Goal: Information Seeking & Learning: Learn about a topic

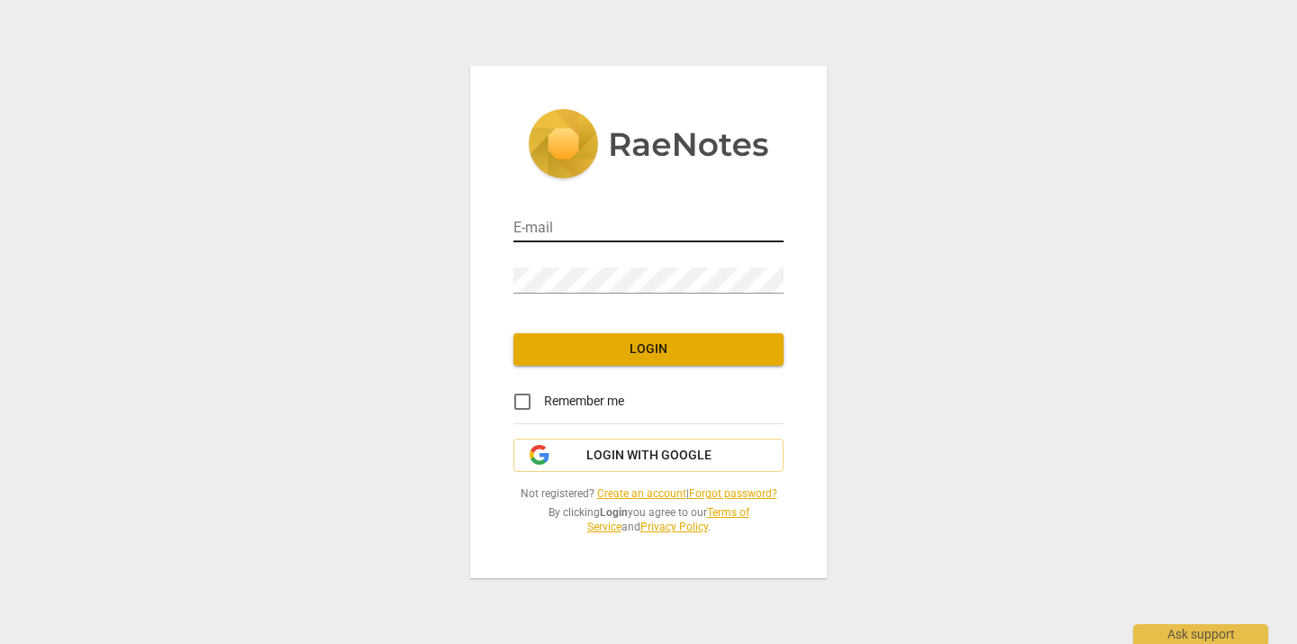
click at [678, 234] on input "email" at bounding box center [648, 229] width 270 height 26
type input "[EMAIL_ADDRESS][DOMAIN_NAME]"
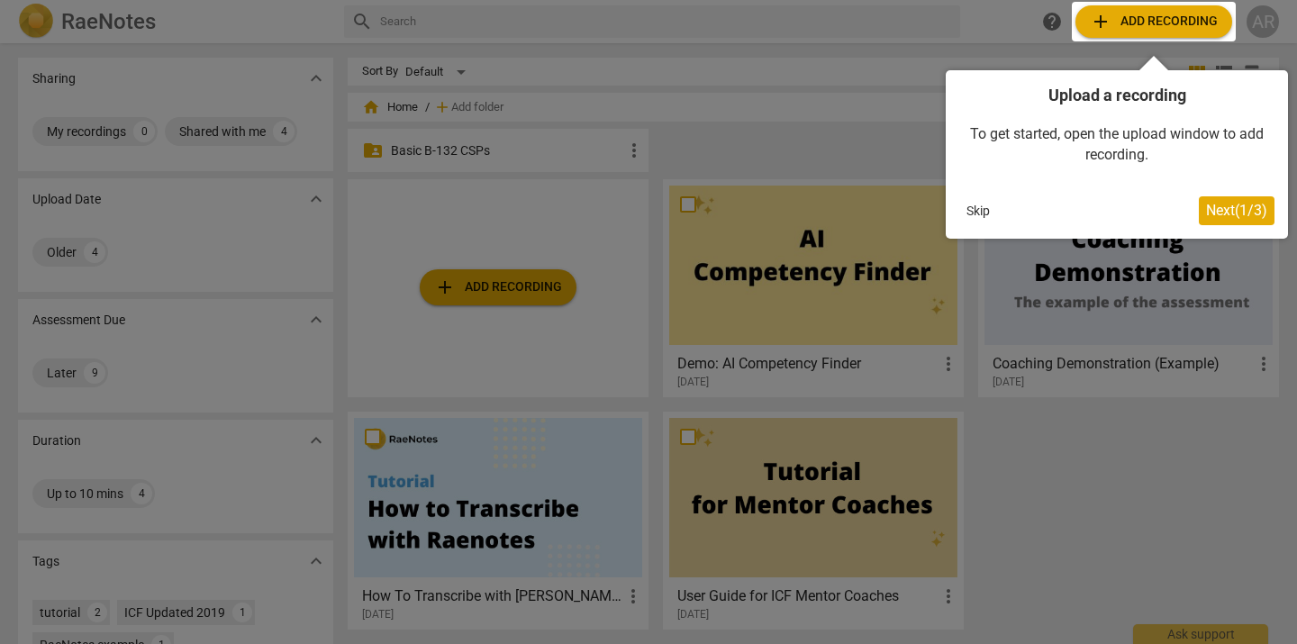
click at [1163, 18] on div at bounding box center [1154, 22] width 164 height 40
click at [1222, 213] on span "Next ( 1 / 3 )" at bounding box center [1236, 210] width 61 height 17
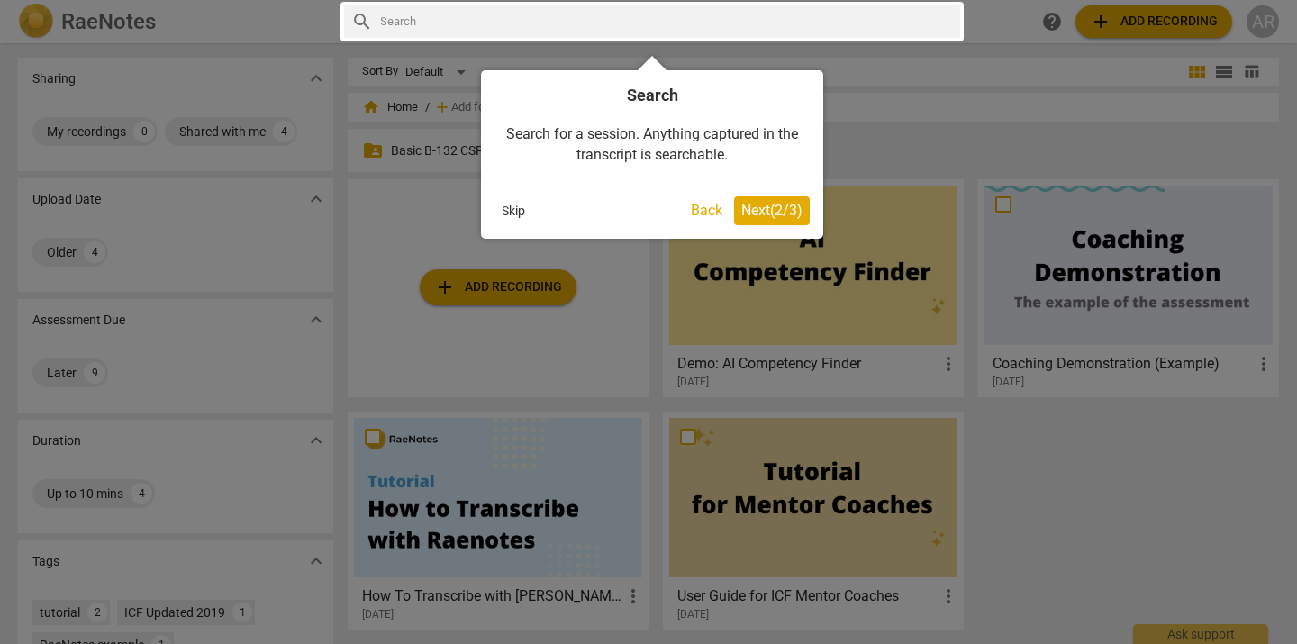
click at [761, 210] on span "Next ( 2 / 3 )" at bounding box center [771, 210] width 61 height 17
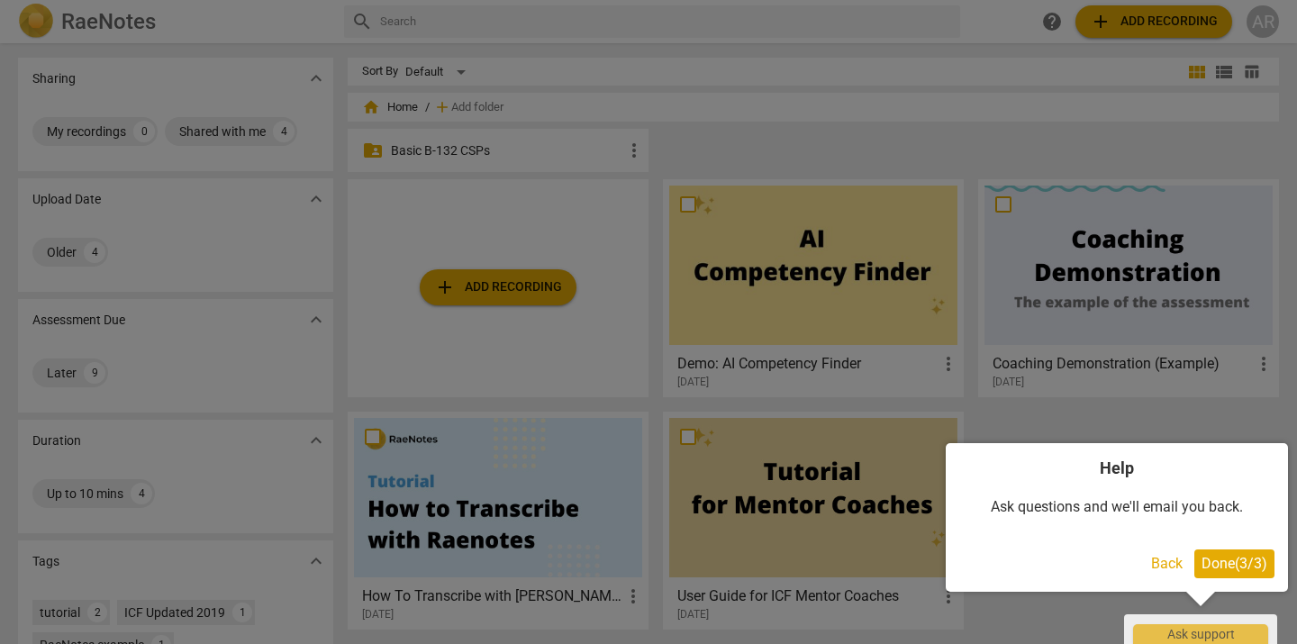
click at [1240, 555] on span "Done ( 3 / 3 )" at bounding box center [1235, 563] width 66 height 17
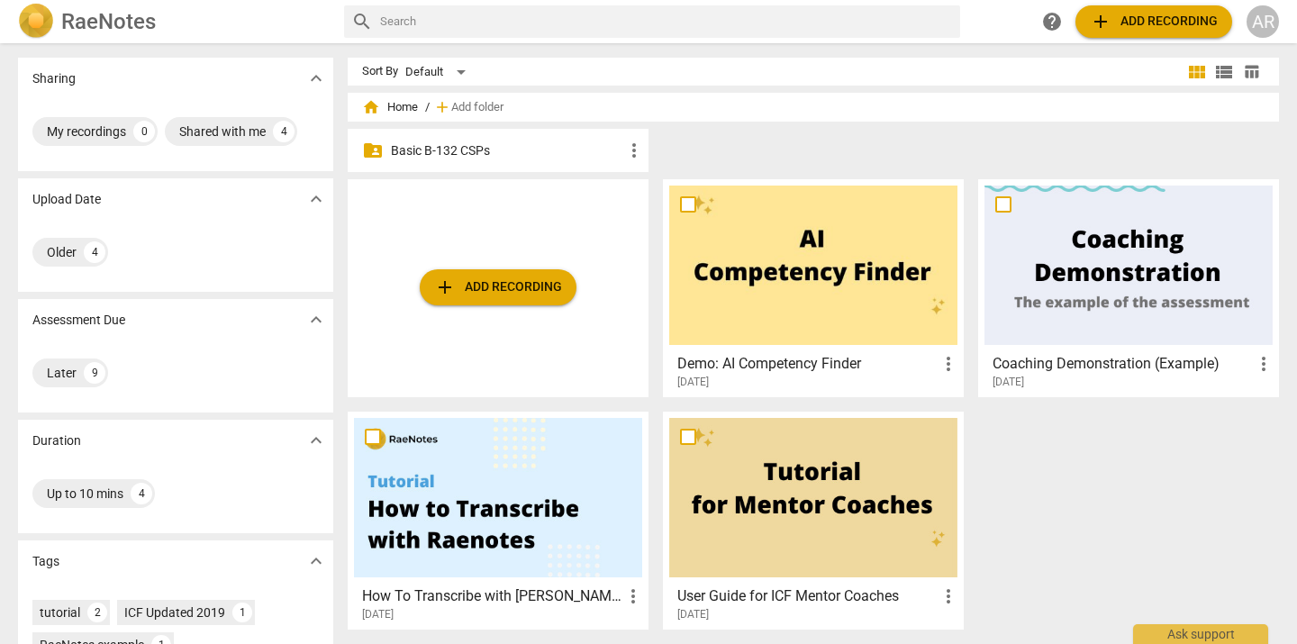
click at [1136, 17] on span "add Add recording" at bounding box center [1154, 22] width 128 height 22
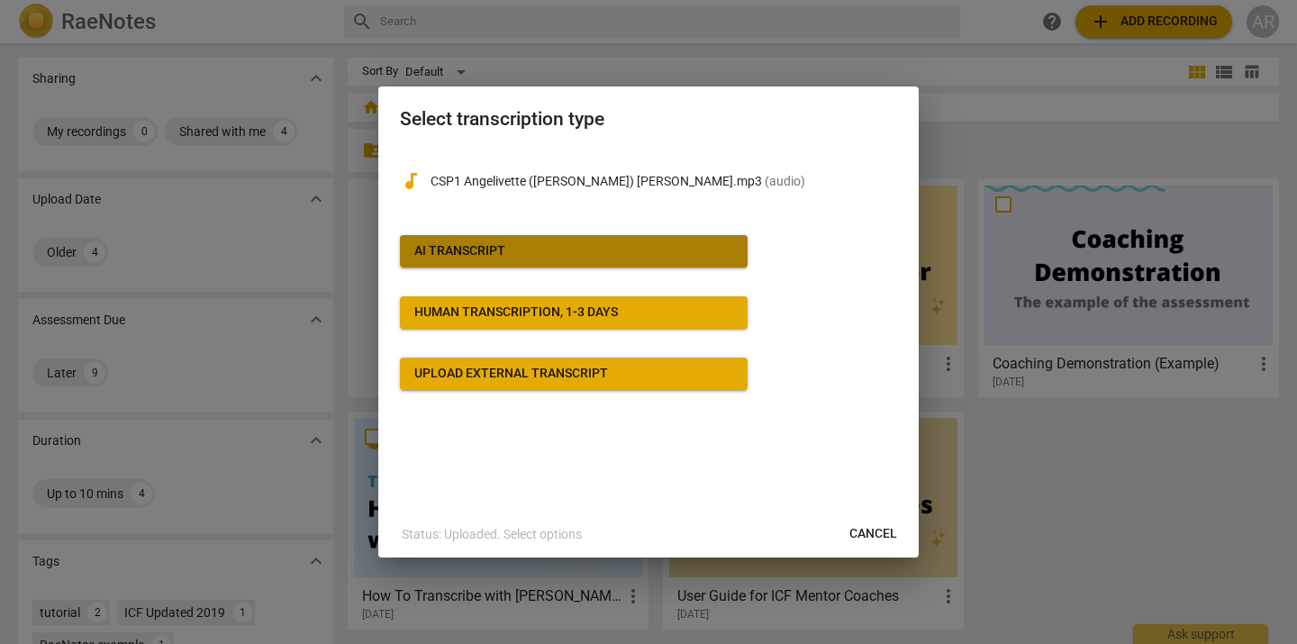
click at [504, 252] on div "AI Transcript" at bounding box center [459, 251] width 91 height 18
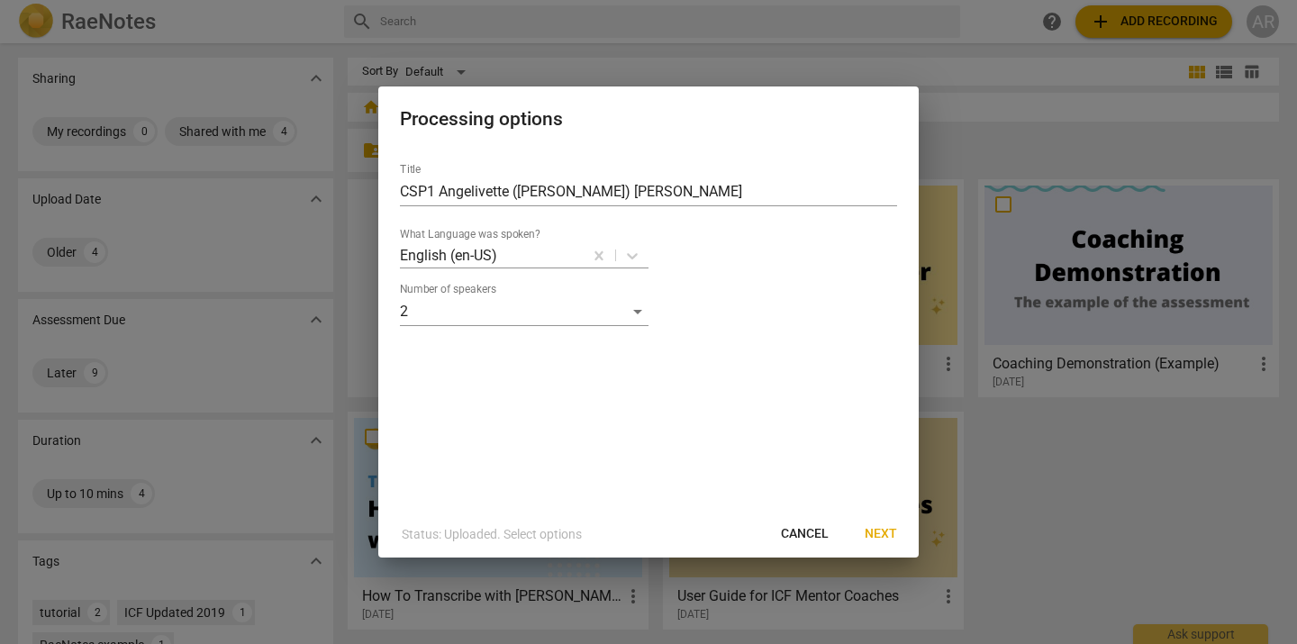
click at [885, 533] on span "Next" at bounding box center [881, 534] width 32 height 18
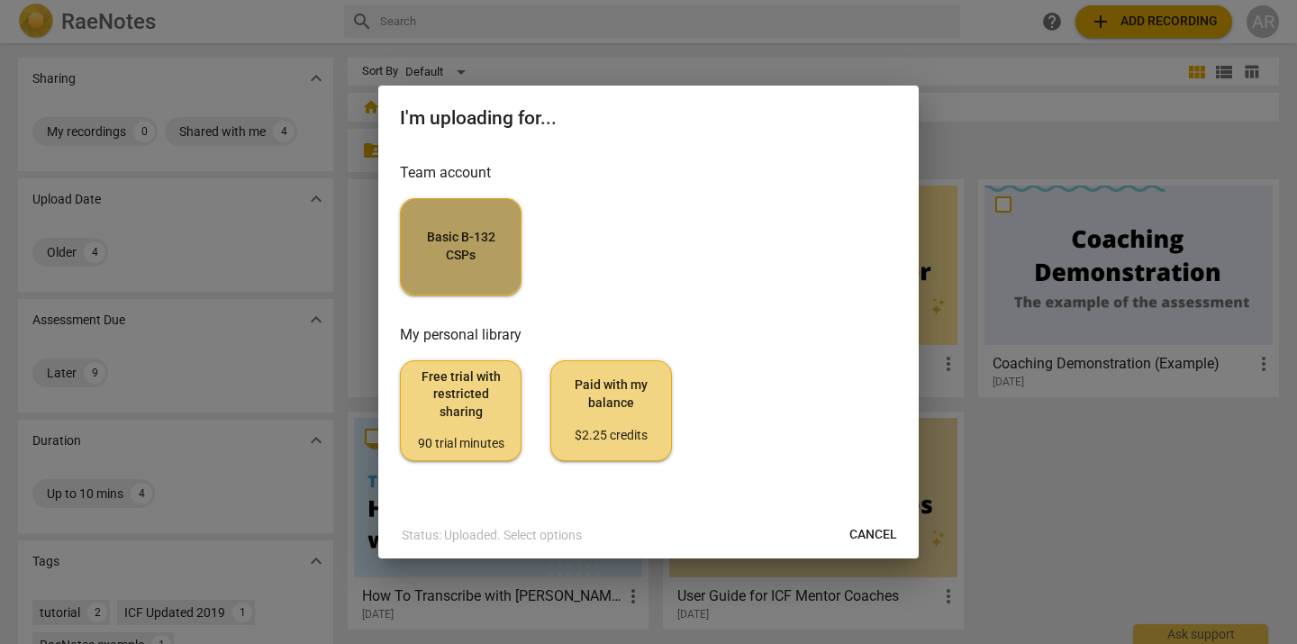
click at [481, 253] on span "Basic B-132 CSPs" at bounding box center [460, 246] width 91 height 35
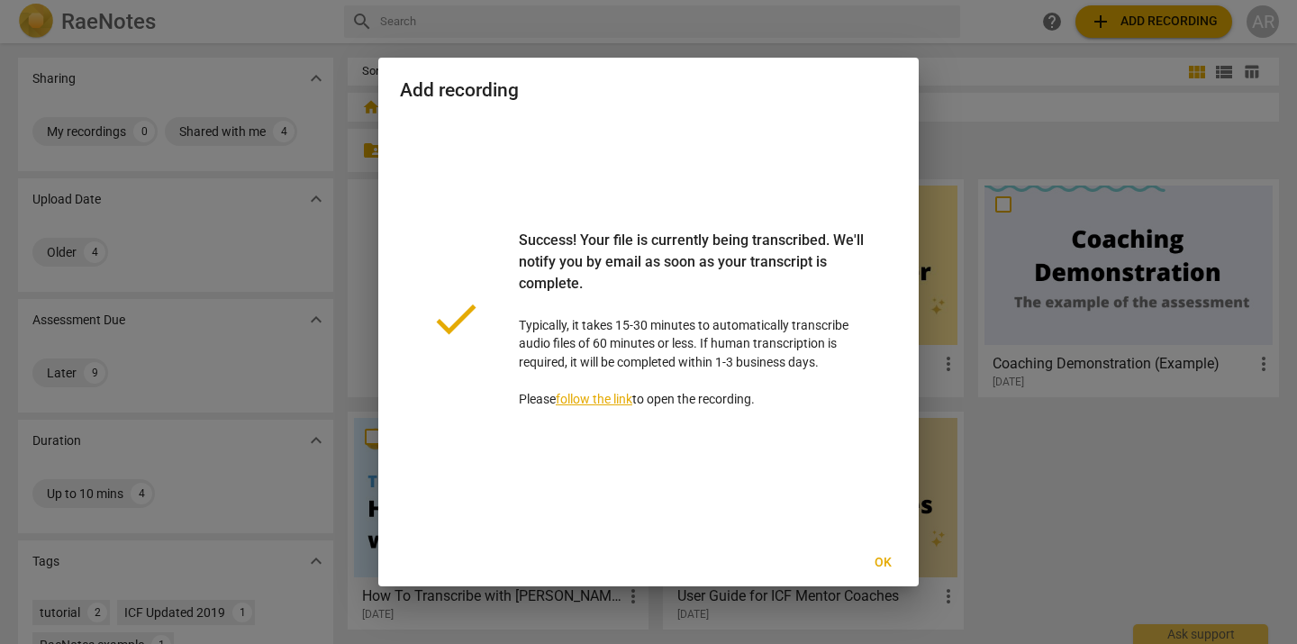
click at [885, 560] on span "Ok" at bounding box center [882, 563] width 29 height 18
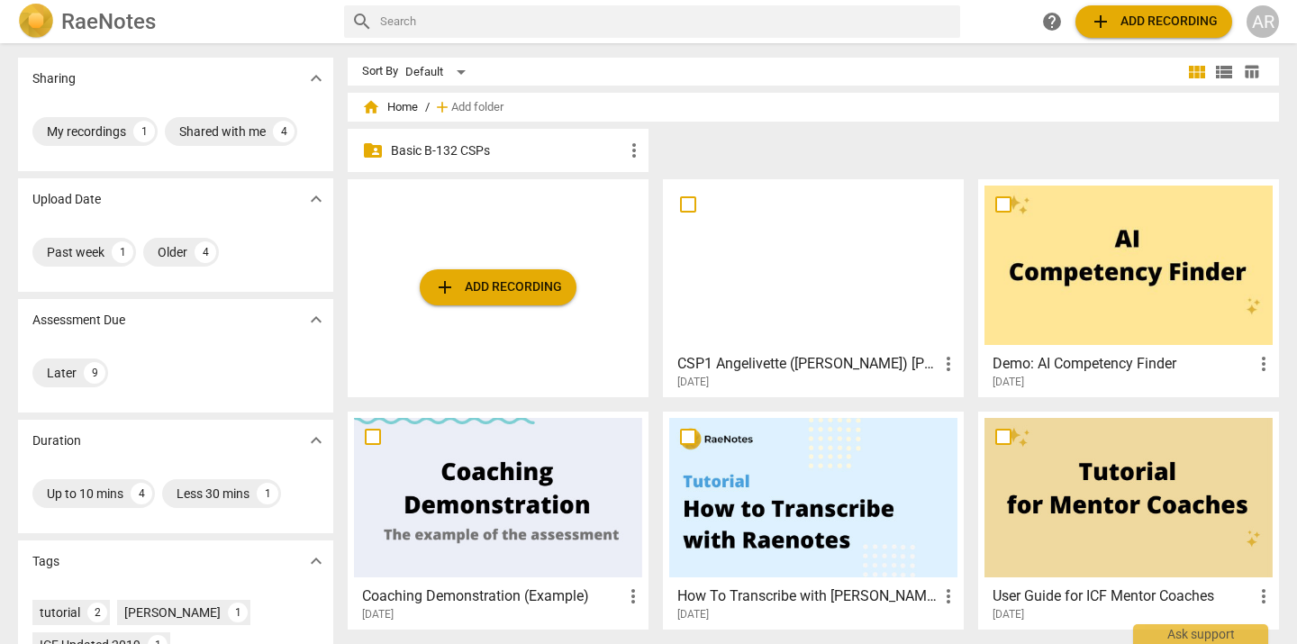
click at [541, 156] on p "Basic B-132 CSPs" at bounding box center [507, 150] width 232 height 19
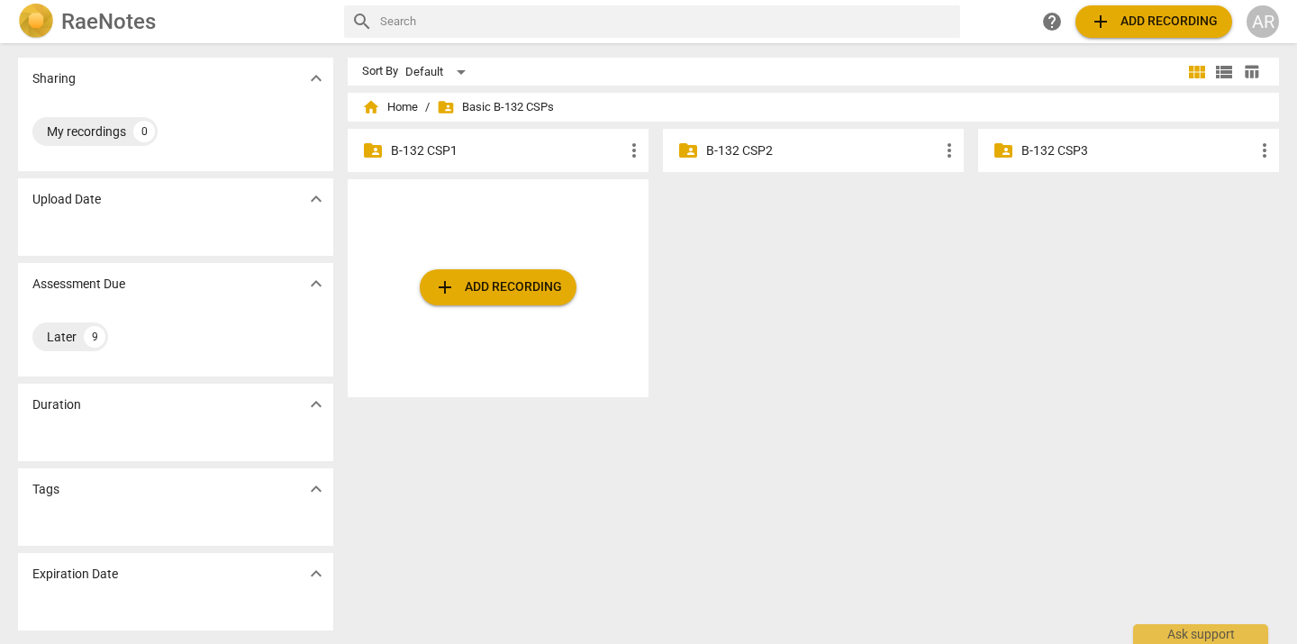
click at [541, 155] on p "B-132 CSP1" at bounding box center [507, 150] width 232 height 19
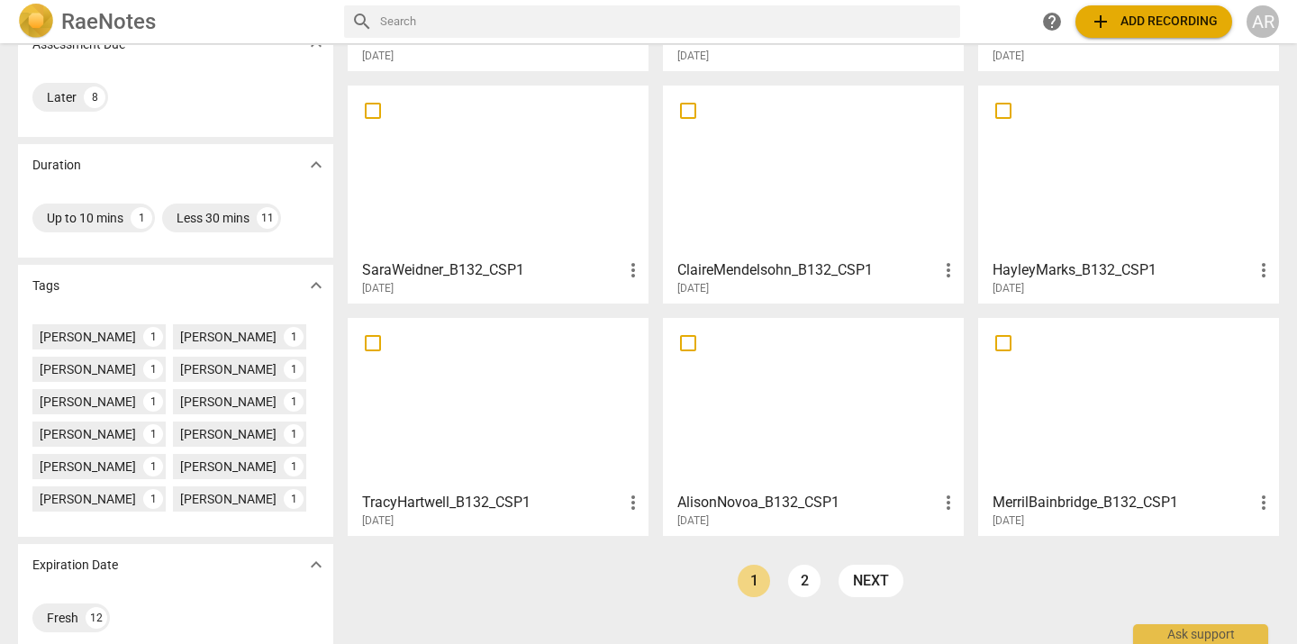
scroll to position [296, 0]
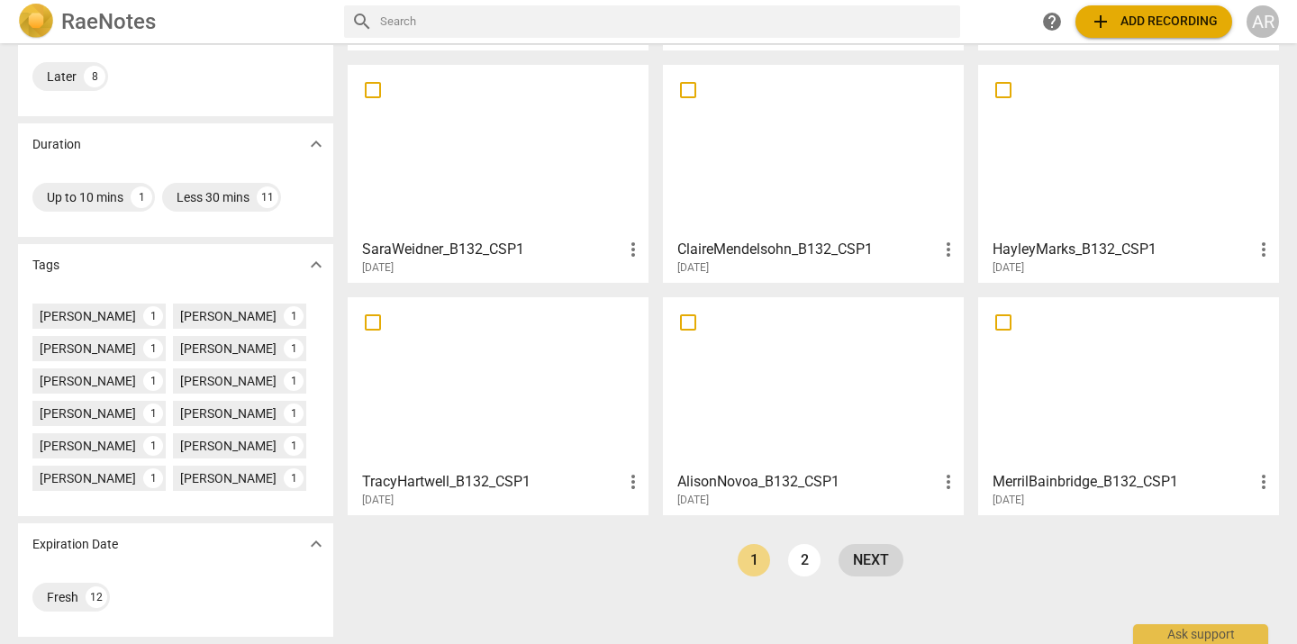
click at [854, 557] on link "next" at bounding box center [871, 560] width 65 height 32
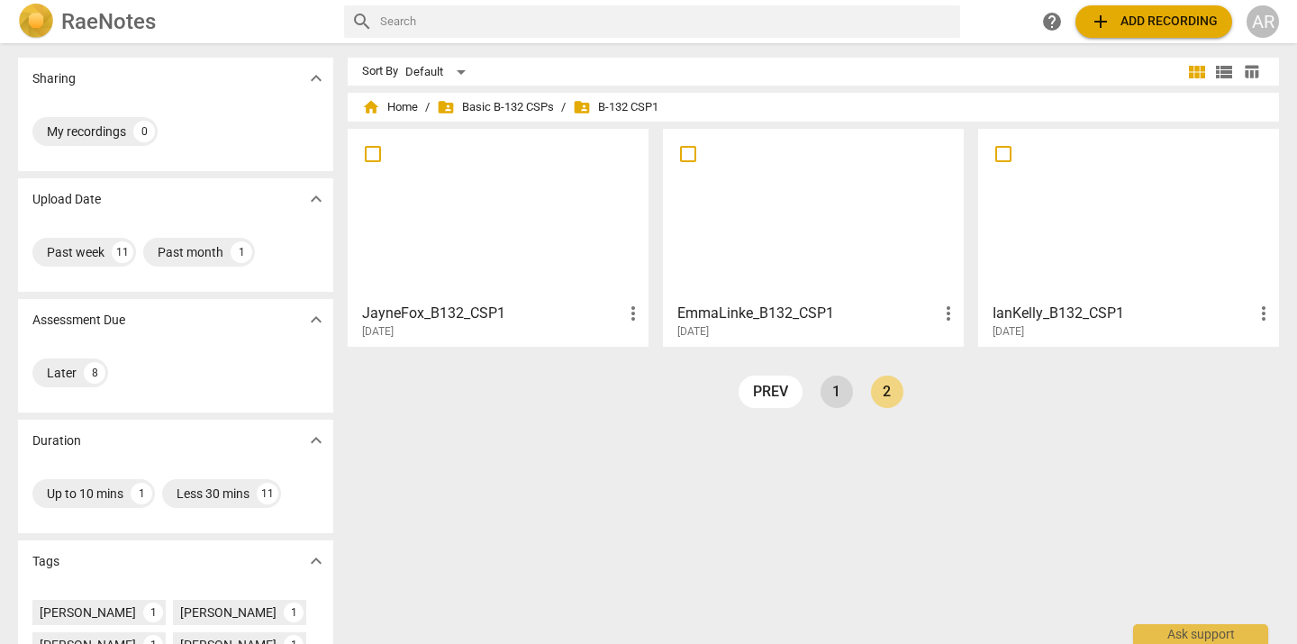
click at [831, 395] on link "1" at bounding box center [837, 392] width 32 height 32
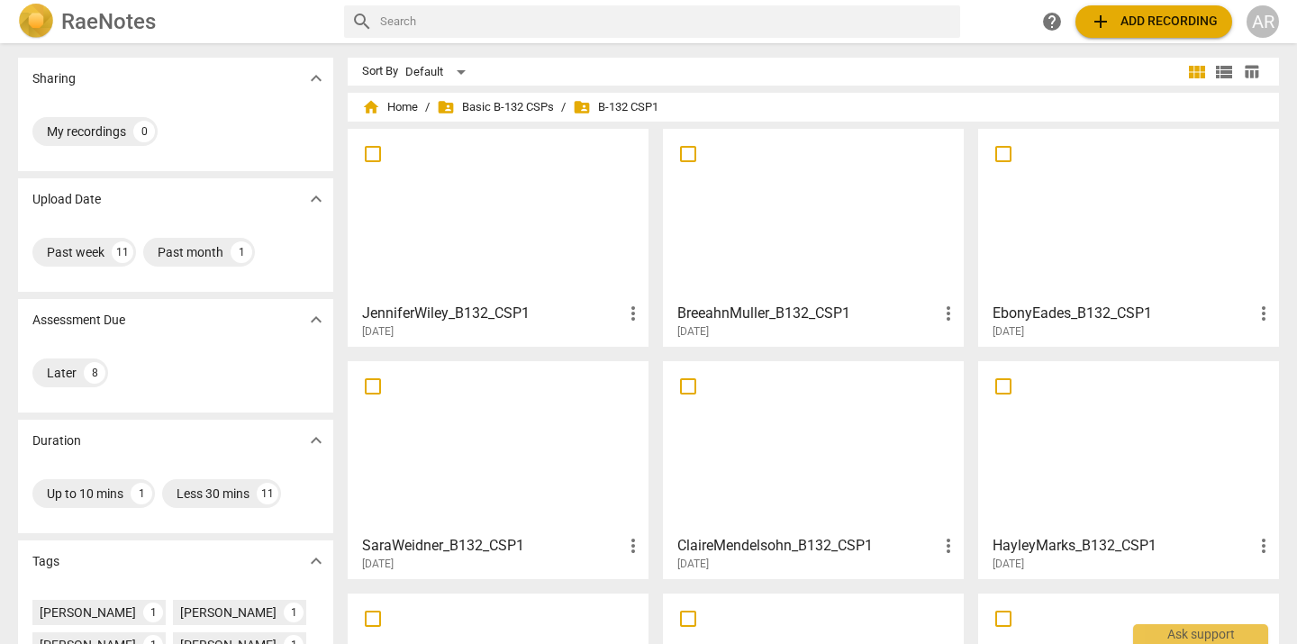
click at [1263, 23] on div "AR" at bounding box center [1263, 21] width 32 height 32
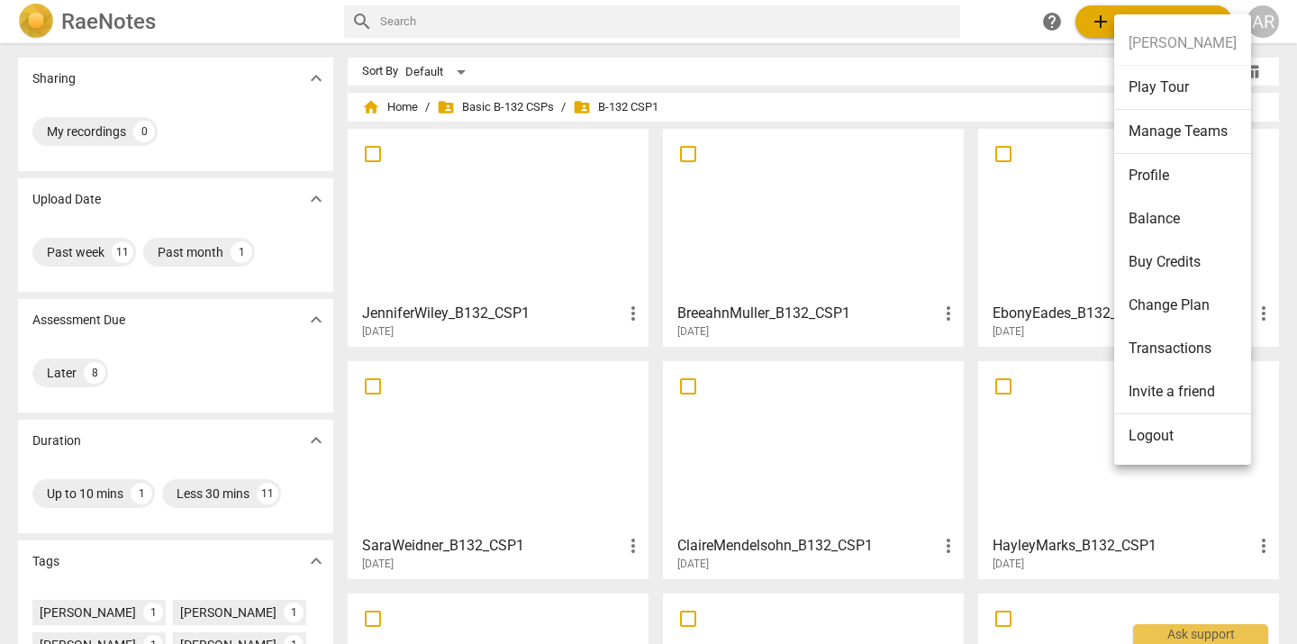
click at [1009, 94] on div at bounding box center [648, 322] width 1297 height 644
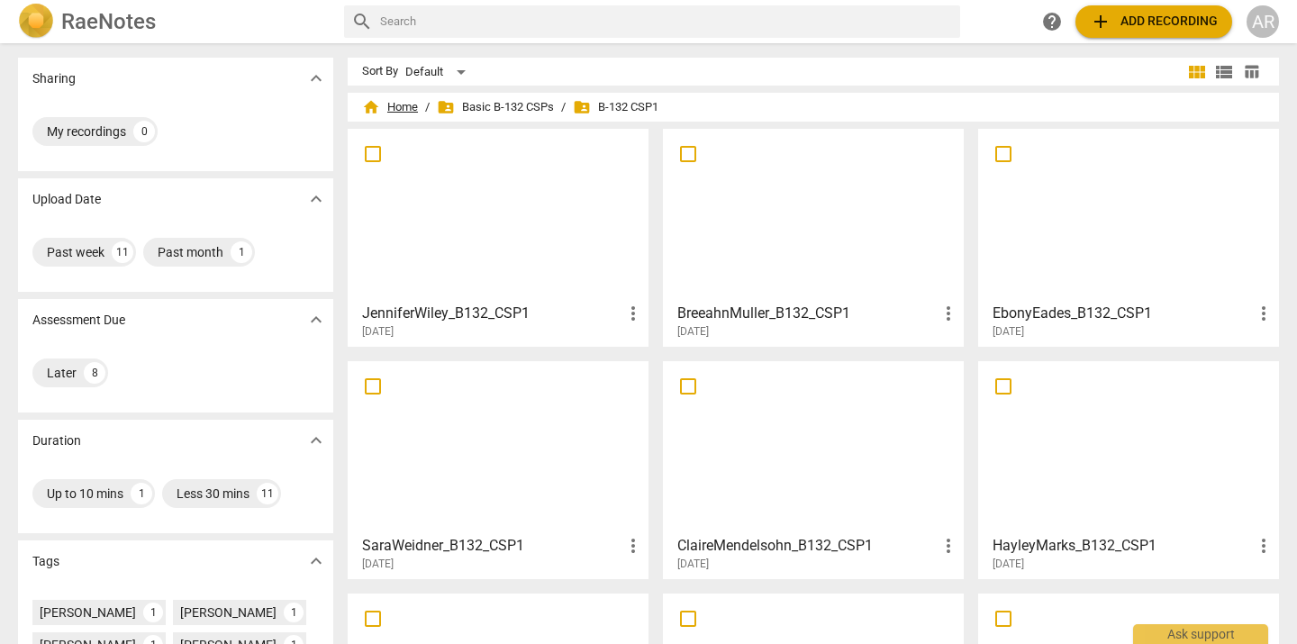
click at [407, 102] on span "home Home" at bounding box center [390, 107] width 56 height 18
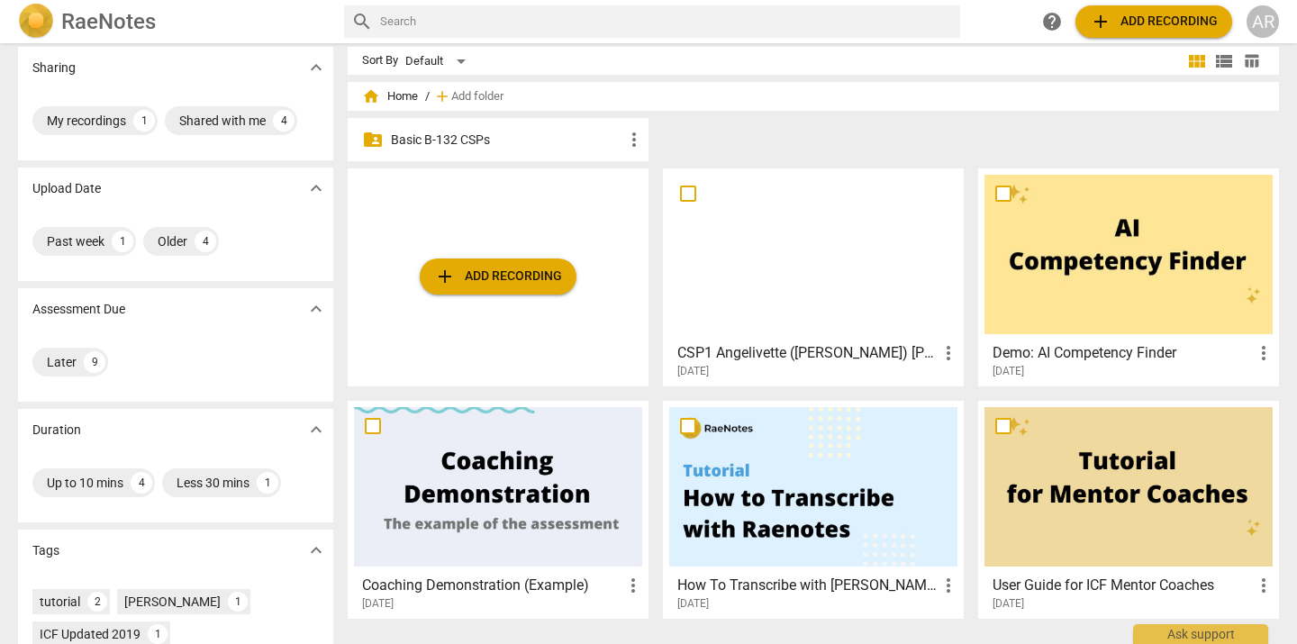
scroll to position [23, 0]
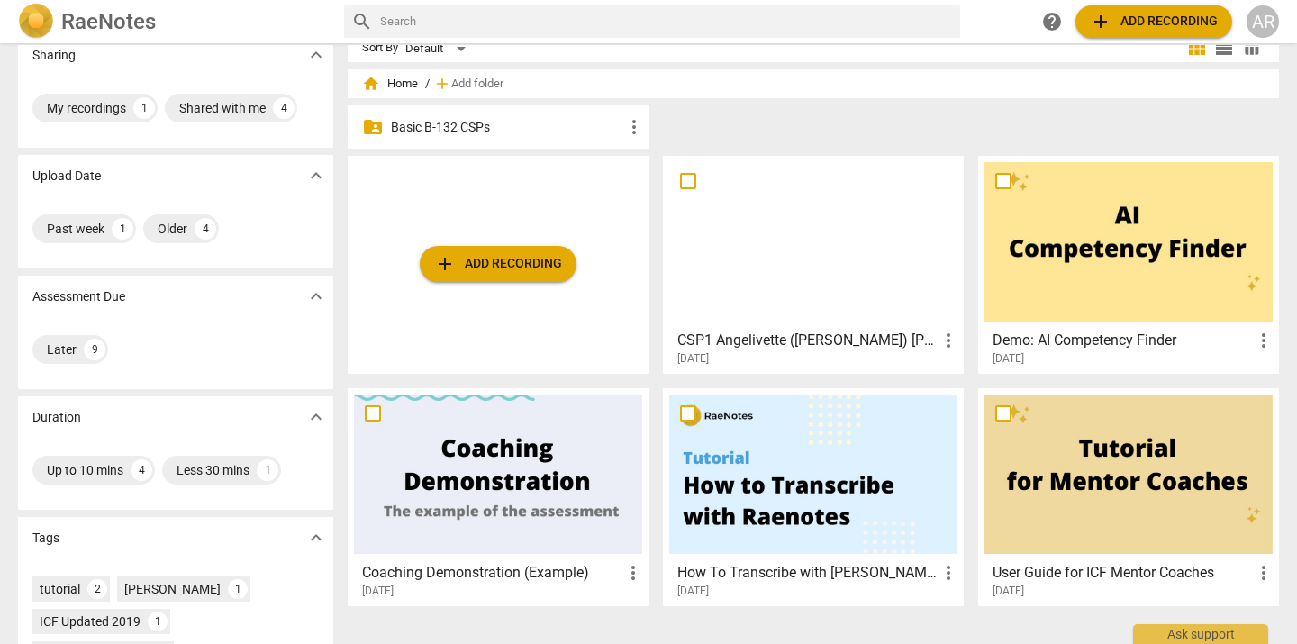
click at [793, 270] on div at bounding box center [813, 241] width 288 height 159
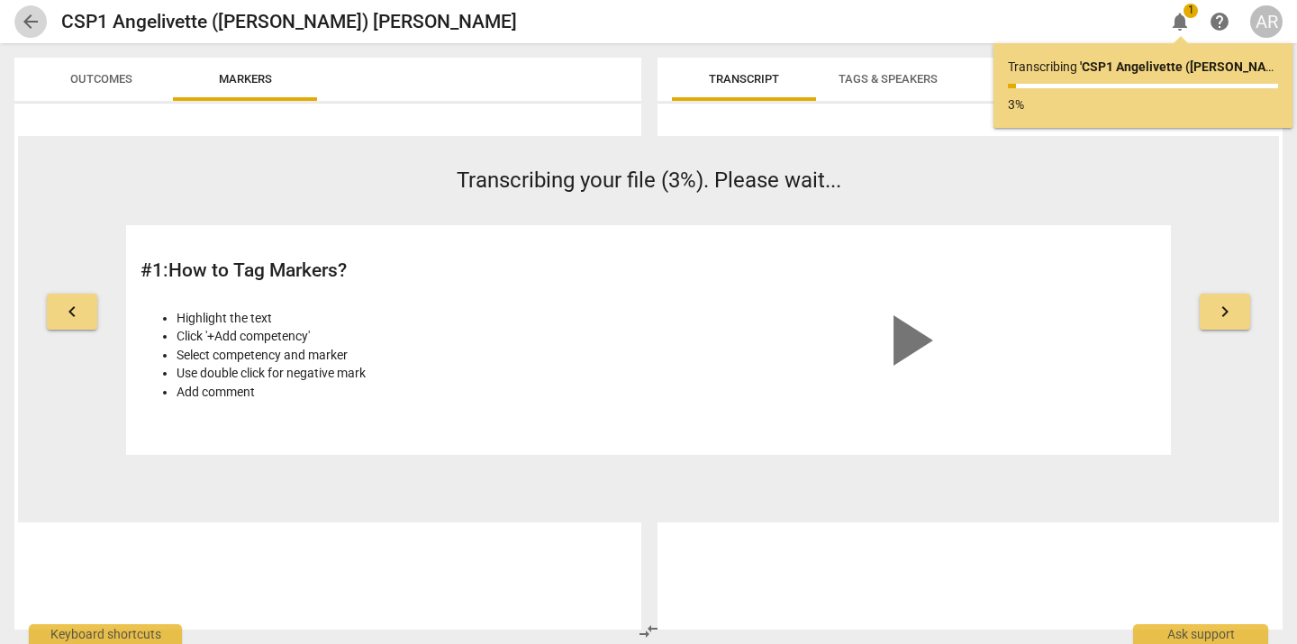
click at [26, 23] on span "arrow_back" at bounding box center [31, 22] width 22 height 22
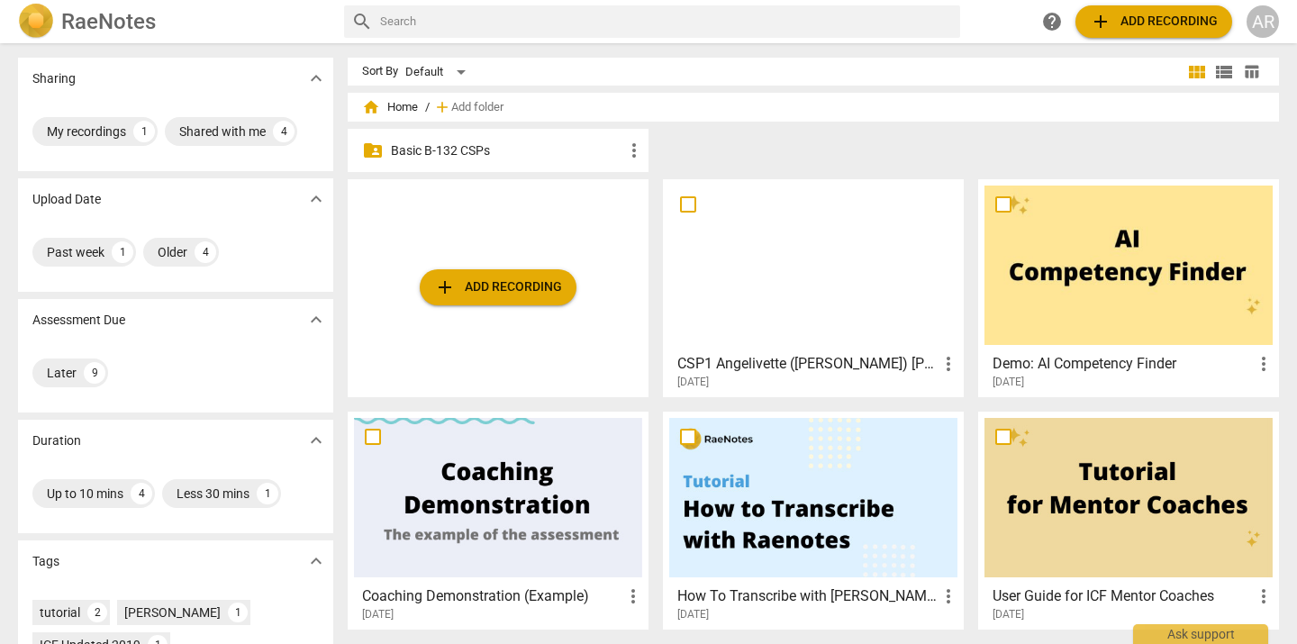
click at [432, 153] on p "Basic B-132 CSPs" at bounding box center [507, 150] width 232 height 19
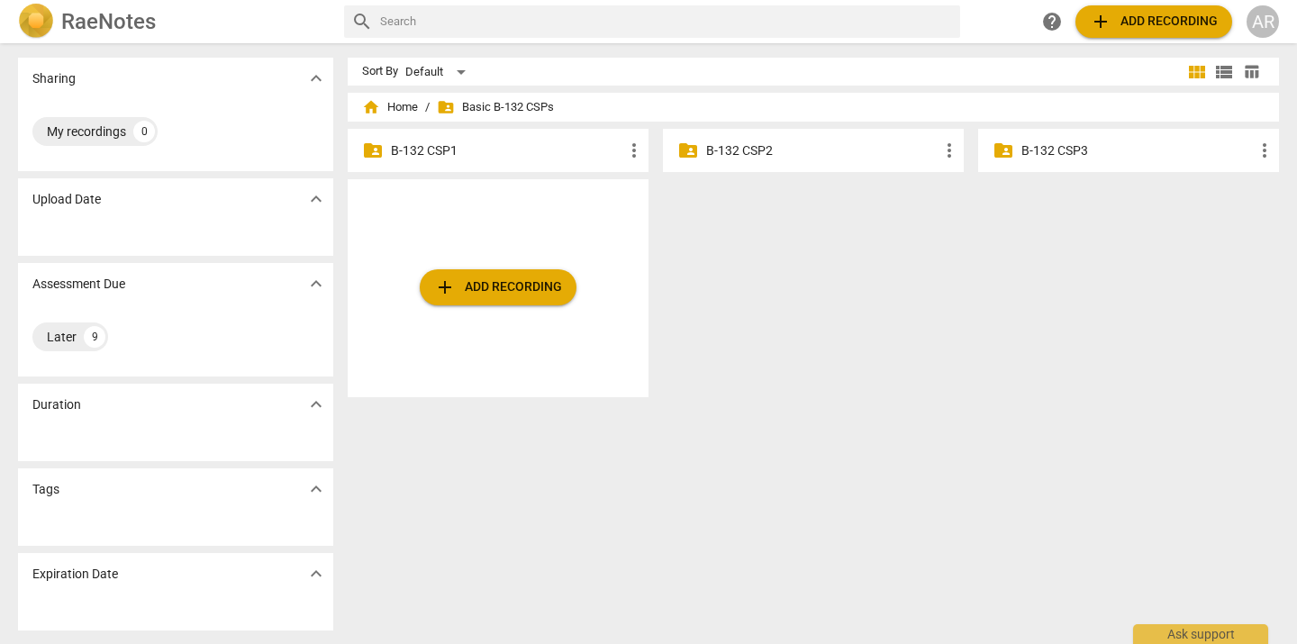
click at [514, 149] on p "B-132 CSP1" at bounding box center [507, 150] width 232 height 19
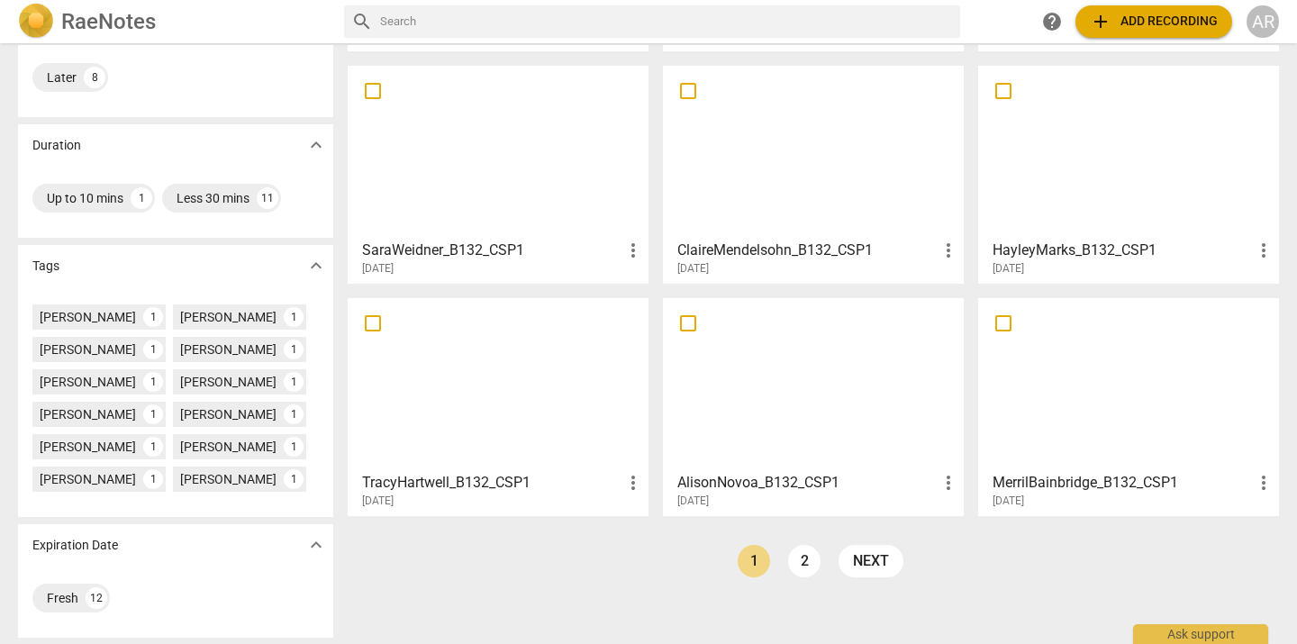
scroll to position [296, 0]
click at [804, 557] on link "2" at bounding box center [804, 560] width 32 height 32
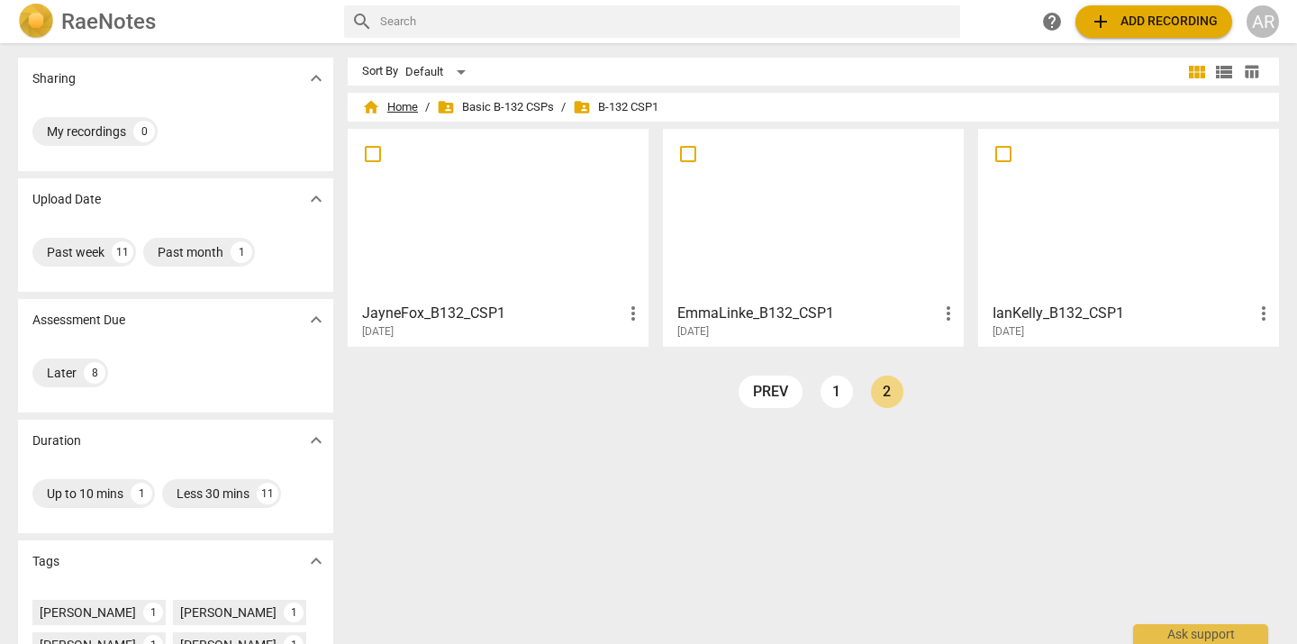
click at [401, 104] on span "home Home" at bounding box center [390, 107] width 56 height 18
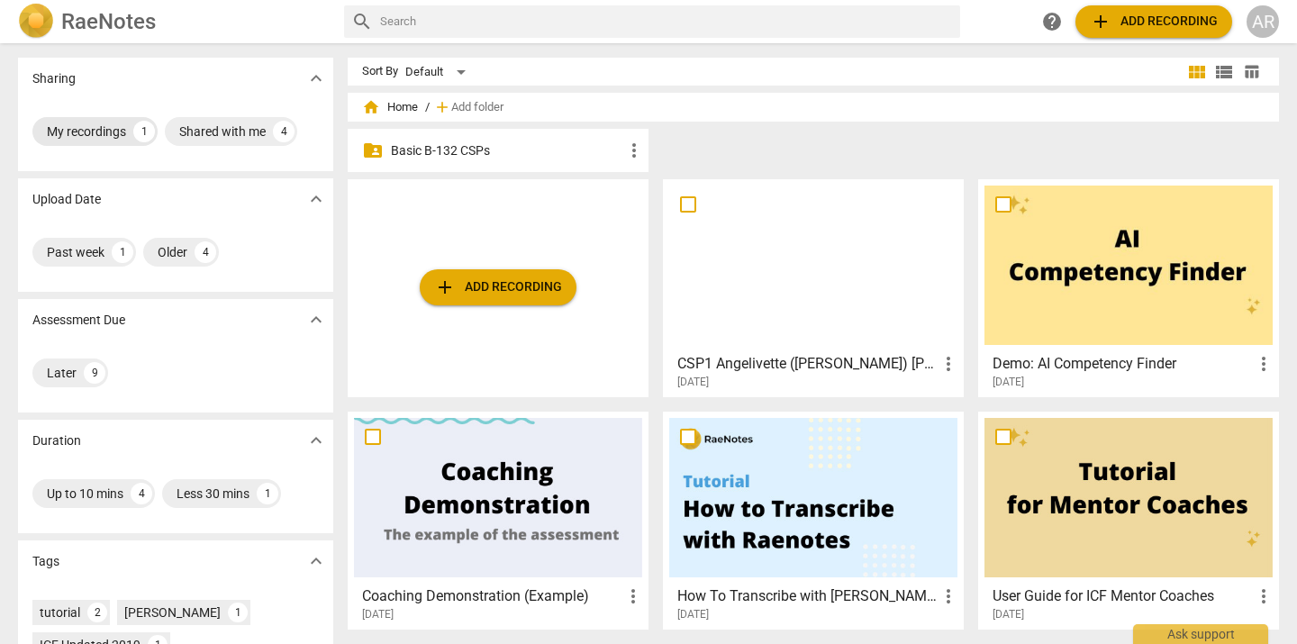
click at [96, 132] on div "My recordings" at bounding box center [86, 131] width 79 height 18
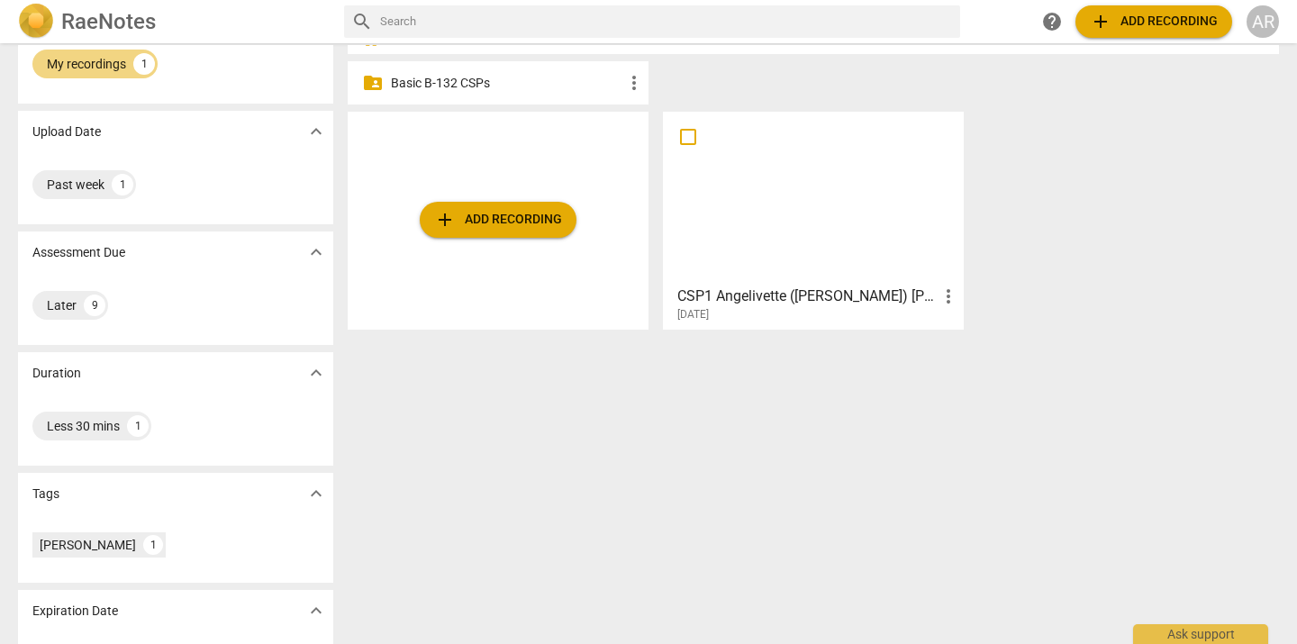
scroll to position [134, 0]
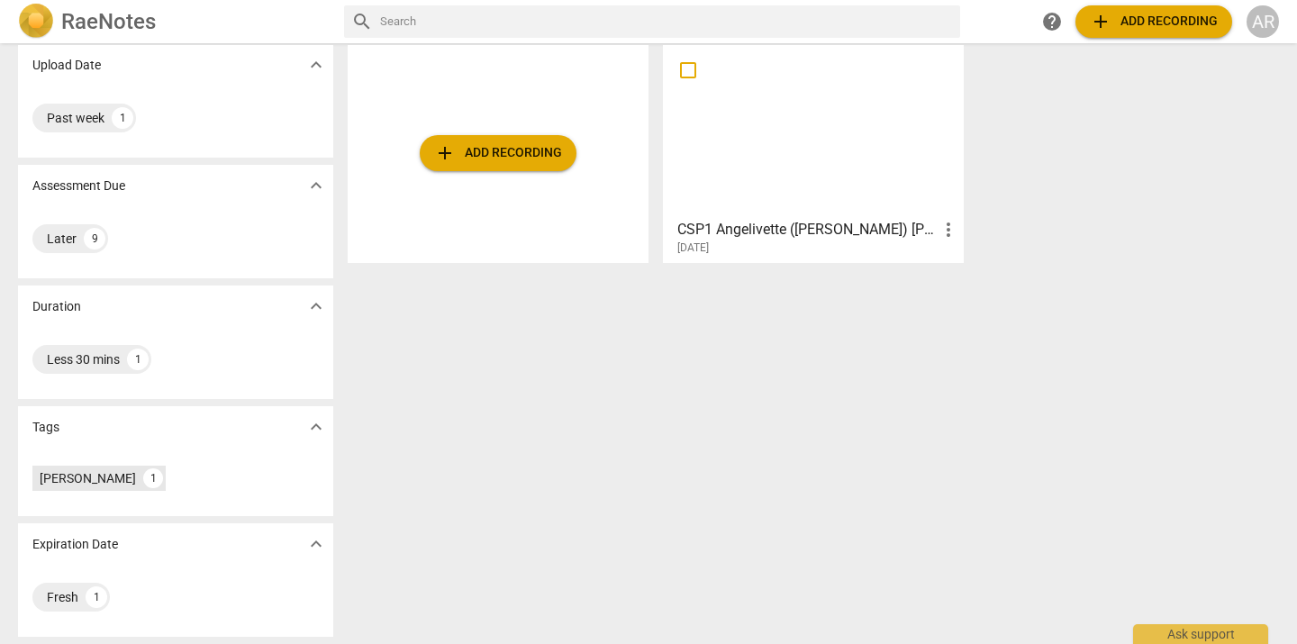
click at [132, 475] on div "[PERSON_NAME]" at bounding box center [88, 478] width 96 height 18
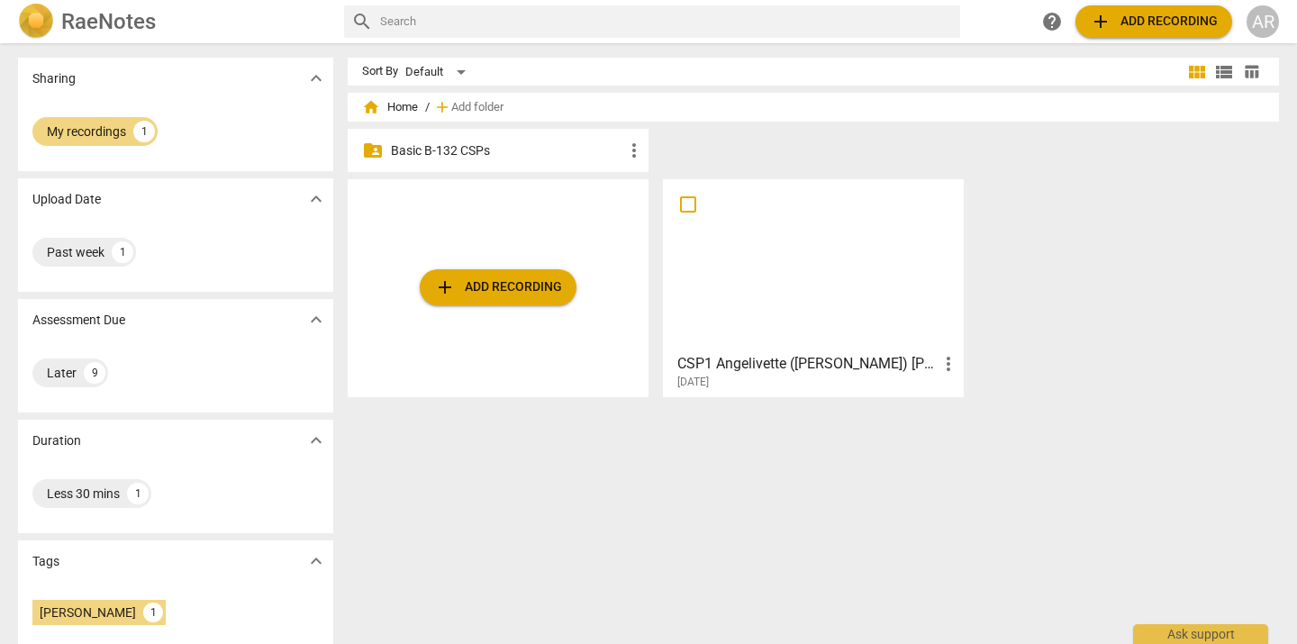
click at [430, 145] on p "Basic B-132 CSPs" at bounding box center [507, 150] width 232 height 19
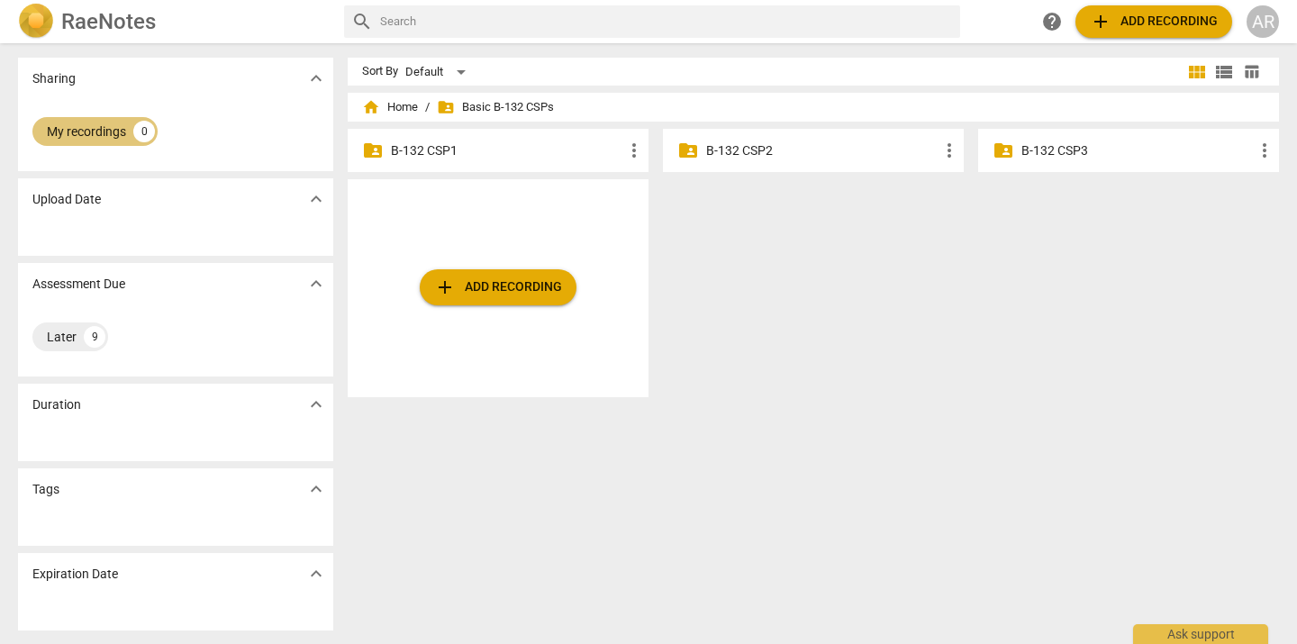
click at [85, 130] on div "My recordings" at bounding box center [86, 131] width 79 height 18
click at [395, 104] on span "home Home" at bounding box center [390, 107] width 56 height 18
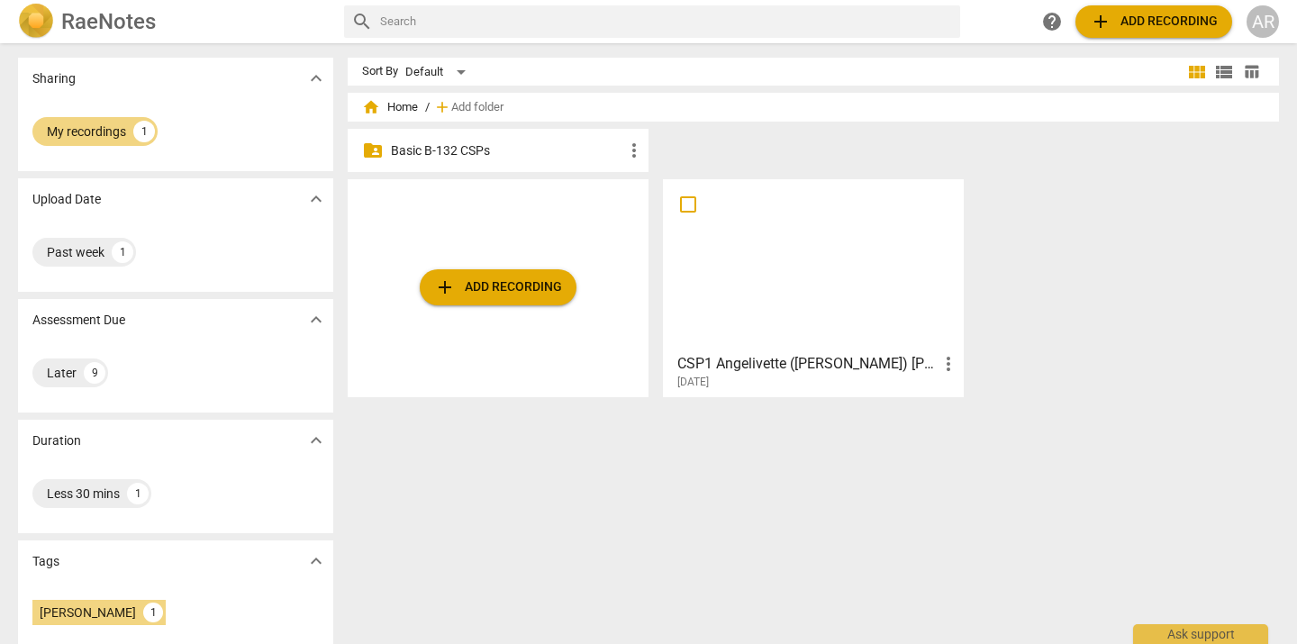
click at [688, 211] on input "checkbox" at bounding box center [688, 205] width 38 height 22
checkbox input "false"
click at [687, 203] on input "checkbox" at bounding box center [688, 205] width 38 height 22
click at [458, 152] on p "Basic B-132 CSPs" at bounding box center [507, 150] width 232 height 19
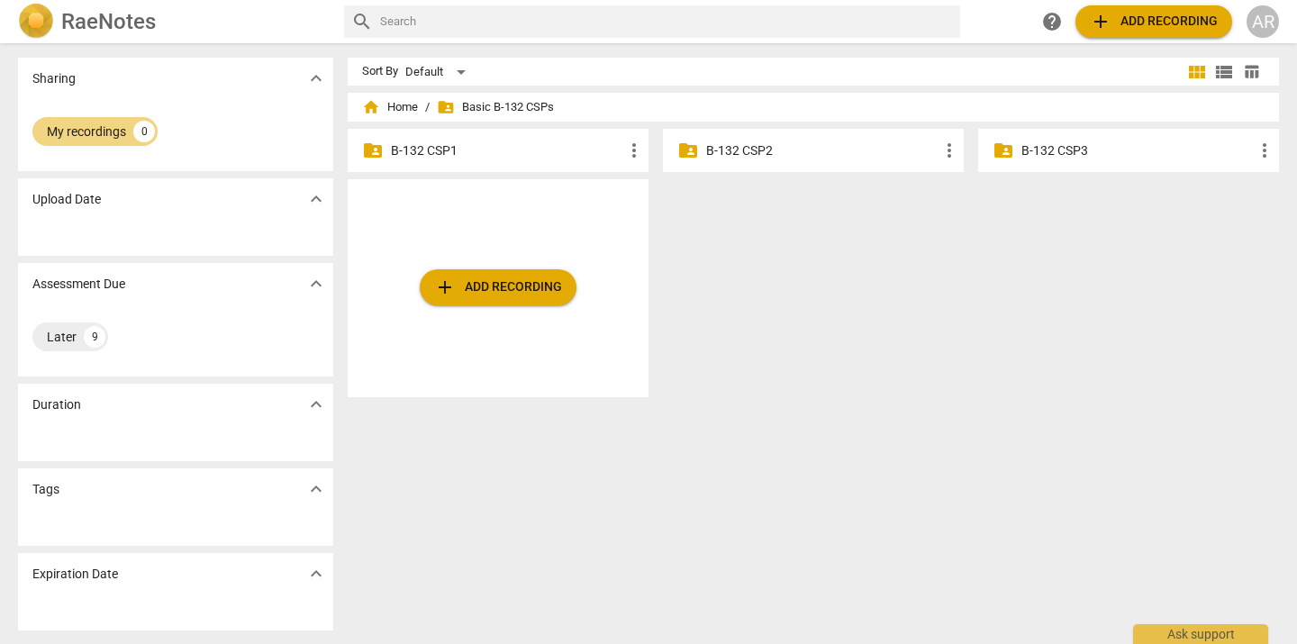
click at [458, 152] on p "B-132 CSP1" at bounding box center [507, 150] width 232 height 19
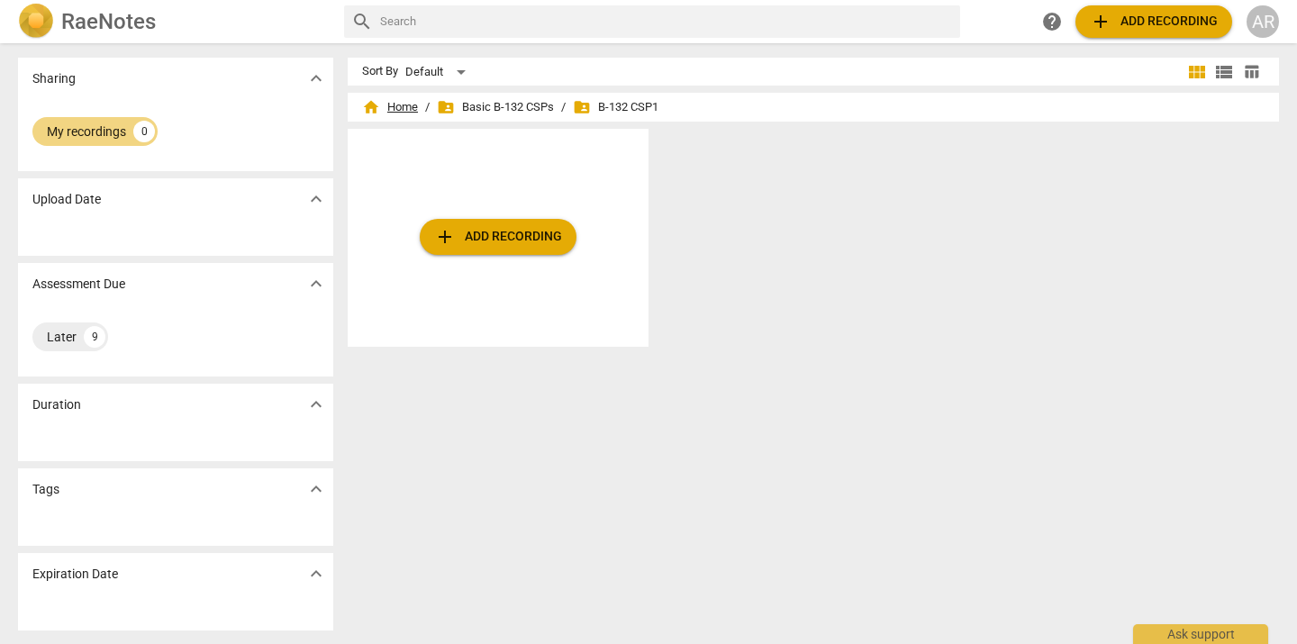
click at [398, 105] on span "home Home" at bounding box center [390, 107] width 56 height 18
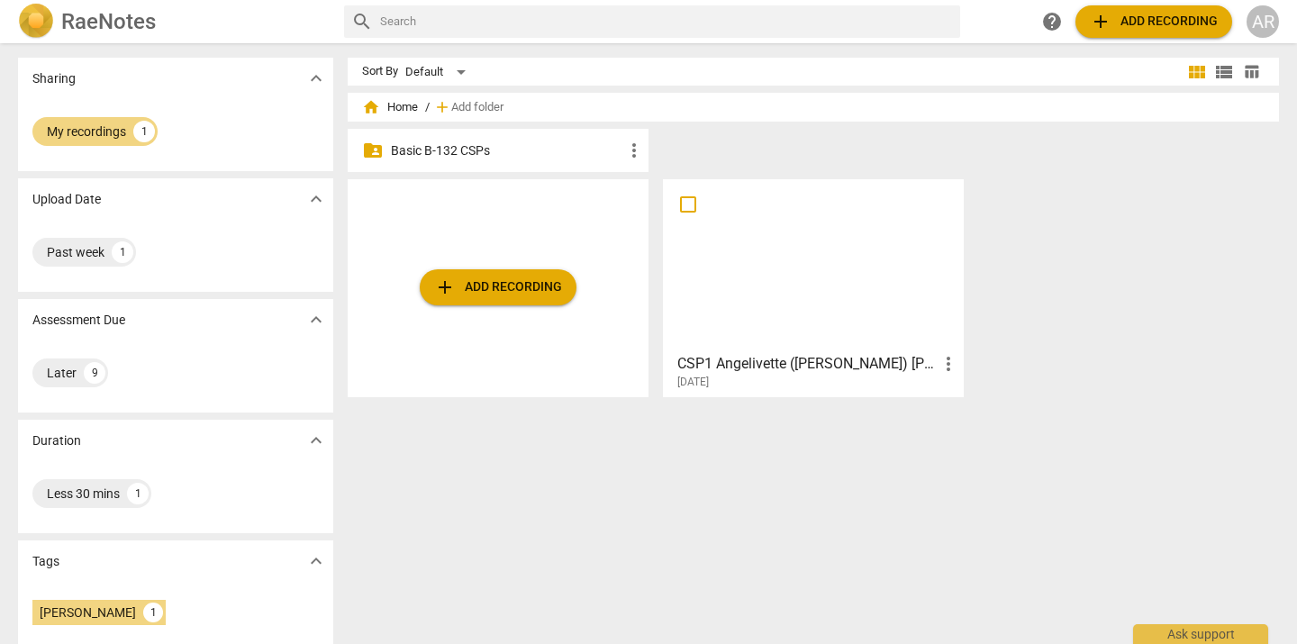
click at [508, 159] on div "folder_shared Basic B-132 CSPs more_vert" at bounding box center [498, 150] width 301 height 43
click at [467, 142] on p "Basic B-132 CSPs" at bounding box center [507, 150] width 232 height 19
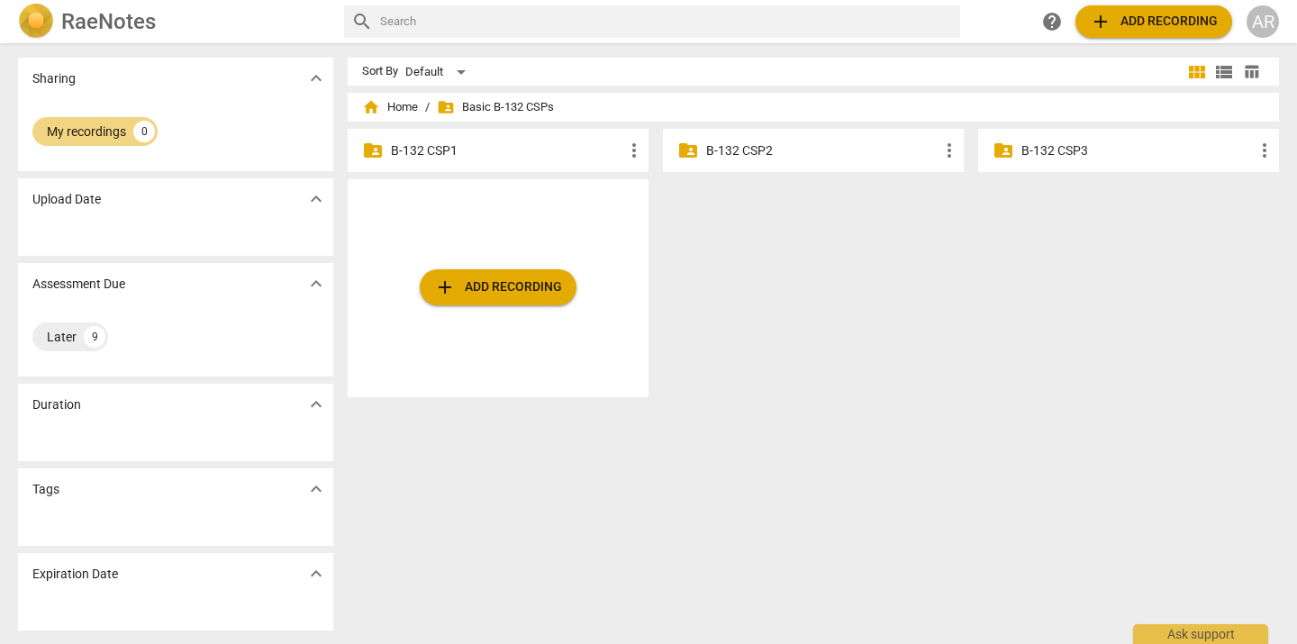
click at [497, 150] on p "B-132 CSP1" at bounding box center [507, 150] width 232 height 19
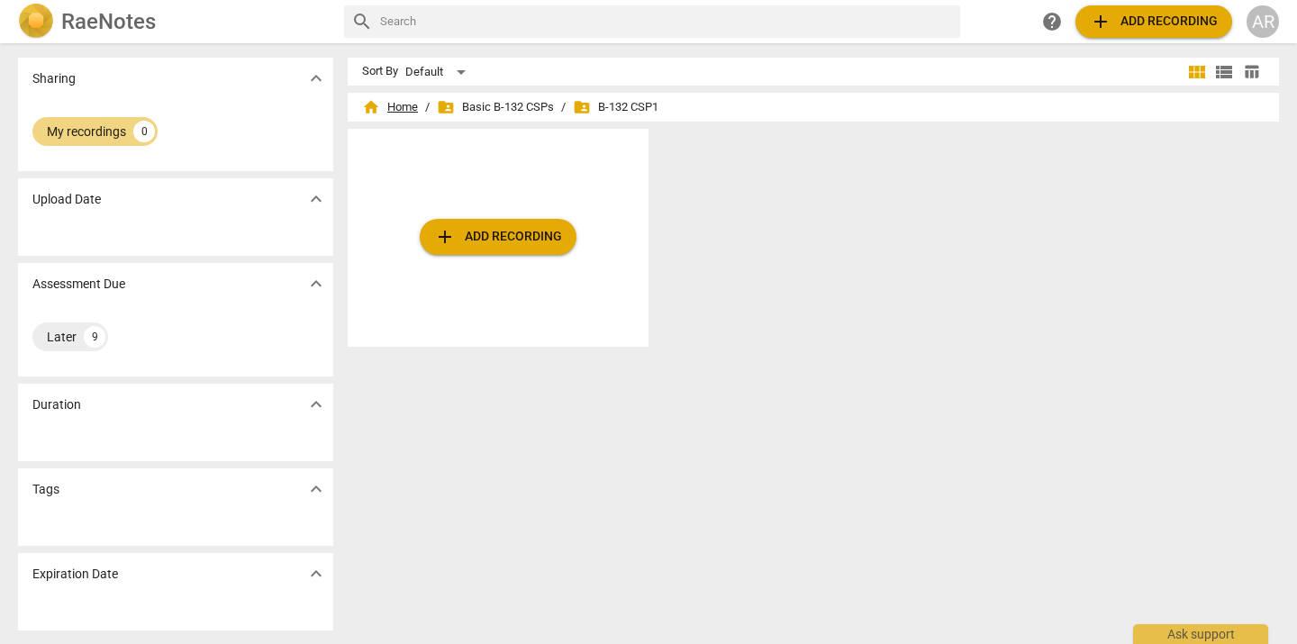
click at [398, 109] on span "home Home" at bounding box center [390, 107] width 56 height 18
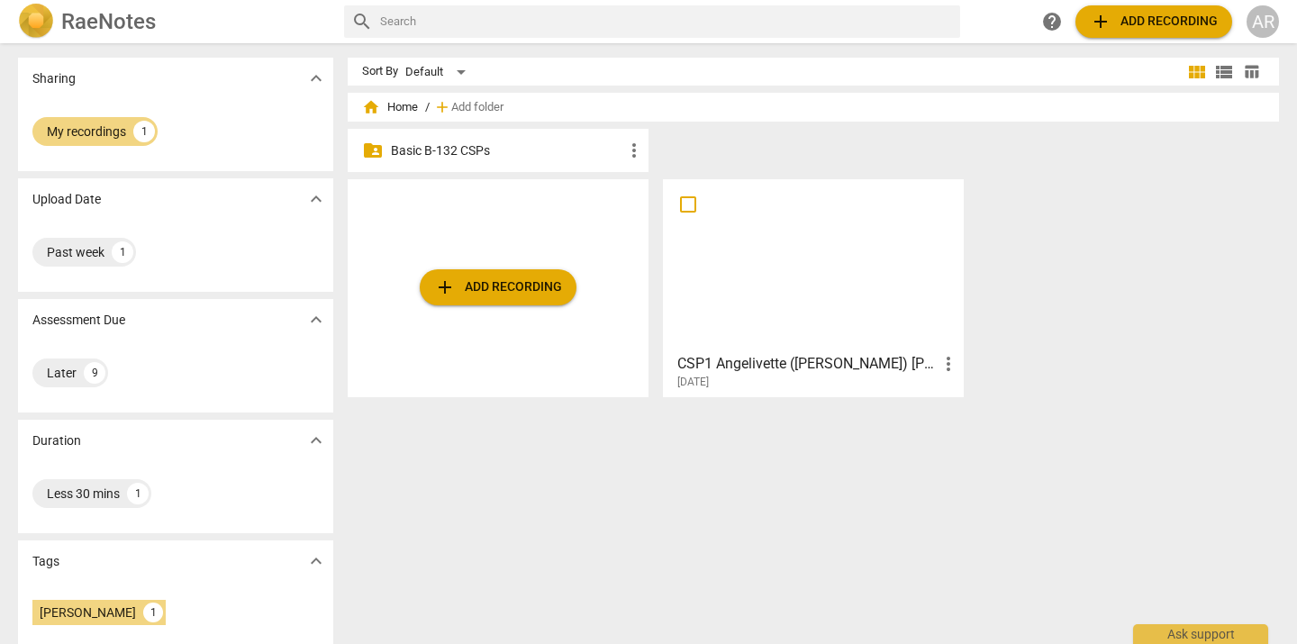
click at [437, 151] on p "Basic B-132 CSPs" at bounding box center [507, 150] width 232 height 19
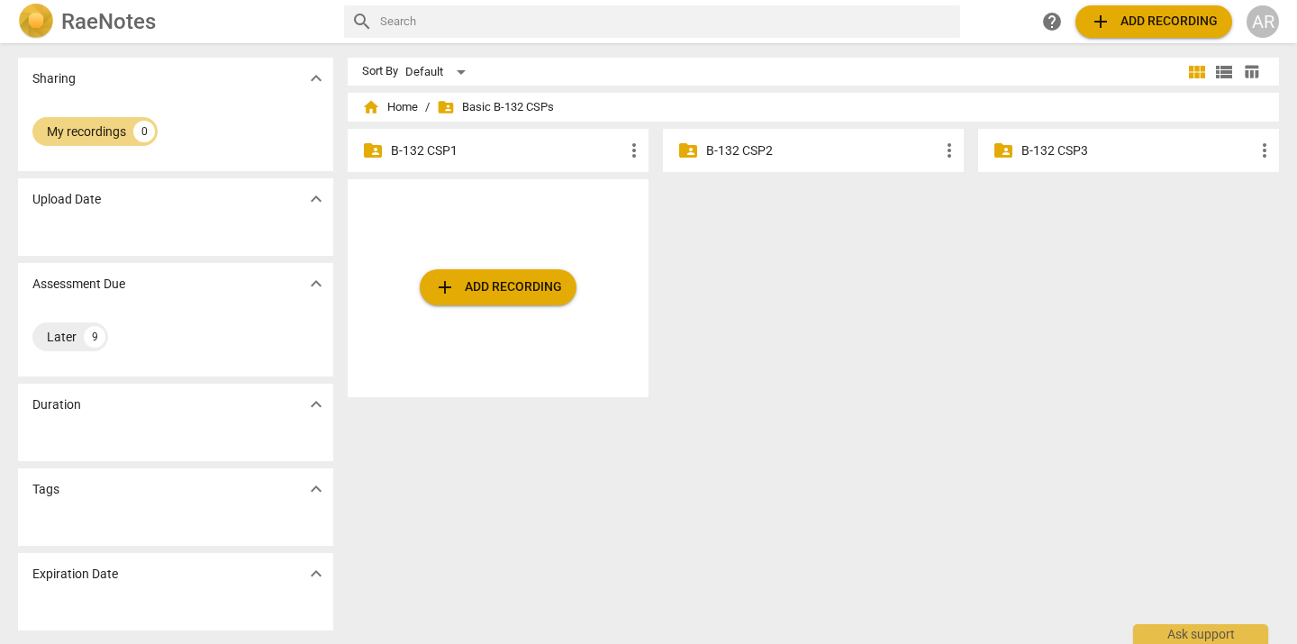
click at [437, 151] on p "B-132 CSP1" at bounding box center [507, 150] width 232 height 19
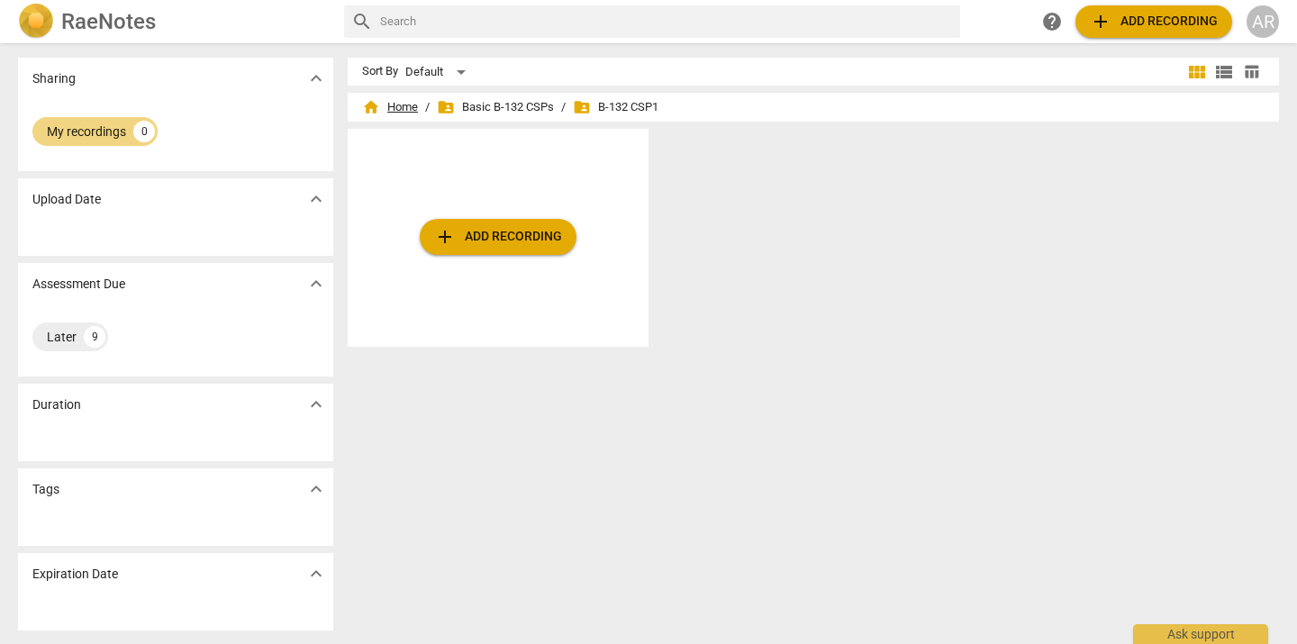
click at [382, 106] on span "home Home" at bounding box center [390, 107] width 56 height 18
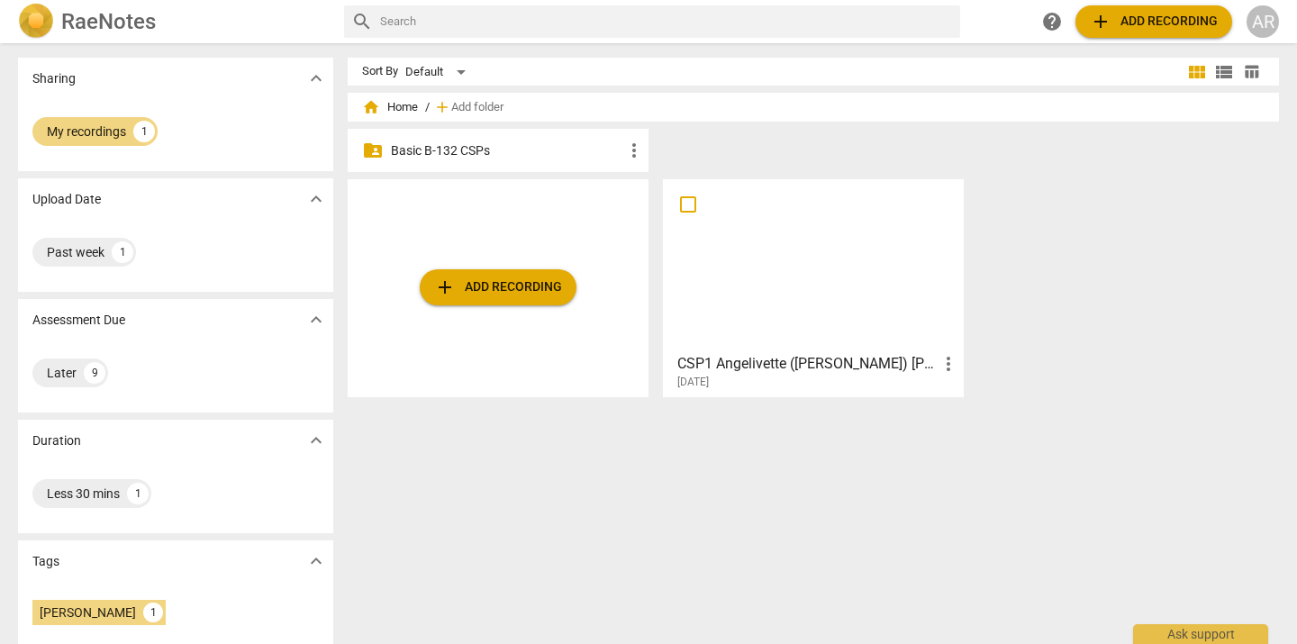
click at [1010, 314] on div "add Add recording CSP1 Angelivette ([PERSON_NAME]) [PERSON_NAME] more_vert [DAT…" at bounding box center [821, 295] width 946 height 232
click at [752, 287] on div at bounding box center [813, 265] width 288 height 159
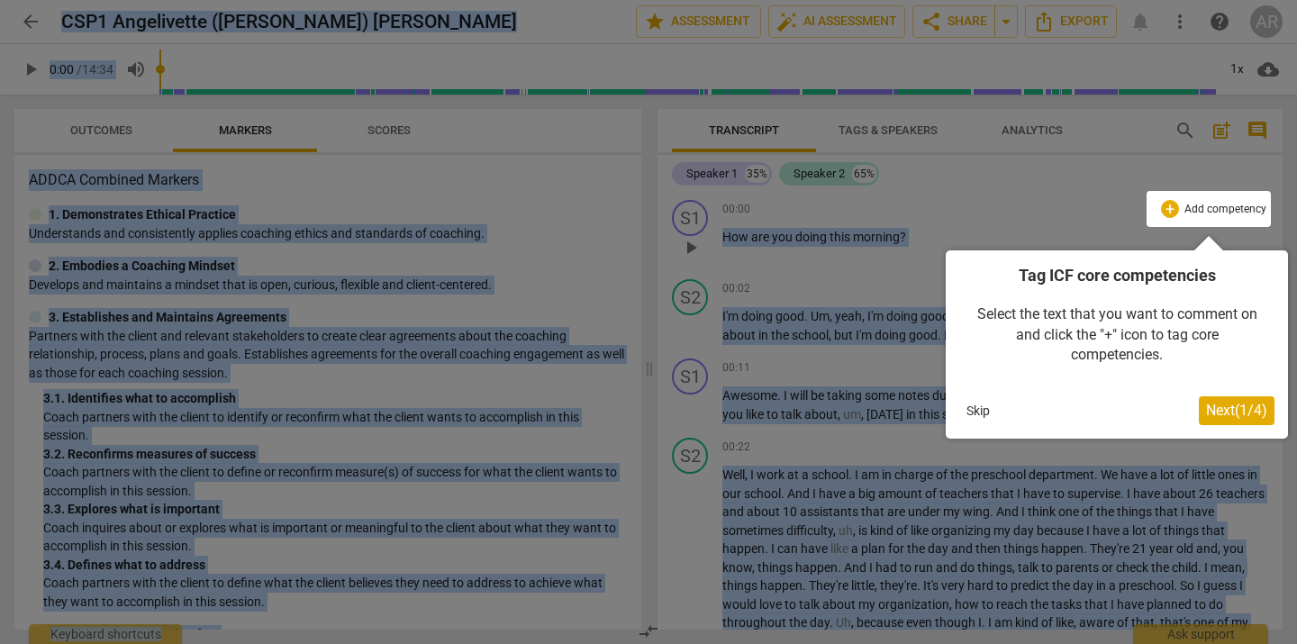
click at [1223, 406] on span "Next ( 1 / 4 )" at bounding box center [1236, 410] width 61 height 17
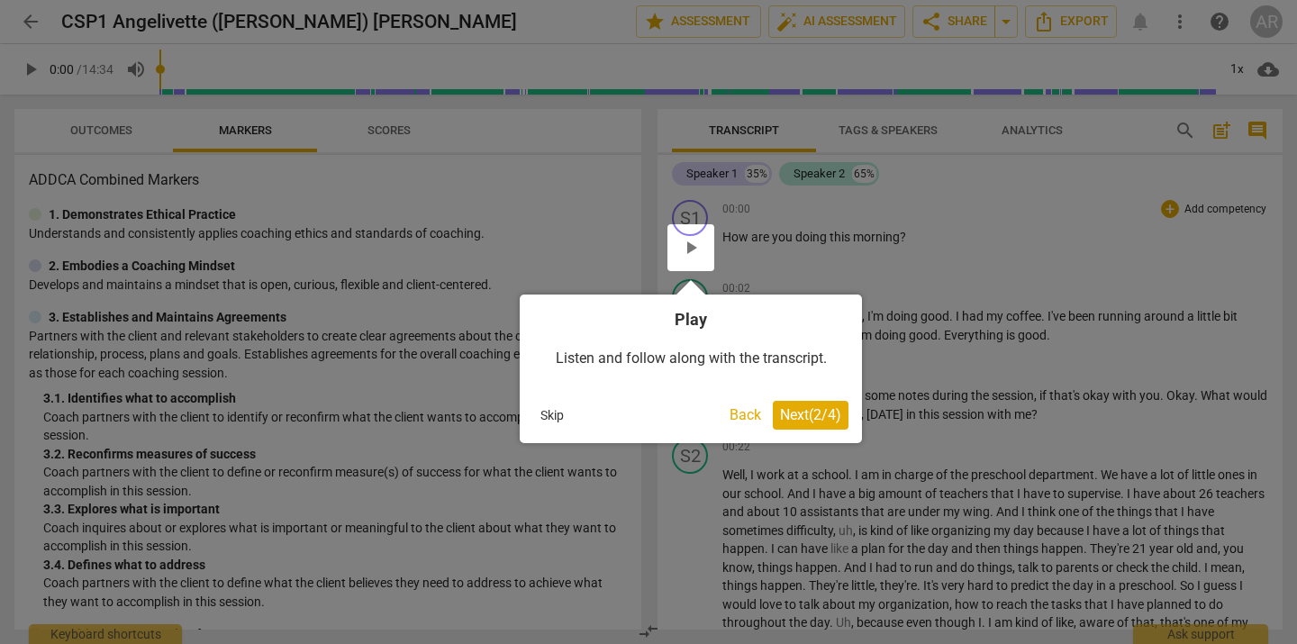
click at [1223, 405] on div at bounding box center [648, 322] width 1297 height 644
click at [999, 264] on div at bounding box center [648, 322] width 1297 height 644
click at [793, 405] on button "Next ( 2 / 4 )" at bounding box center [811, 415] width 76 height 29
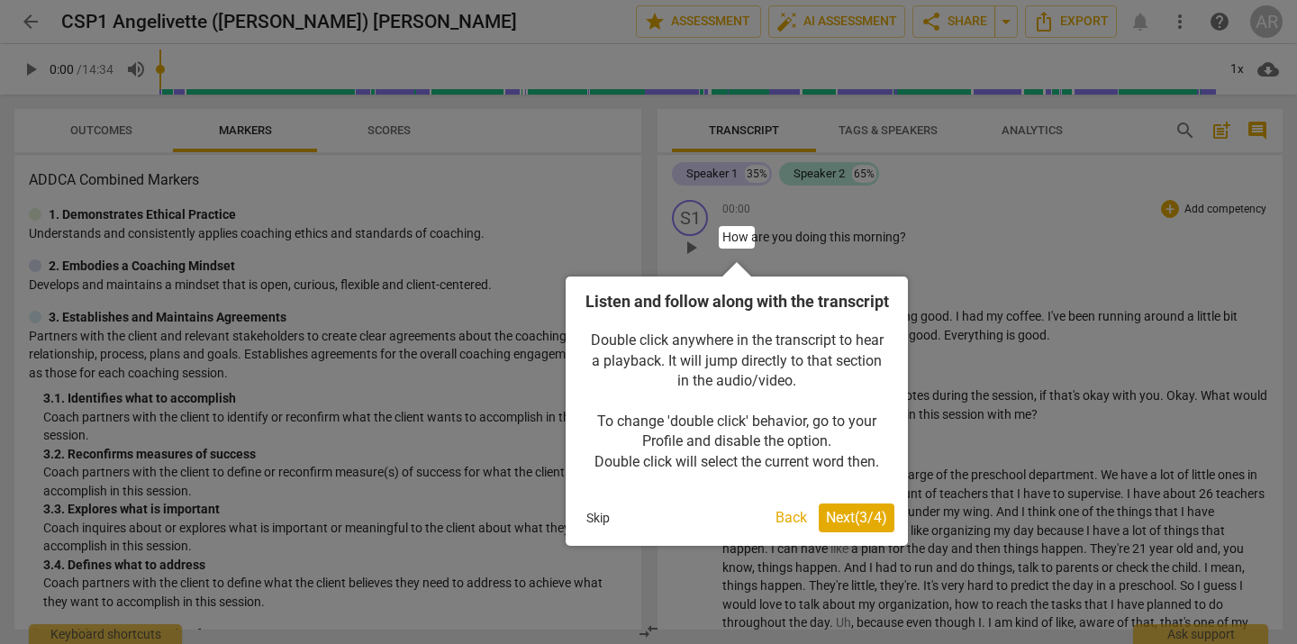
click at [852, 526] on span "Next ( 3 / 4 )" at bounding box center [856, 517] width 61 height 17
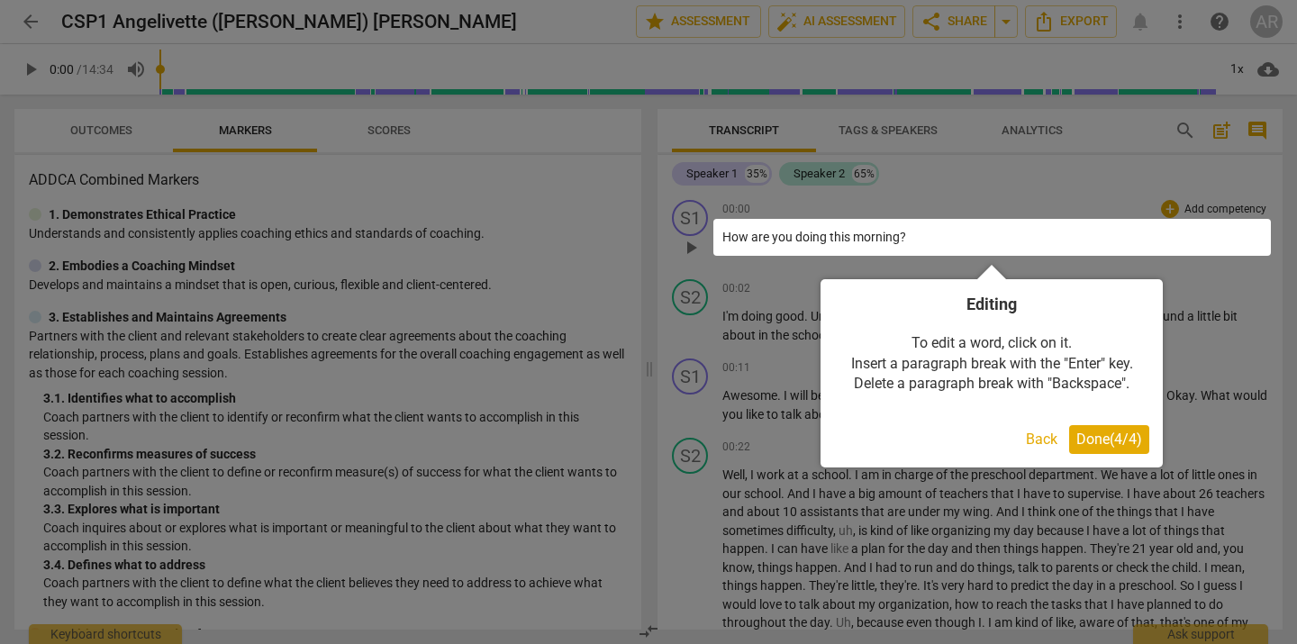
click at [1080, 436] on span "Done ( 4 / 4 )" at bounding box center [1109, 439] width 66 height 17
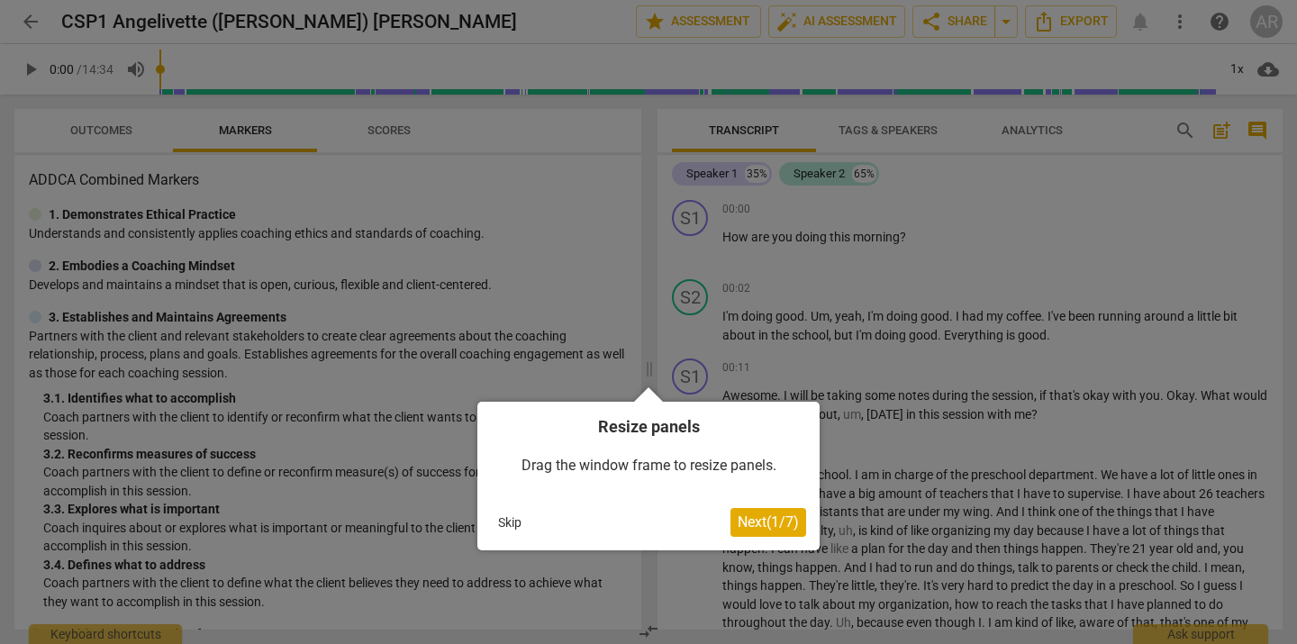
click at [776, 518] on span "Next ( 1 / 7 )" at bounding box center [768, 521] width 61 height 17
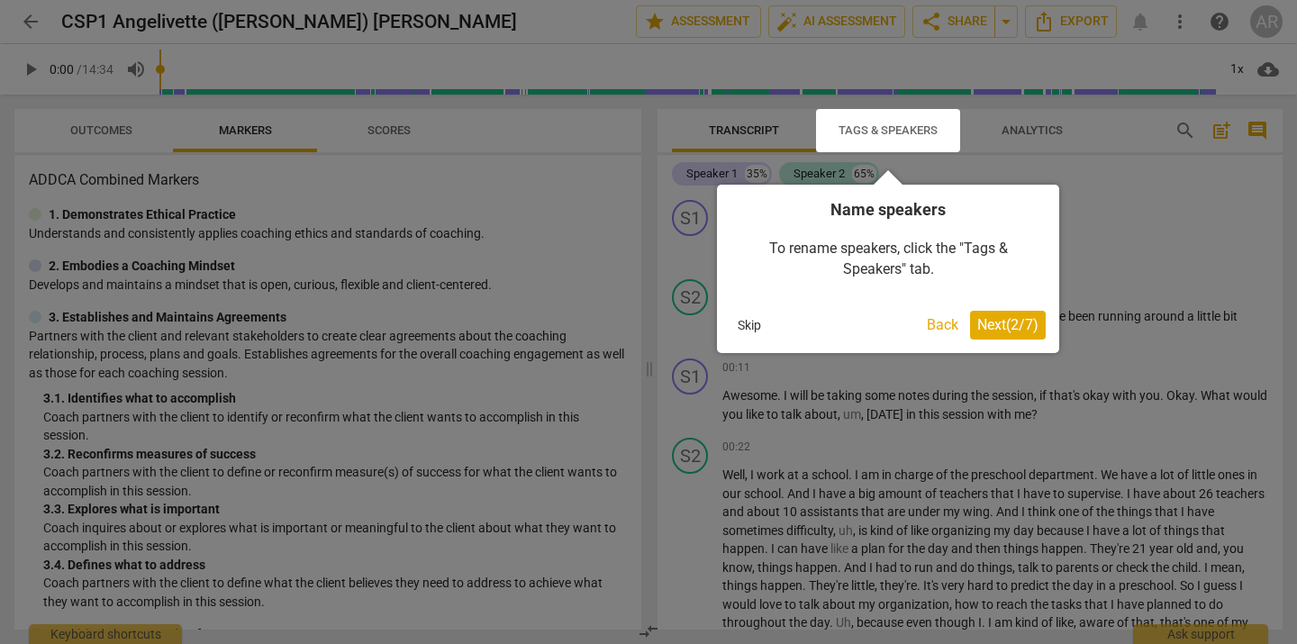
click at [744, 326] on button "Skip" at bounding box center [749, 325] width 38 height 27
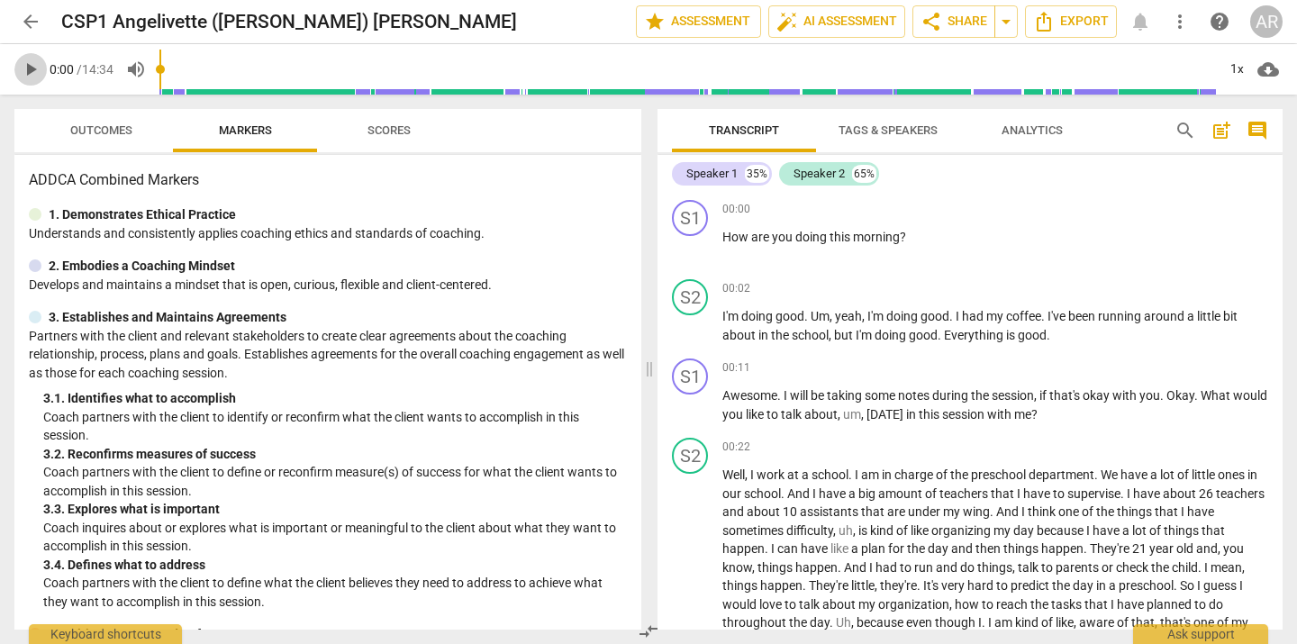
click at [31, 68] on span "play_arrow" at bounding box center [31, 70] width 22 height 22
click at [31, 68] on span "pause" at bounding box center [31, 70] width 22 height 22
drag, startPoint x: 163, startPoint y: 67, endPoint x: 147, endPoint y: 67, distance: 16.2
type input "0"
click at [159, 67] on input "range" at bounding box center [687, 70] width 1057 height 58
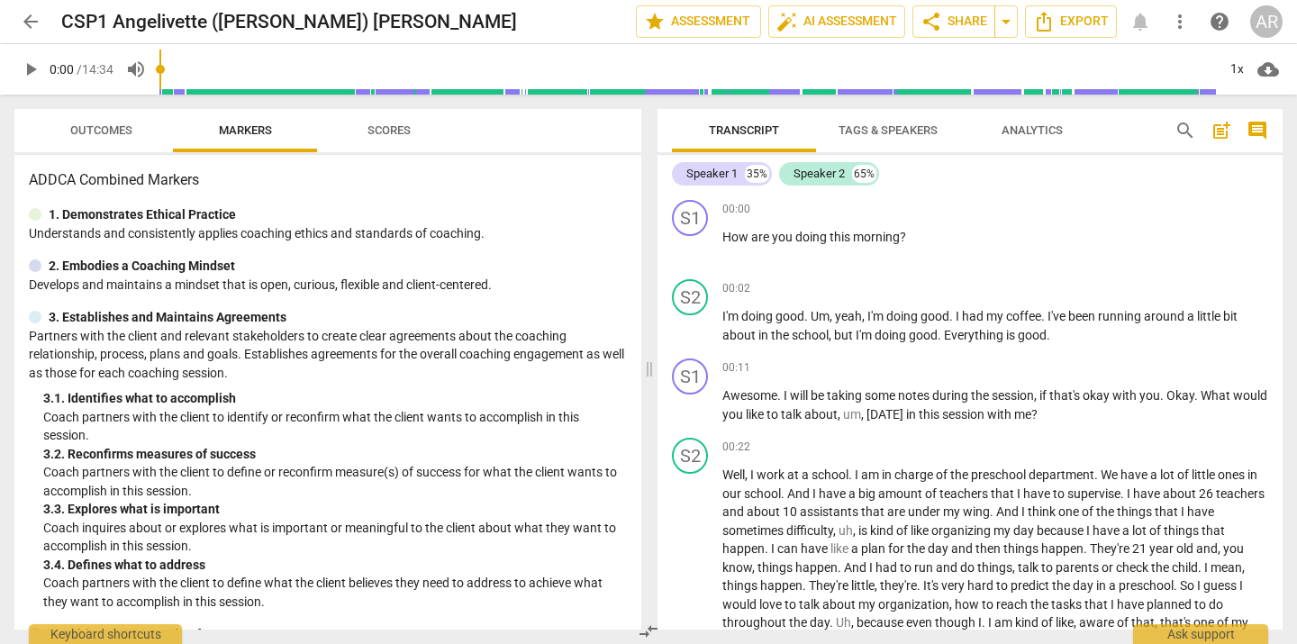
click at [31, 19] on span "arrow_back" at bounding box center [31, 22] width 22 height 22
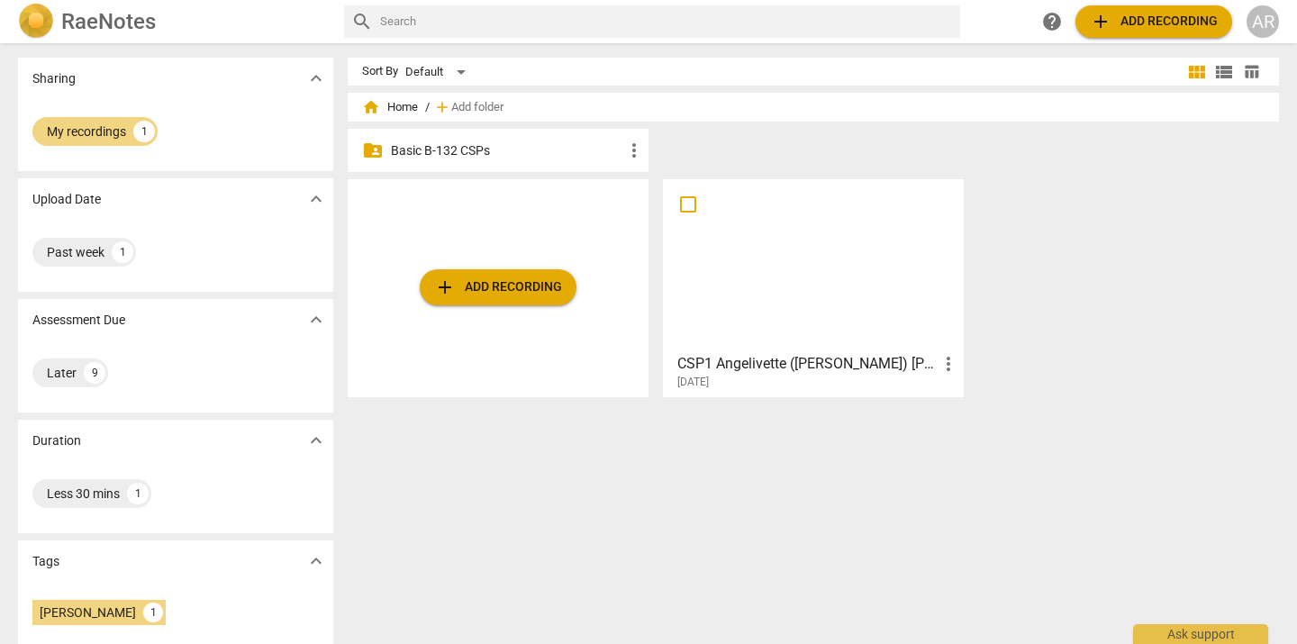
click at [948, 363] on span "more_vert" at bounding box center [949, 364] width 22 height 22
click at [966, 361] on li "Move" at bounding box center [968, 363] width 68 height 43
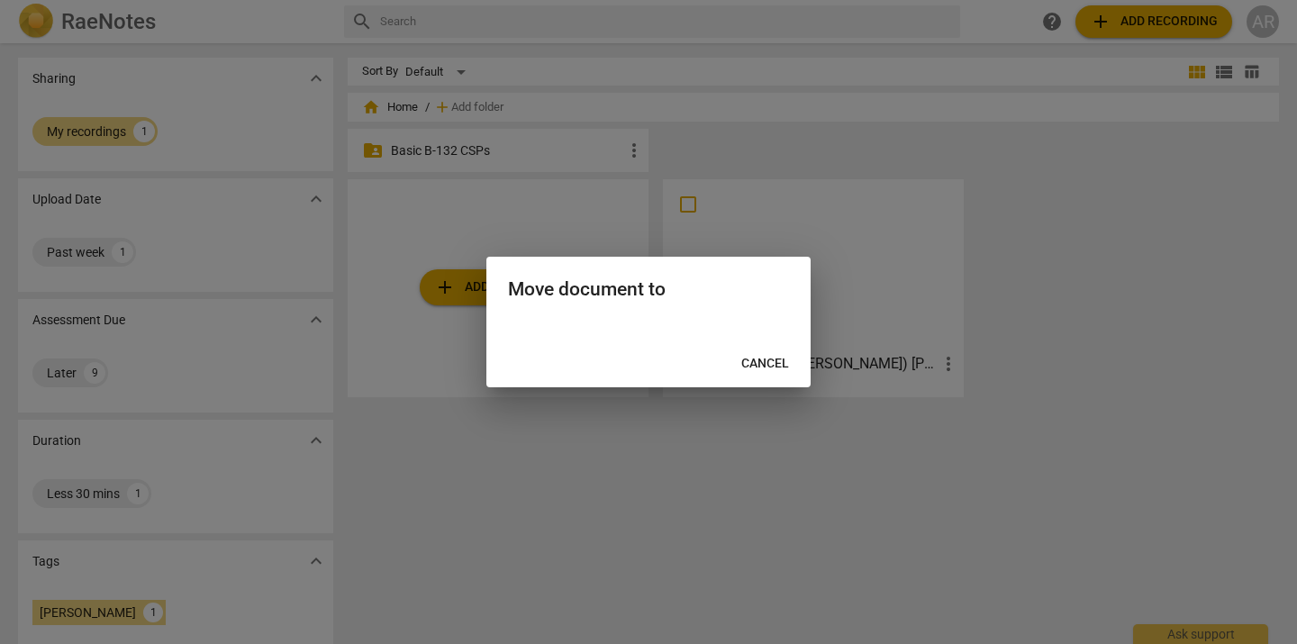
click at [634, 319] on div at bounding box center [648, 330] width 324 height 22
click at [766, 361] on span "Cancel" at bounding box center [765, 364] width 48 height 18
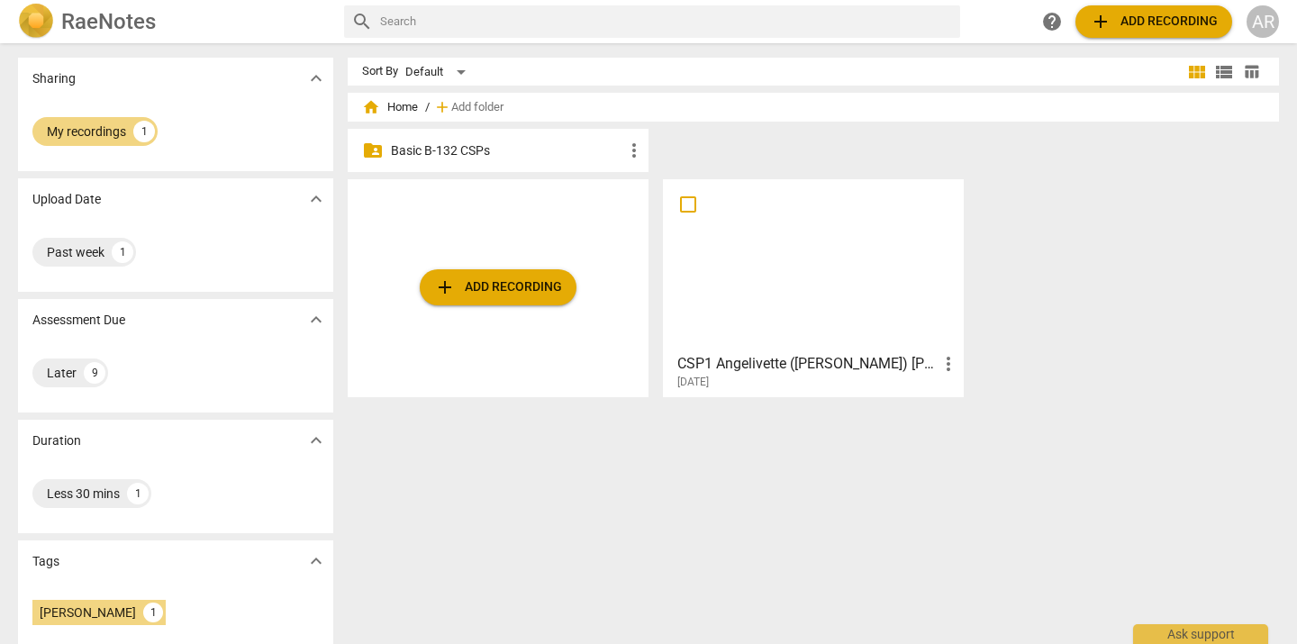
click at [767, 480] on div "Sort By Default view_module view_list table_chart home Home / add Add folder fo…" at bounding box center [821, 344] width 946 height 572
click at [404, 110] on span "home Home" at bounding box center [390, 107] width 56 height 18
click at [399, 104] on span "home Home" at bounding box center [390, 107] width 56 height 18
click at [395, 108] on span "home Home" at bounding box center [390, 107] width 56 height 18
click at [410, 105] on span "home Home" at bounding box center [390, 107] width 56 height 18
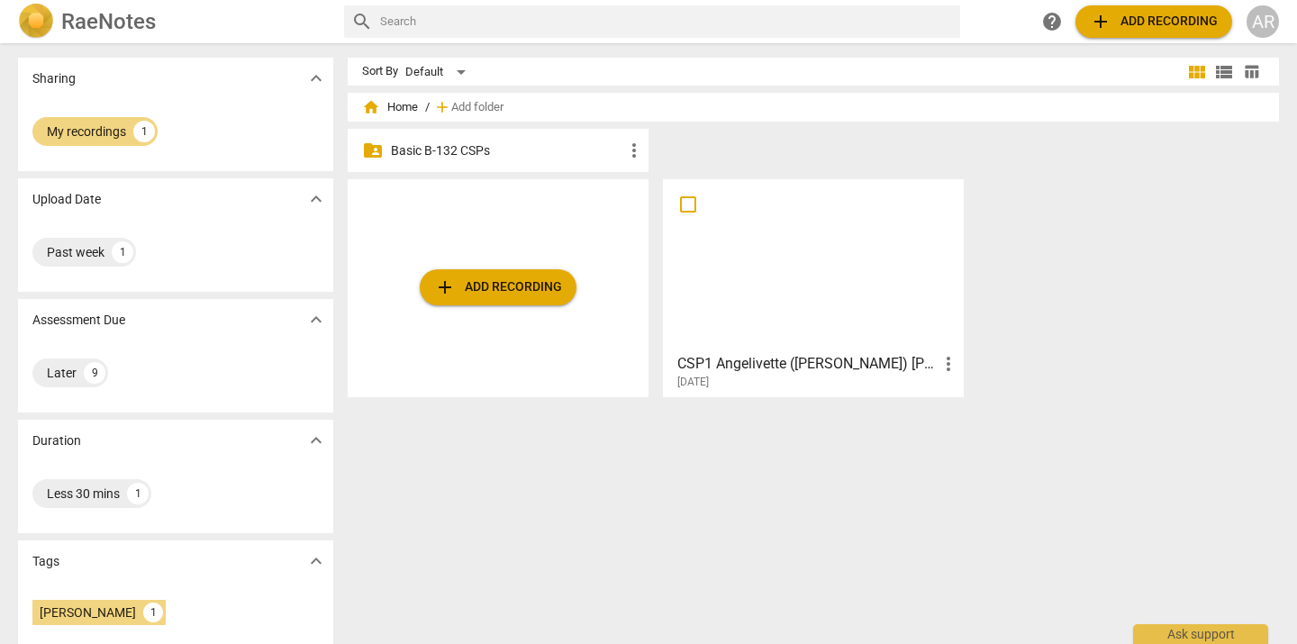
click at [459, 152] on p "Basic B-132 CSPs" at bounding box center [507, 150] width 232 height 19
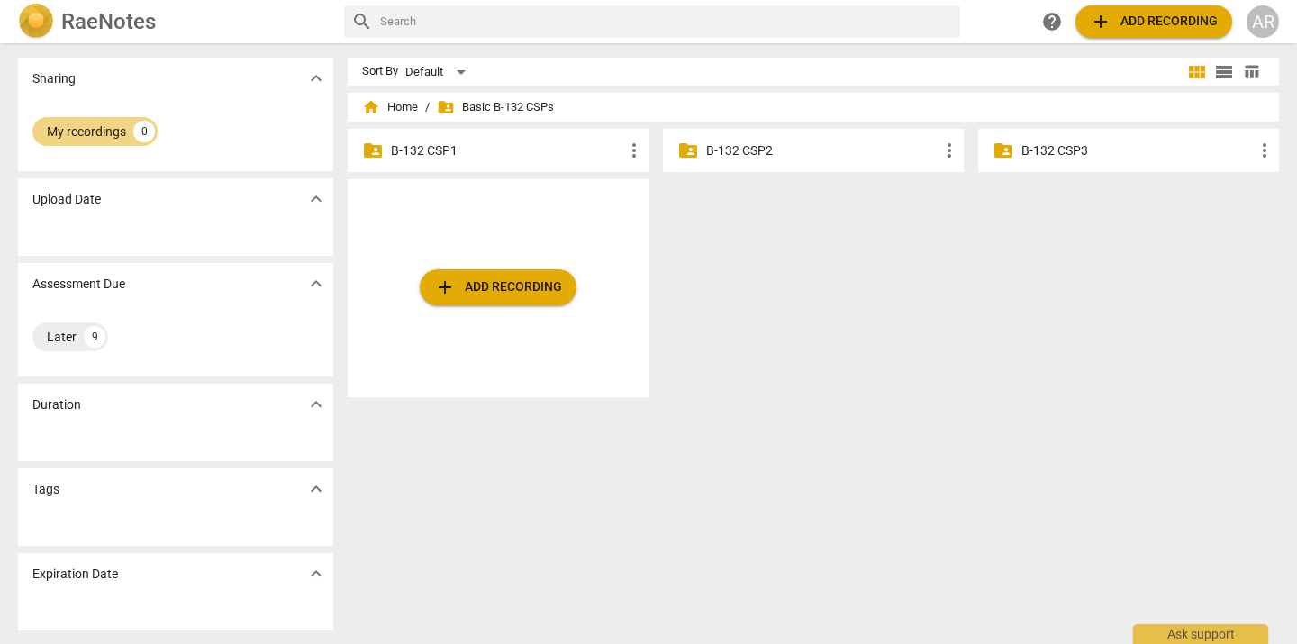
click at [445, 151] on p "B-132 CSP1" at bounding box center [507, 150] width 232 height 19
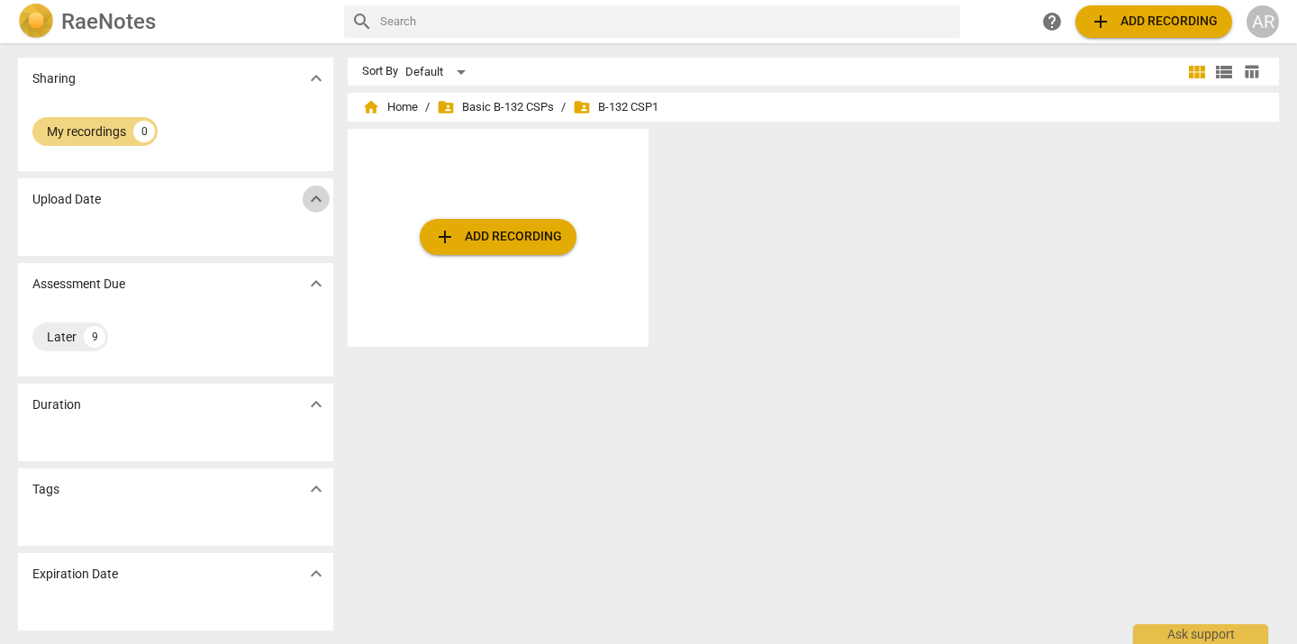
click at [316, 198] on span "expand_more" at bounding box center [316, 199] width 22 height 22
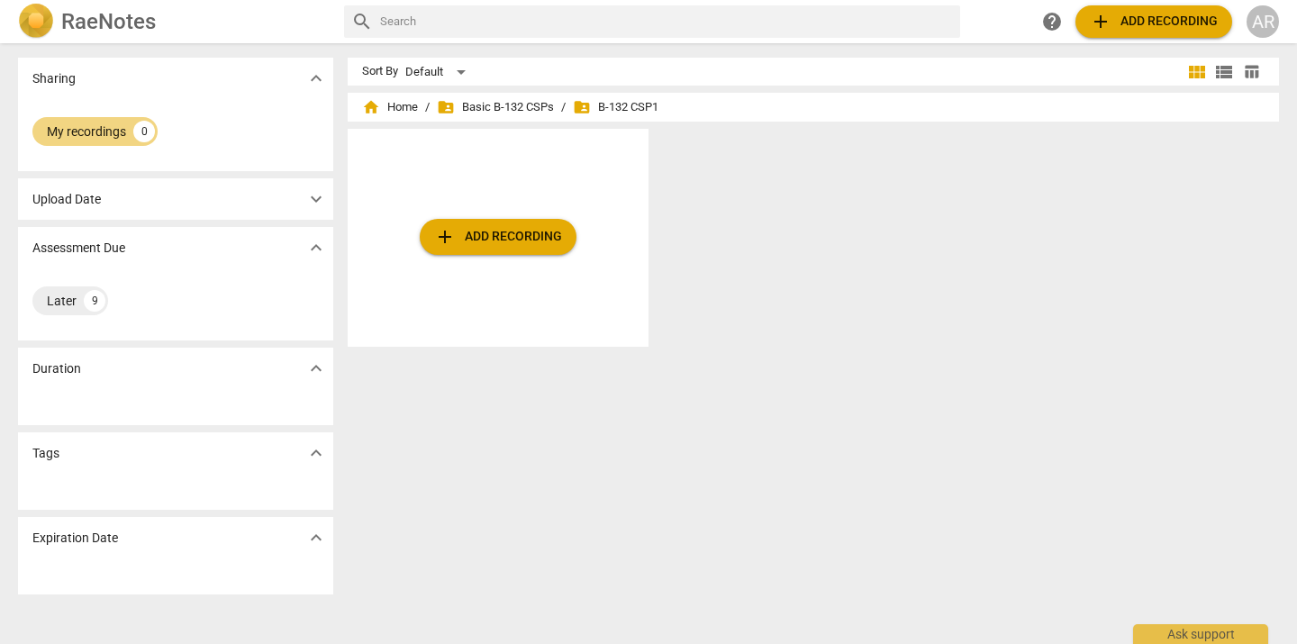
click at [316, 198] on span "expand_more" at bounding box center [316, 199] width 22 height 22
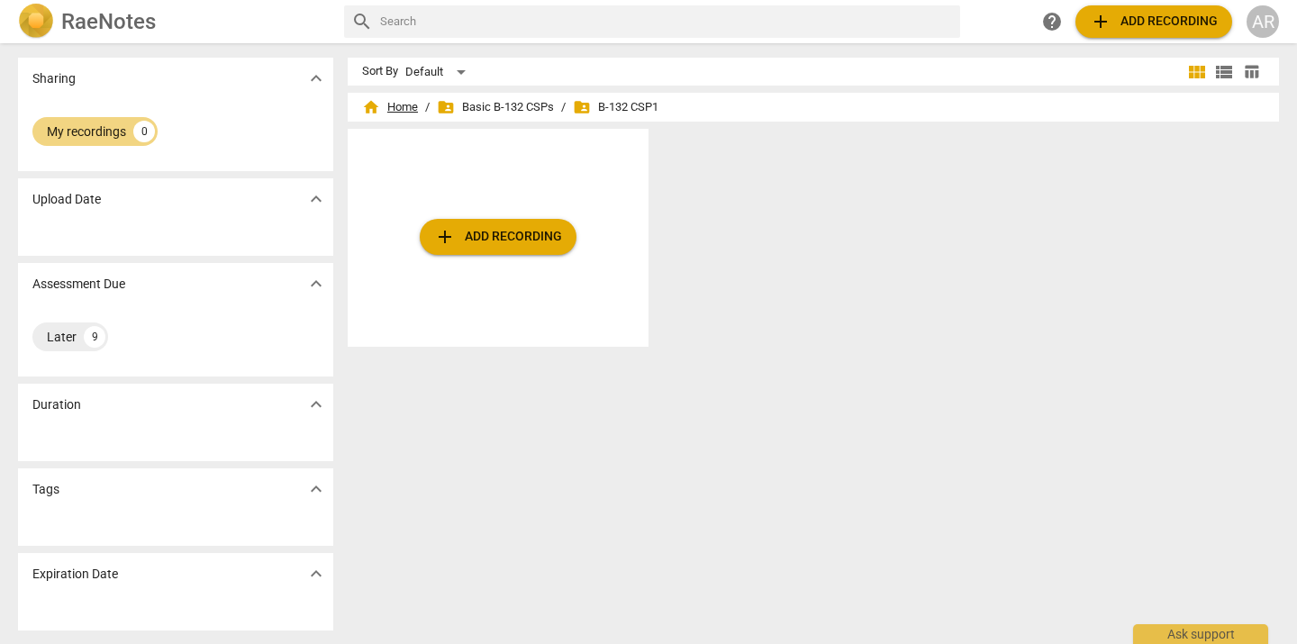
click at [374, 106] on span "home" at bounding box center [371, 107] width 18 height 18
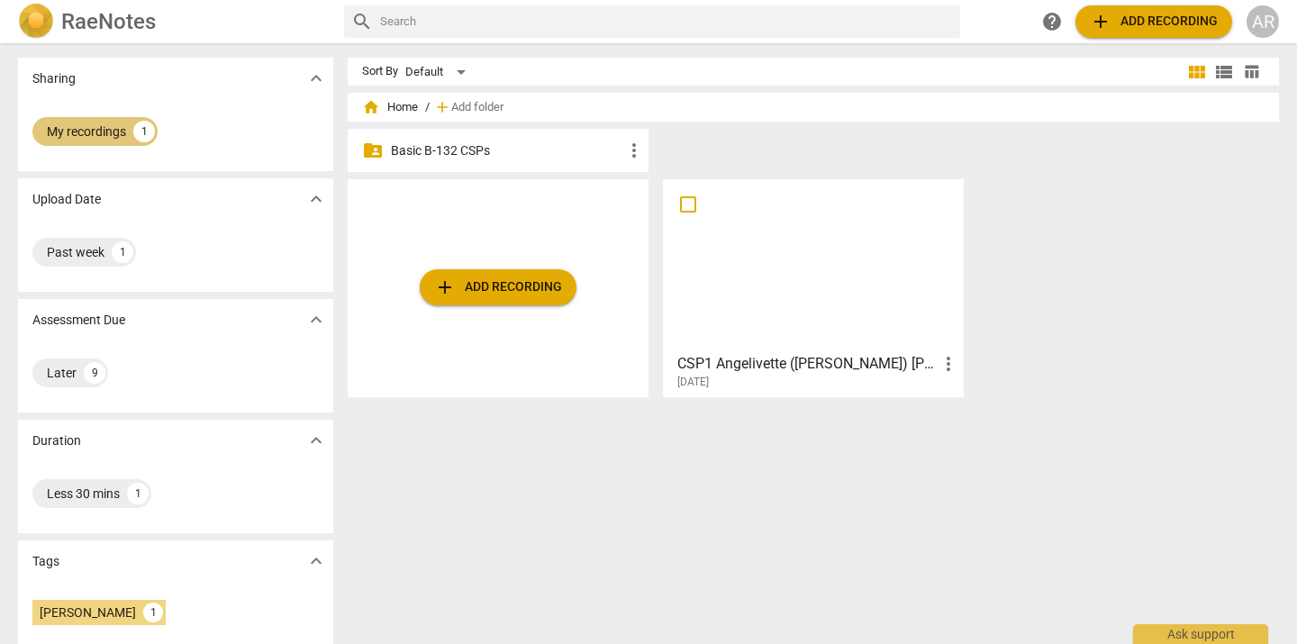
click at [143, 139] on div "1" at bounding box center [144, 132] width 22 height 22
click at [312, 76] on span "expand_more" at bounding box center [316, 79] width 22 height 22
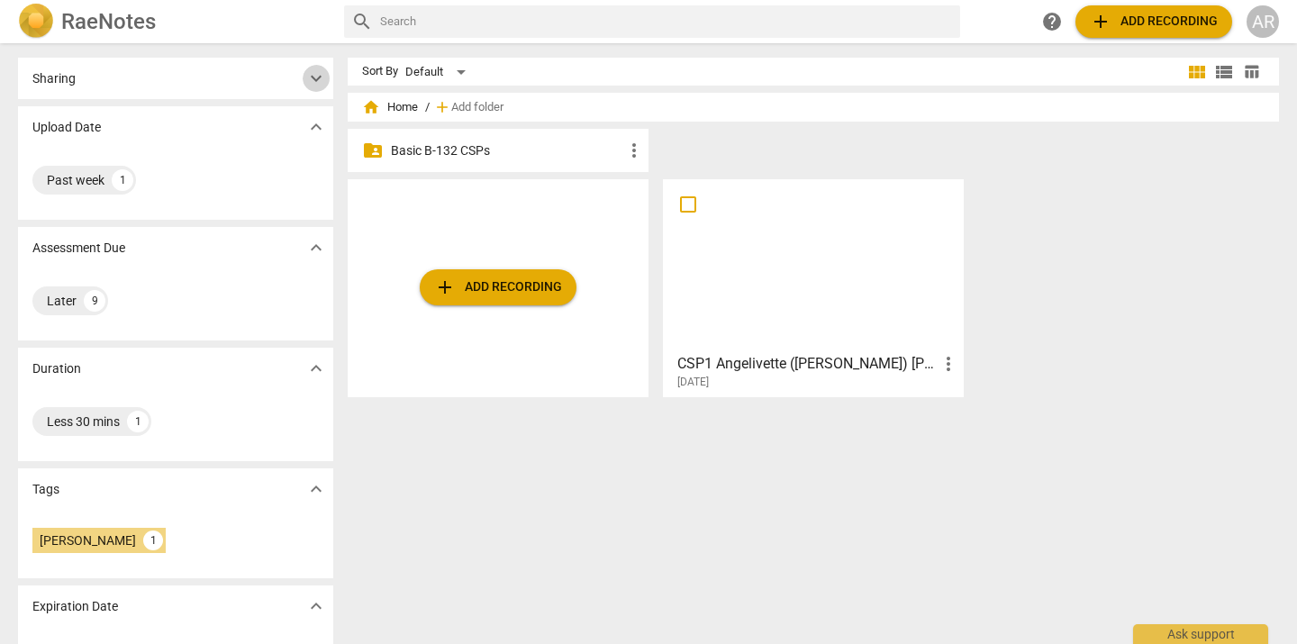
click at [312, 76] on span "expand_more" at bounding box center [316, 79] width 22 height 22
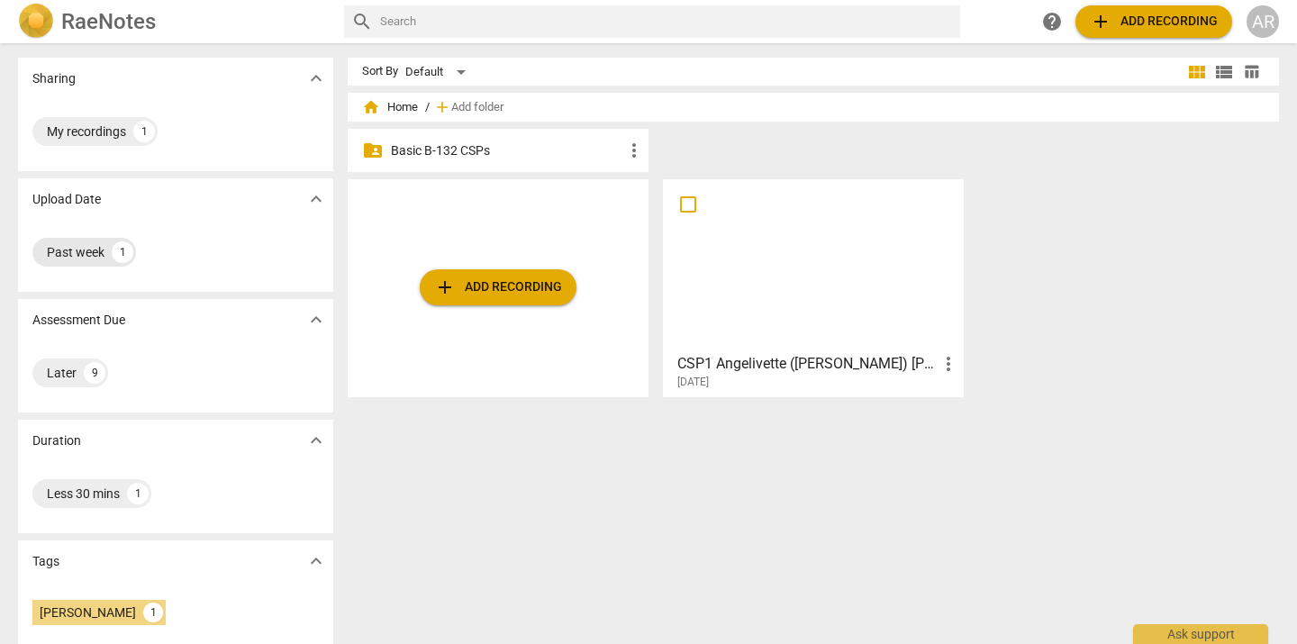
click at [78, 260] on div "Past week" at bounding box center [76, 252] width 58 height 18
click at [469, 150] on p "Basic B-132 CSPs" at bounding box center [507, 150] width 232 height 19
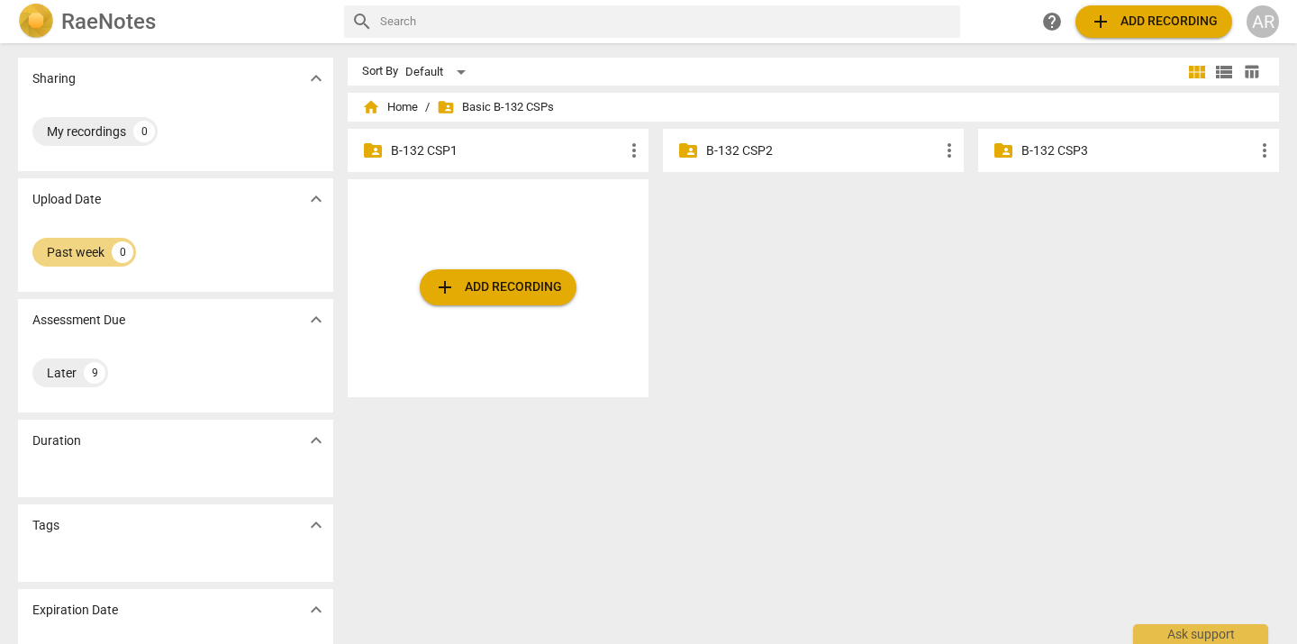
click at [469, 150] on p "B-132 CSP1" at bounding box center [507, 150] width 232 height 19
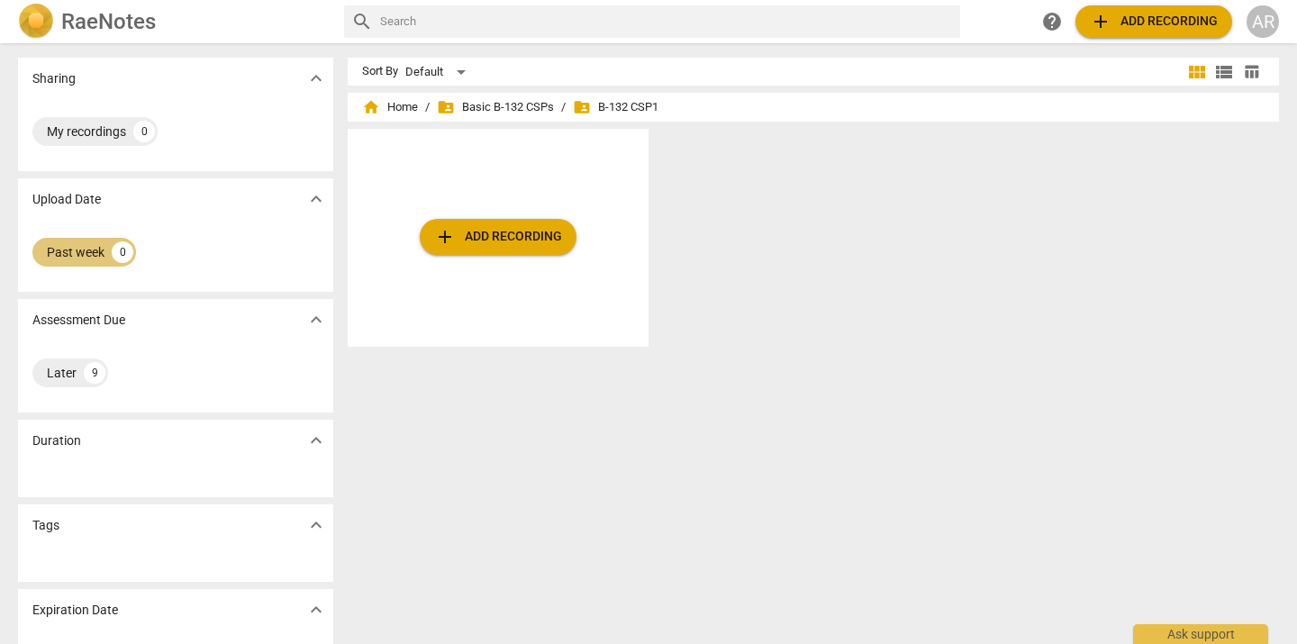
click at [85, 256] on div "Past week" at bounding box center [76, 252] width 58 height 18
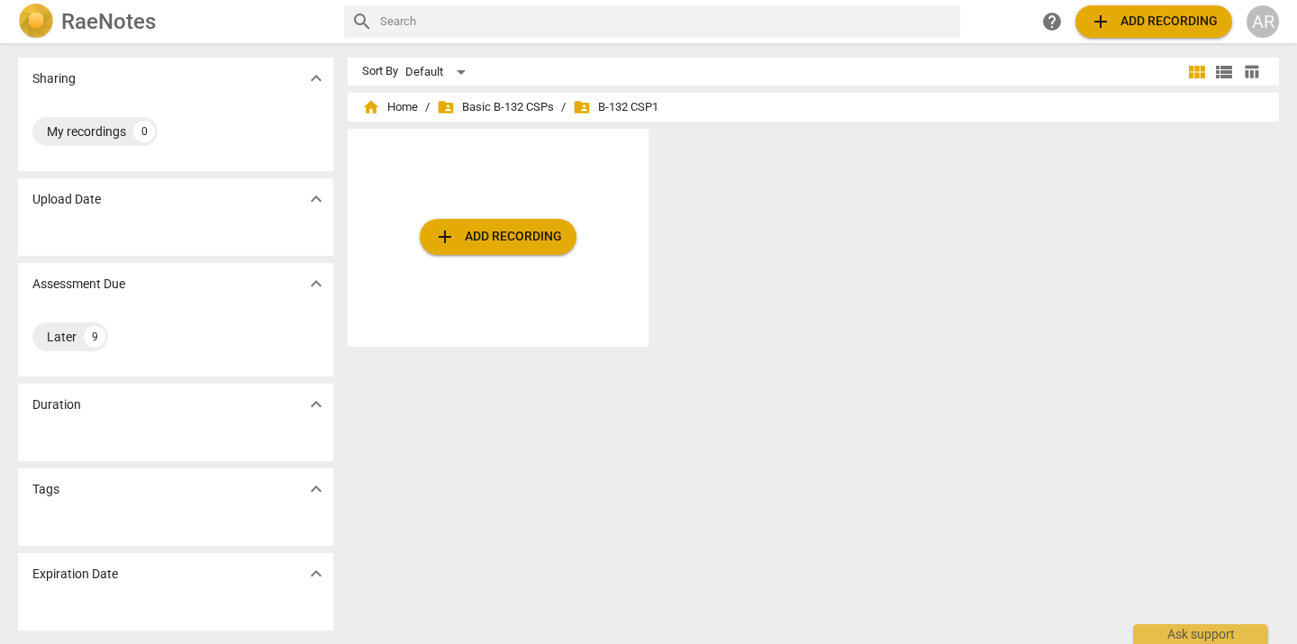
click at [313, 206] on span "expand_more" at bounding box center [316, 199] width 22 height 22
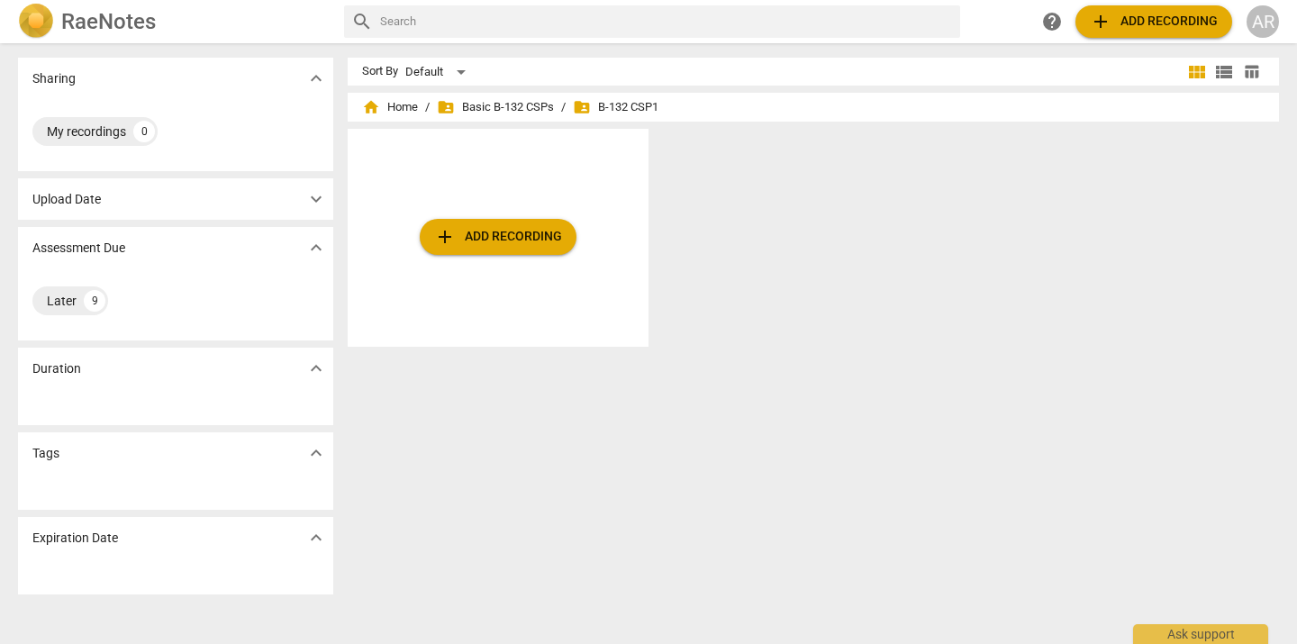
click at [313, 77] on span "expand_more" at bounding box center [316, 79] width 22 height 22
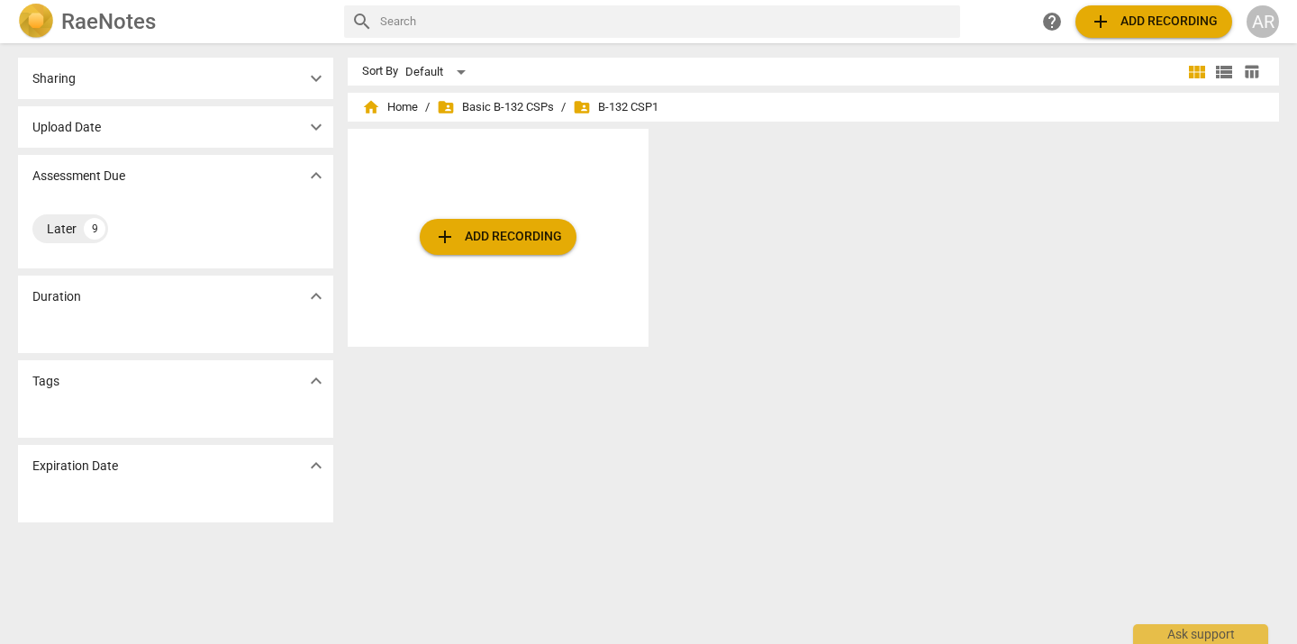
click at [313, 129] on span "expand_more" at bounding box center [316, 127] width 22 height 22
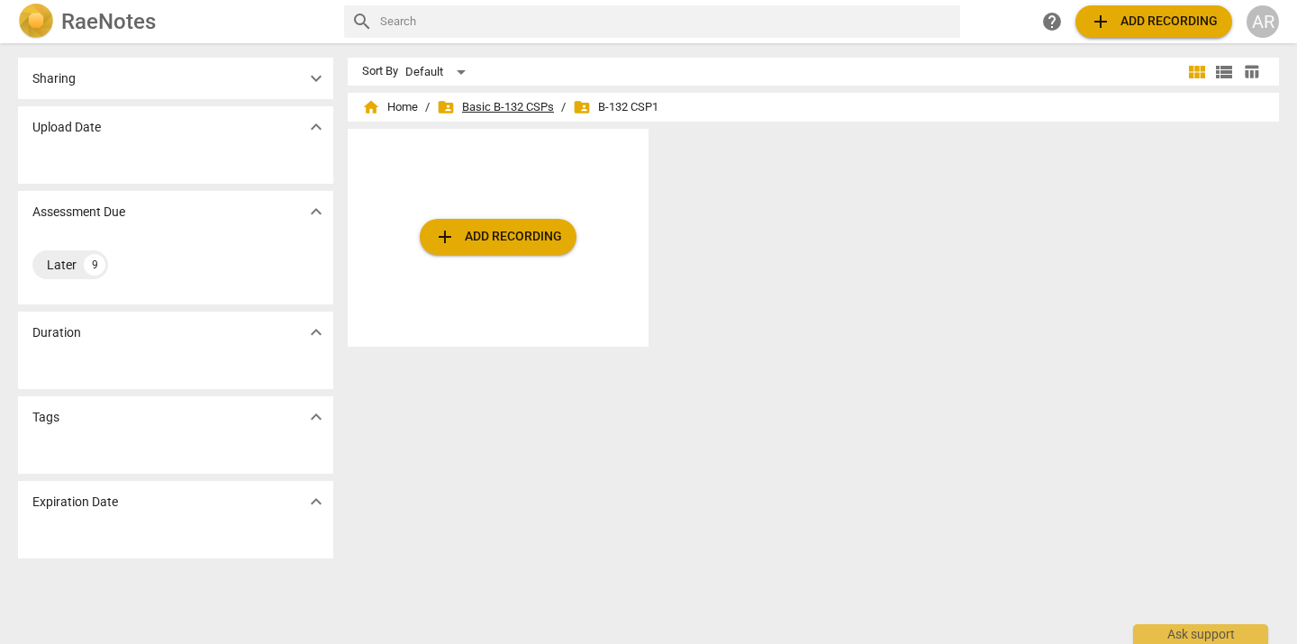
click at [513, 98] on span "folder_shared Basic B-132 CSPs" at bounding box center [495, 107] width 117 height 18
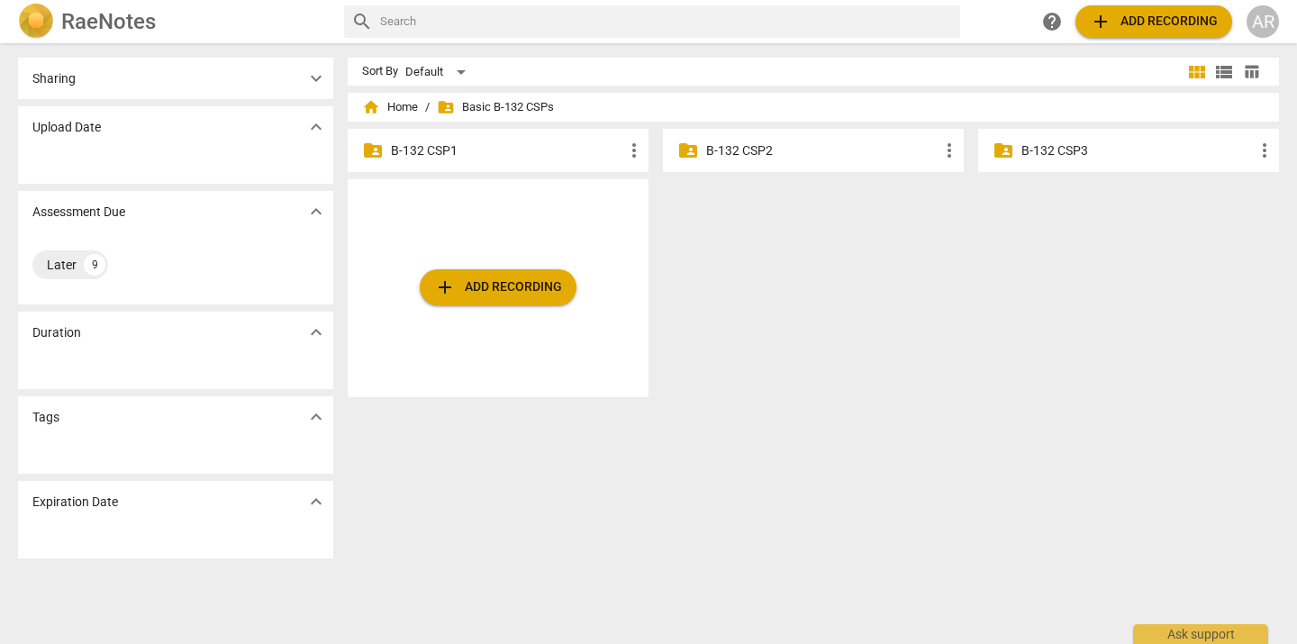
click at [741, 151] on p "B-132 CSP2" at bounding box center [822, 150] width 232 height 19
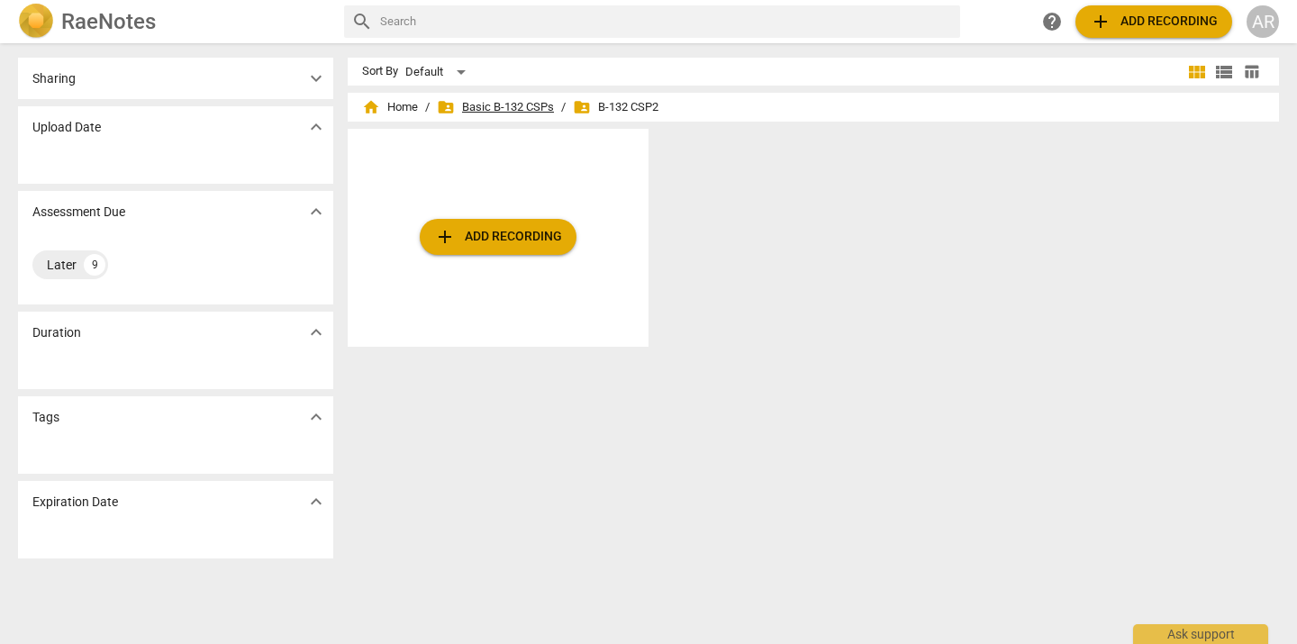
click at [474, 104] on span "folder_shared Basic B-132 CSPs" at bounding box center [495, 107] width 117 height 18
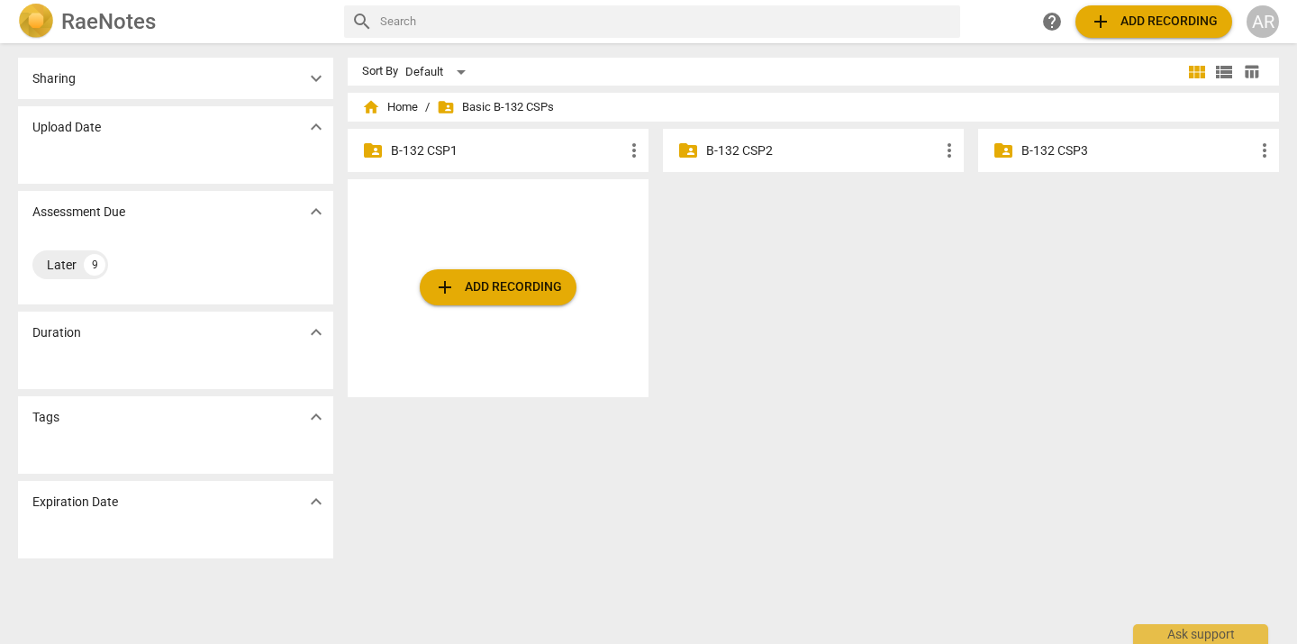
click at [434, 148] on p "B-132 CSP1" at bounding box center [507, 150] width 232 height 19
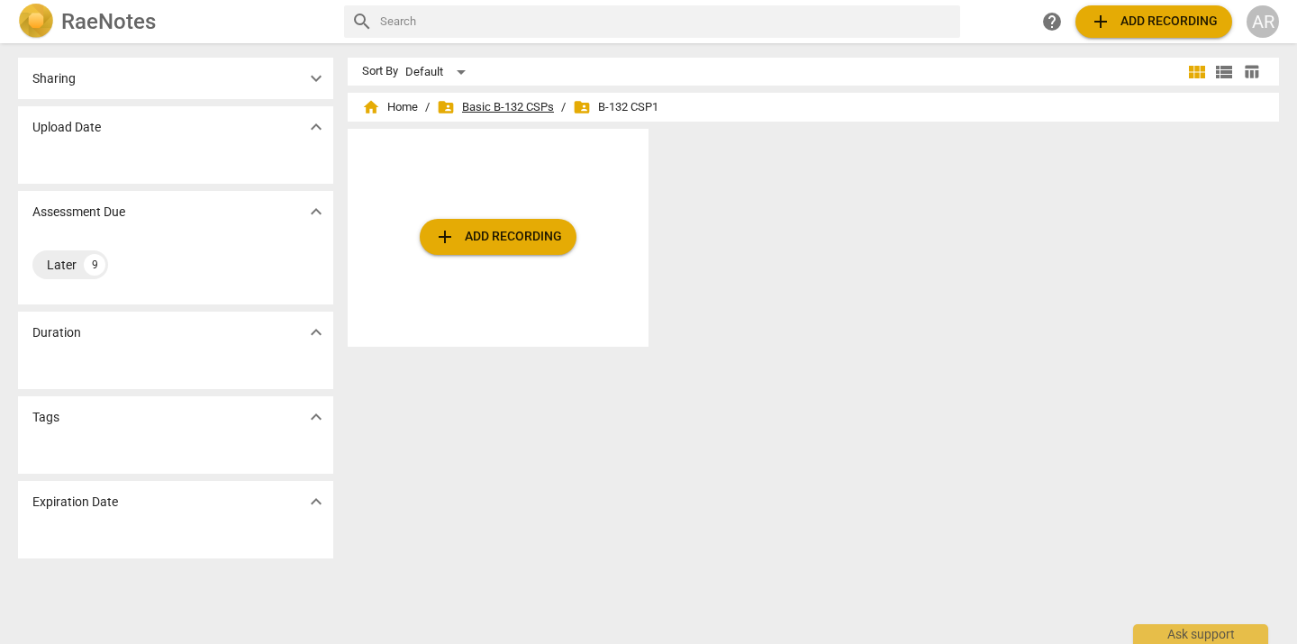
click at [480, 105] on span "folder_shared Basic B-132 CSPs" at bounding box center [495, 107] width 117 height 18
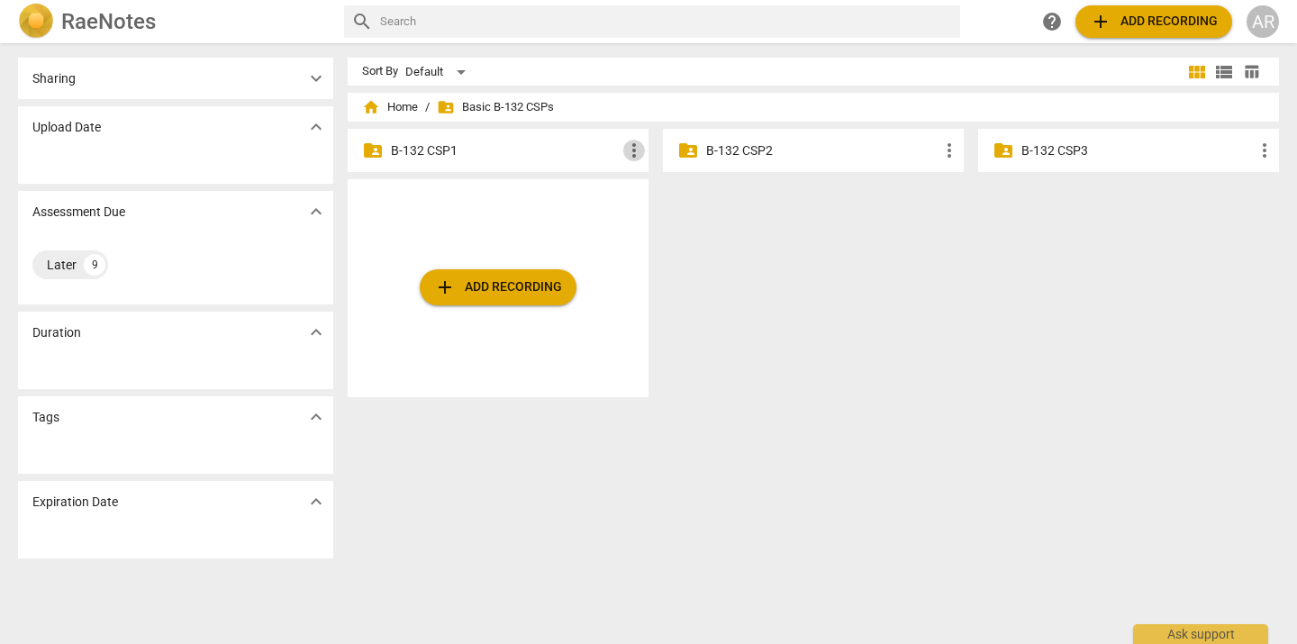
click at [631, 146] on span "more_vert" at bounding box center [634, 151] width 22 height 22
click at [738, 254] on div at bounding box center [648, 322] width 1297 height 644
click at [458, 62] on div "Default" at bounding box center [438, 72] width 67 height 29
click at [770, 259] on div at bounding box center [648, 322] width 1297 height 644
click at [461, 141] on p "B-132 CSP1" at bounding box center [507, 150] width 232 height 19
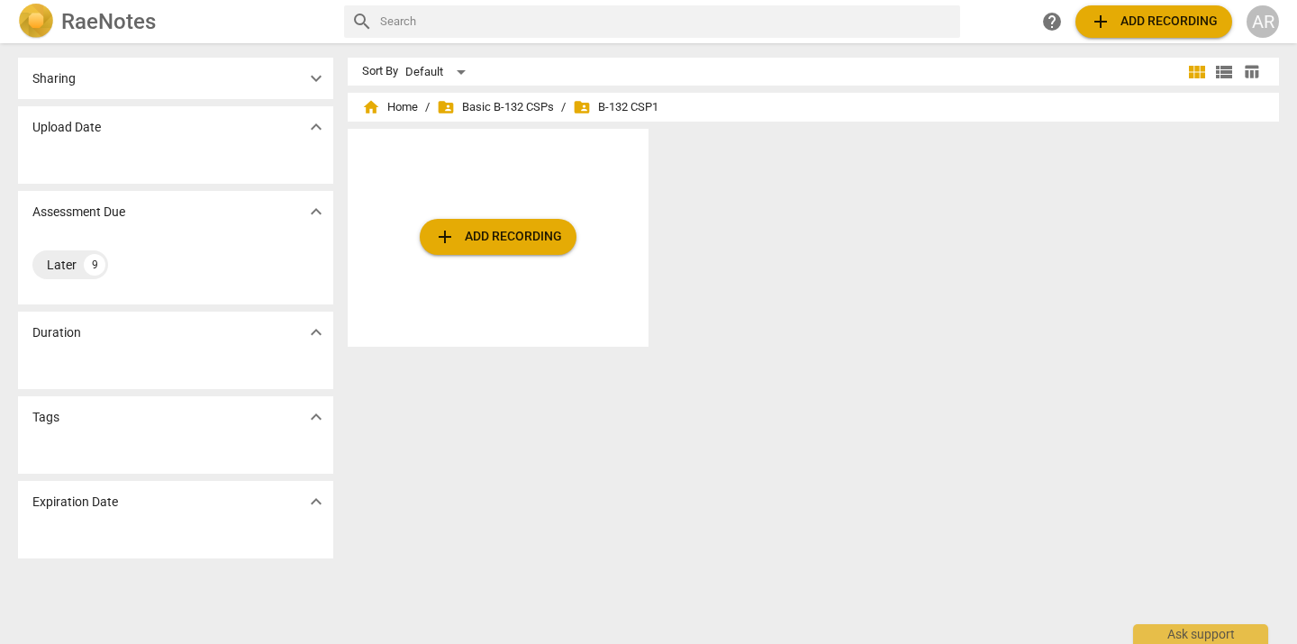
click at [476, 240] on span "add Add recording" at bounding box center [498, 237] width 128 height 22
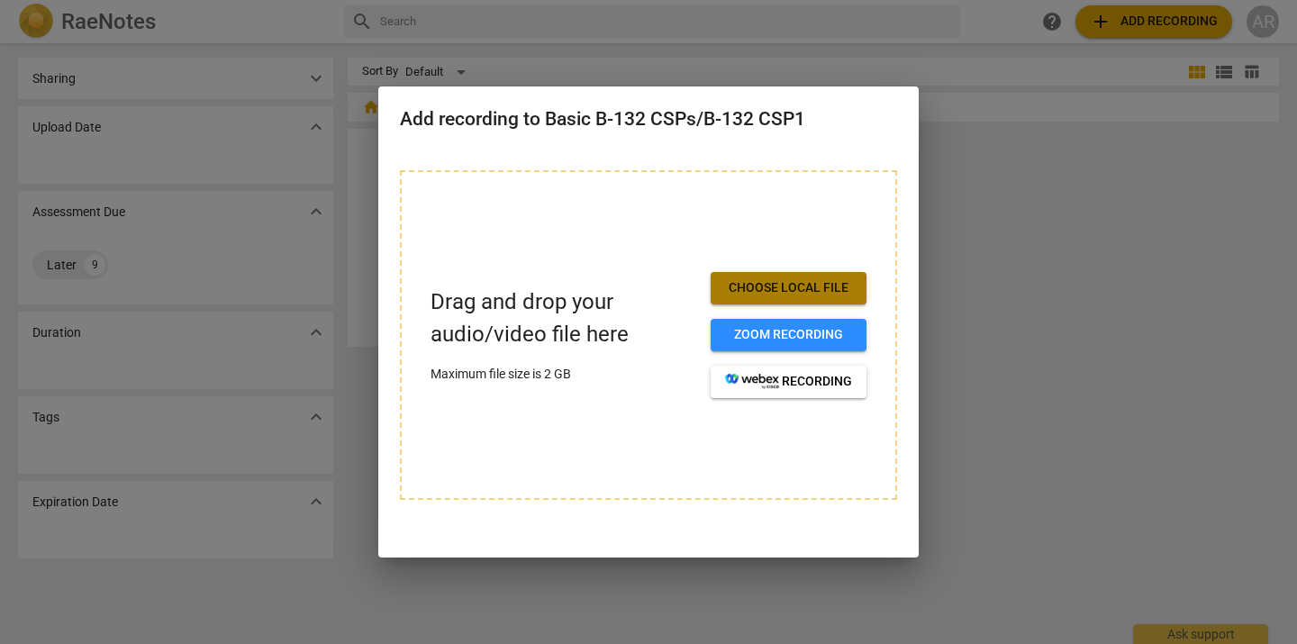
click at [808, 280] on span "Choose local file" at bounding box center [788, 288] width 127 height 18
click at [963, 254] on div at bounding box center [648, 322] width 1297 height 644
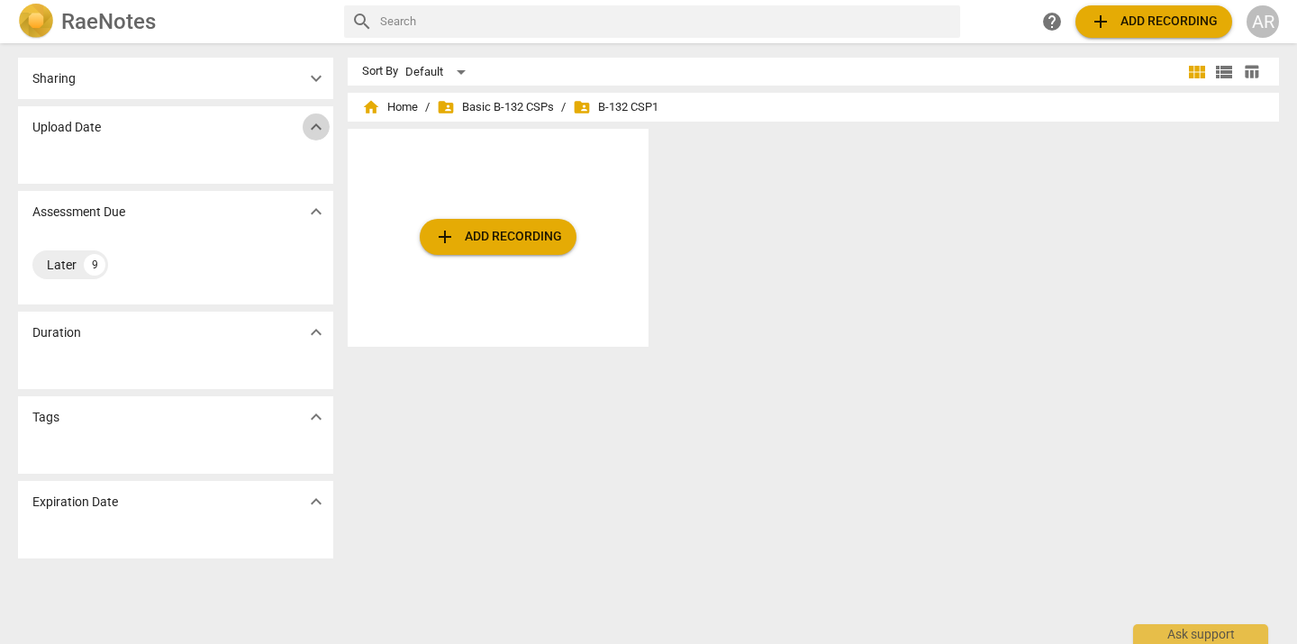
click at [307, 122] on span "expand_more" at bounding box center [316, 127] width 22 height 22
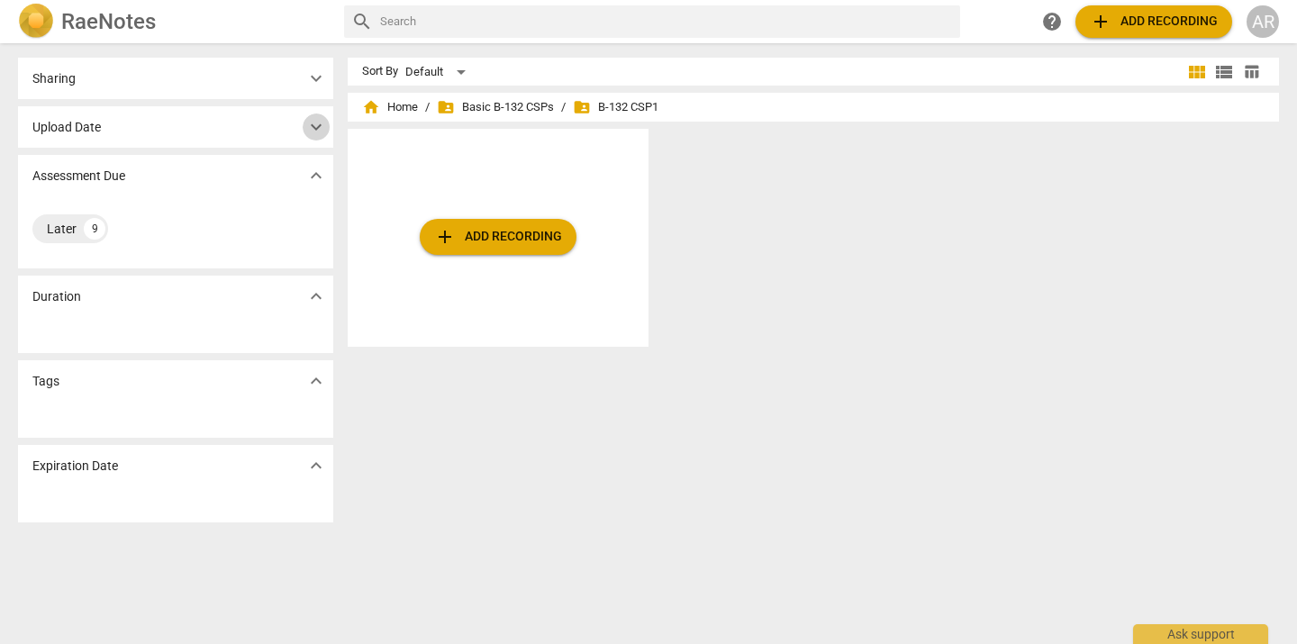
click at [307, 122] on span "expand_more" at bounding box center [316, 127] width 22 height 22
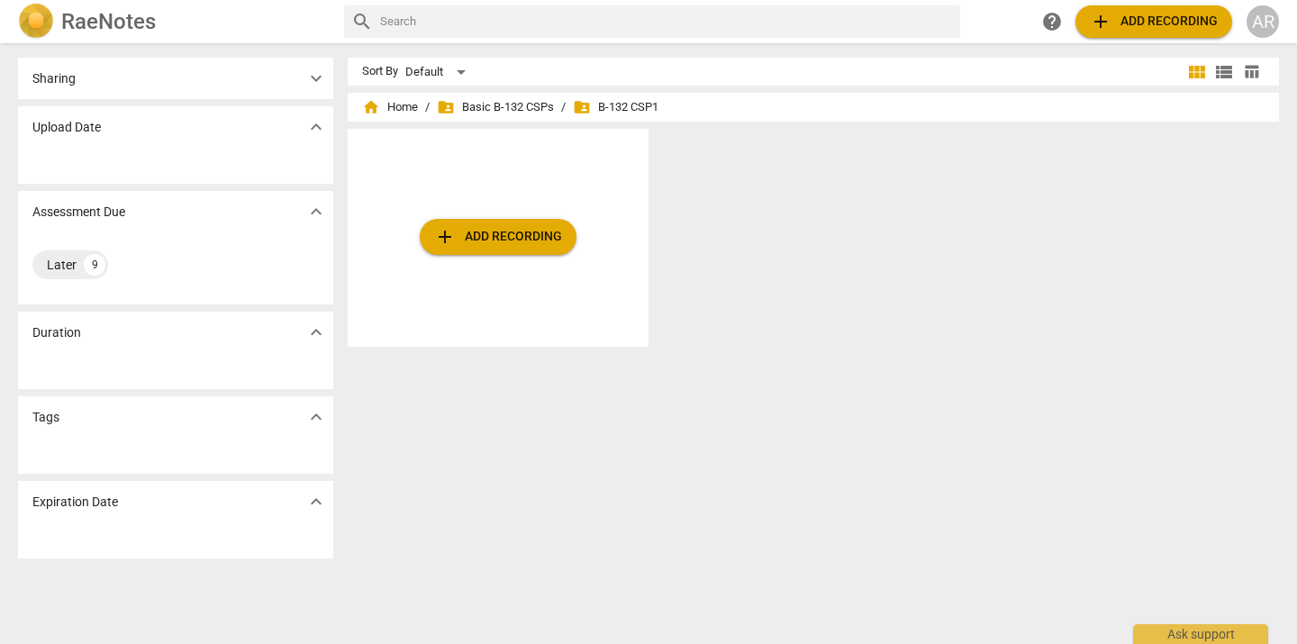
click at [239, 148] on div at bounding box center [175, 166] width 315 height 36
click at [90, 258] on div "9" at bounding box center [95, 265] width 22 height 22
click at [313, 210] on span "expand_more" at bounding box center [316, 212] width 22 height 22
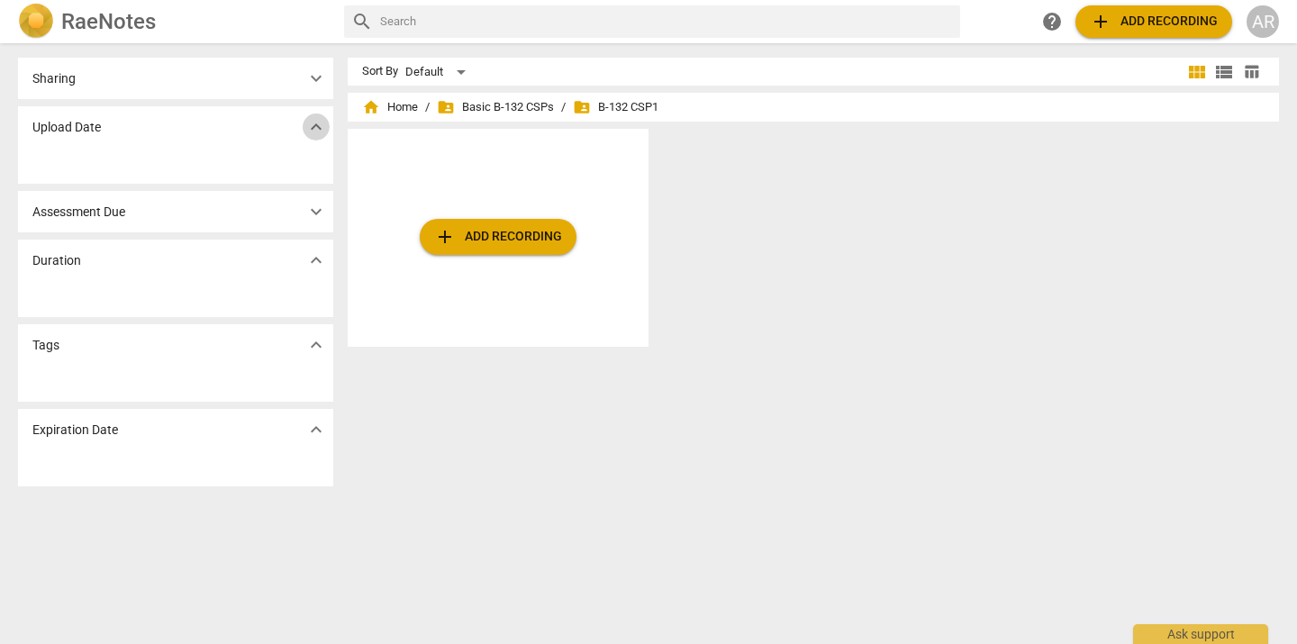
click at [316, 136] on span "expand_more" at bounding box center [316, 127] width 22 height 22
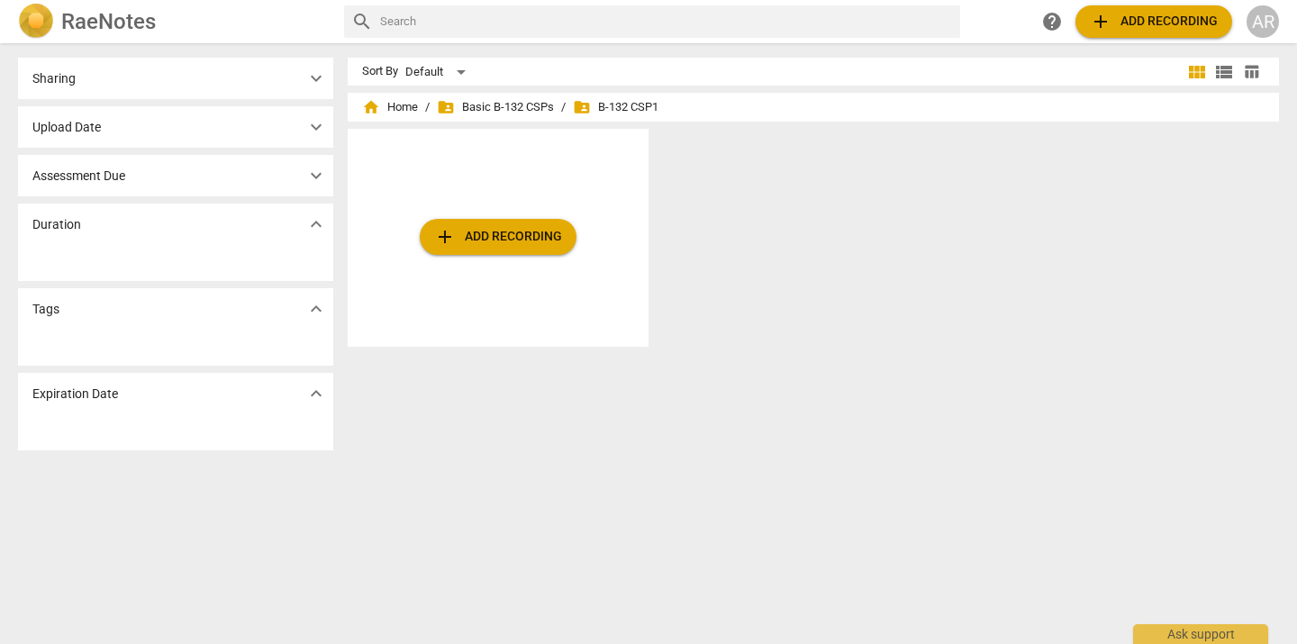
click at [316, 136] on span "expand_more" at bounding box center [316, 127] width 22 height 22
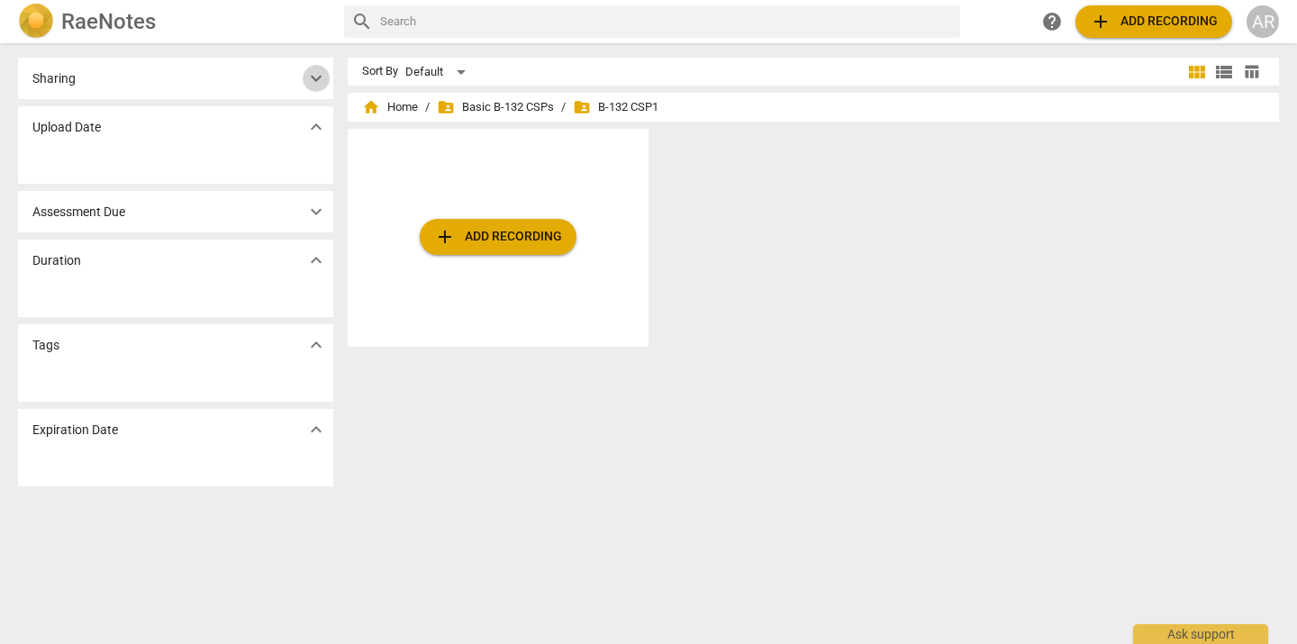
click at [313, 81] on span "expand_more" at bounding box center [316, 79] width 22 height 22
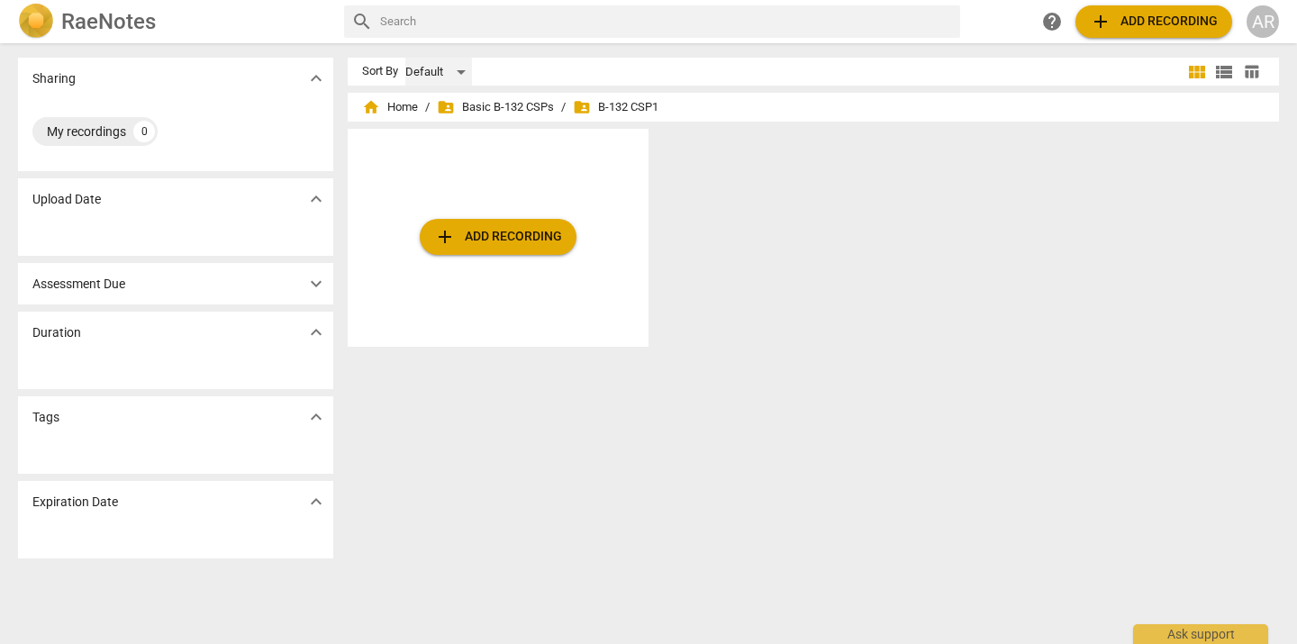
click at [458, 72] on div "Default" at bounding box center [438, 72] width 67 height 29
click at [449, 149] on li "Recent" at bounding box center [447, 140] width 86 height 34
click at [401, 101] on span "home Home" at bounding box center [390, 107] width 56 height 18
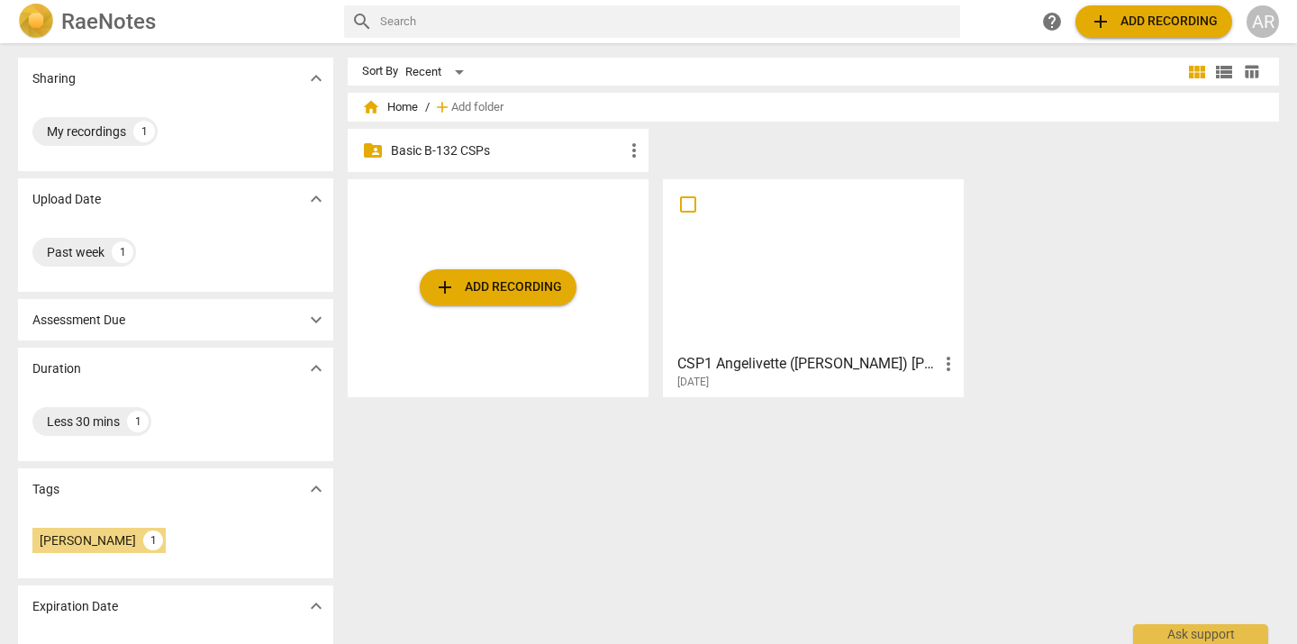
click at [686, 207] on input "checkbox" at bounding box center [688, 205] width 38 height 22
checkbox input "false"
click at [690, 204] on input "checkbox" at bounding box center [688, 205] width 38 height 22
click at [501, 164] on div "folder_shared Basic B-132 CSPs more_vert" at bounding box center [498, 150] width 301 height 43
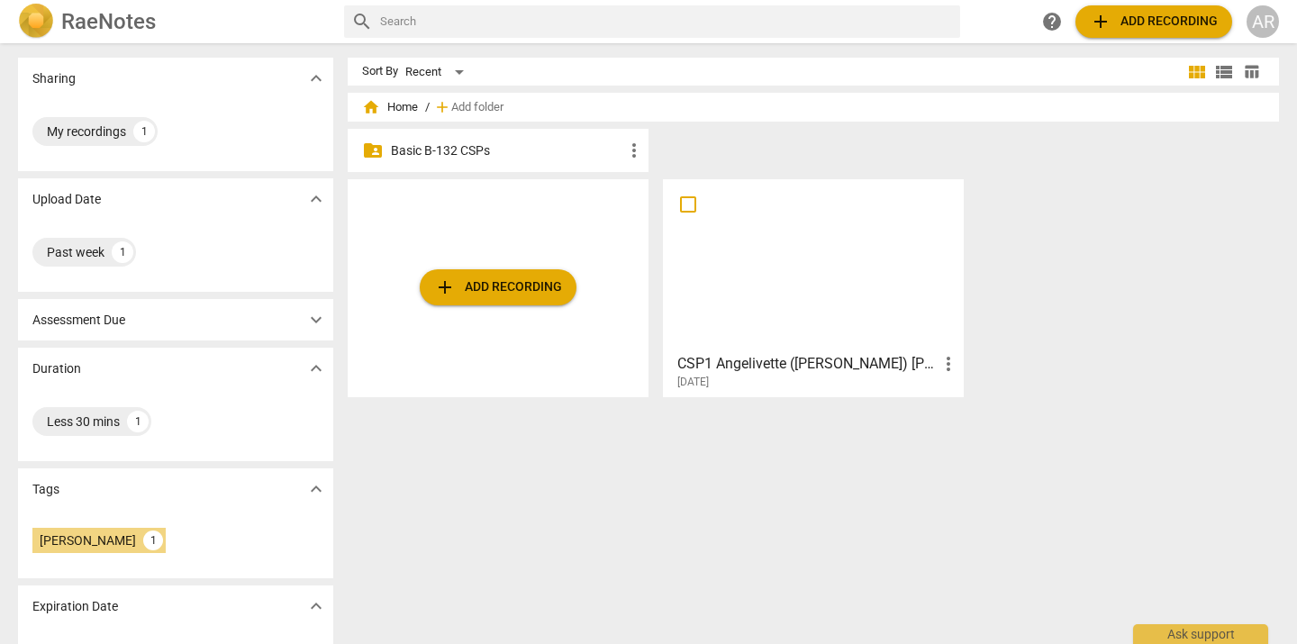
click at [504, 150] on p "Basic B-132 CSPs" at bounding box center [507, 150] width 232 height 19
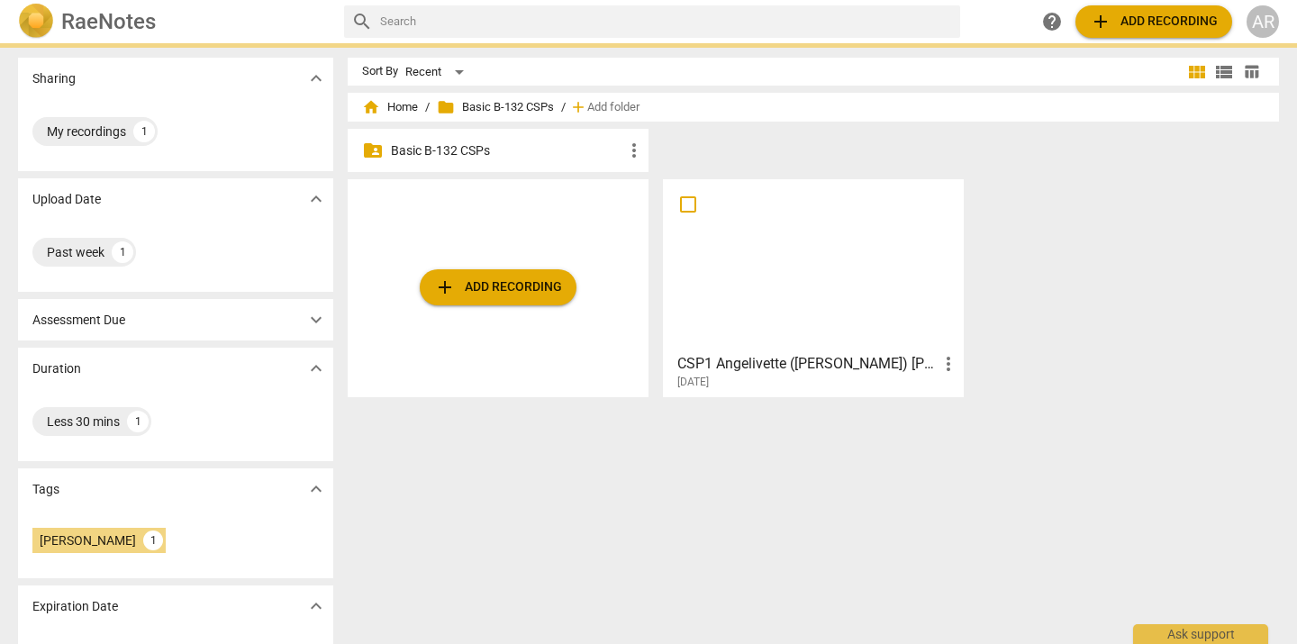
click at [504, 150] on p "Basic B-132 CSPs" at bounding box center [507, 150] width 232 height 19
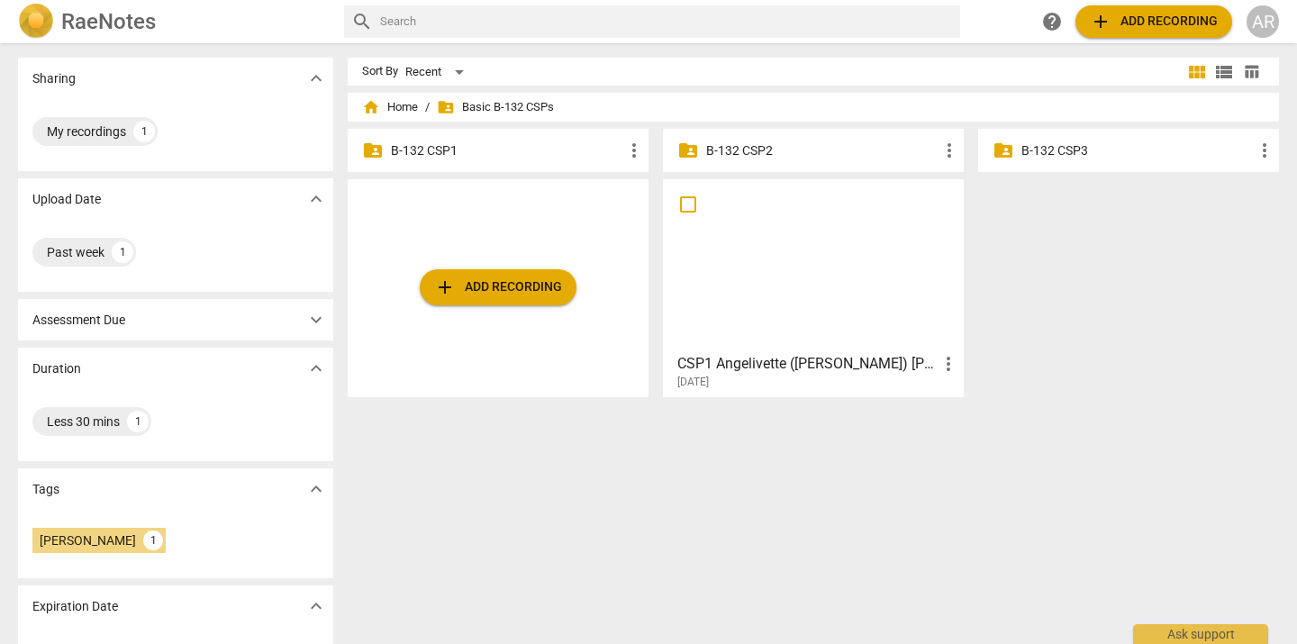
click at [946, 358] on span "more_vert" at bounding box center [949, 364] width 22 height 22
click at [960, 358] on li "Move" at bounding box center [968, 363] width 68 height 43
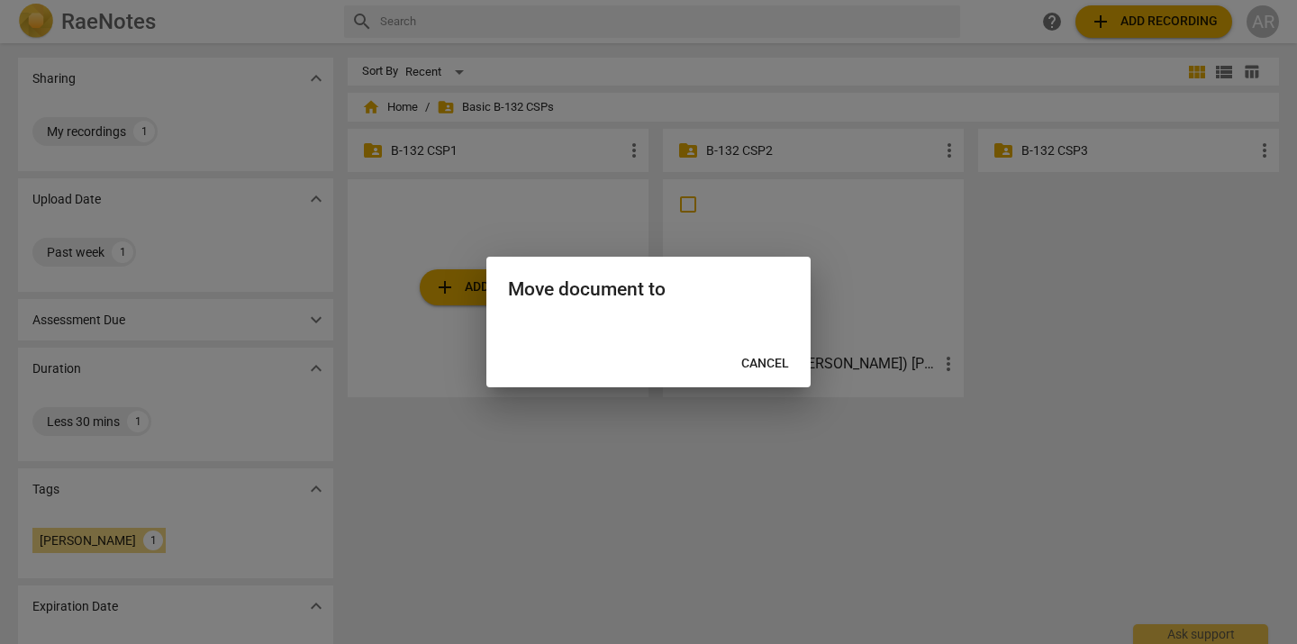
click at [620, 304] on div "Move document to" at bounding box center [648, 288] width 324 height 62
click at [763, 370] on span "Cancel" at bounding box center [765, 364] width 48 height 18
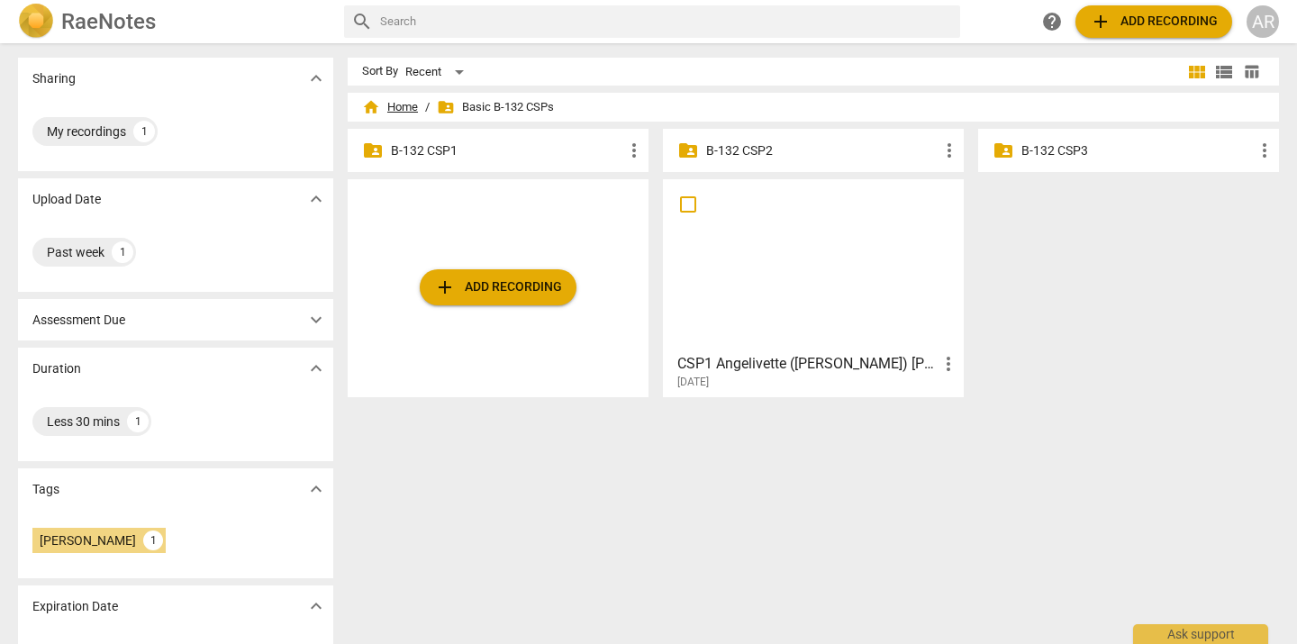
click at [414, 105] on span "home Home" at bounding box center [390, 107] width 56 height 18
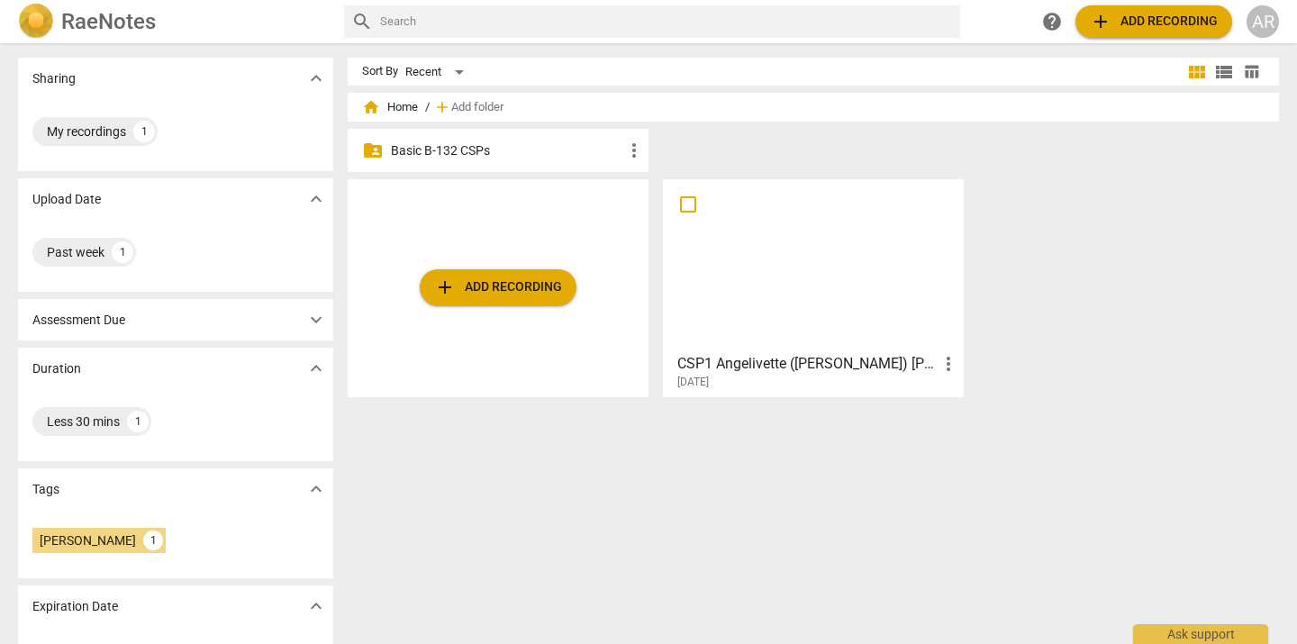
click at [433, 150] on p "Basic B-132 CSPs" at bounding box center [507, 150] width 232 height 19
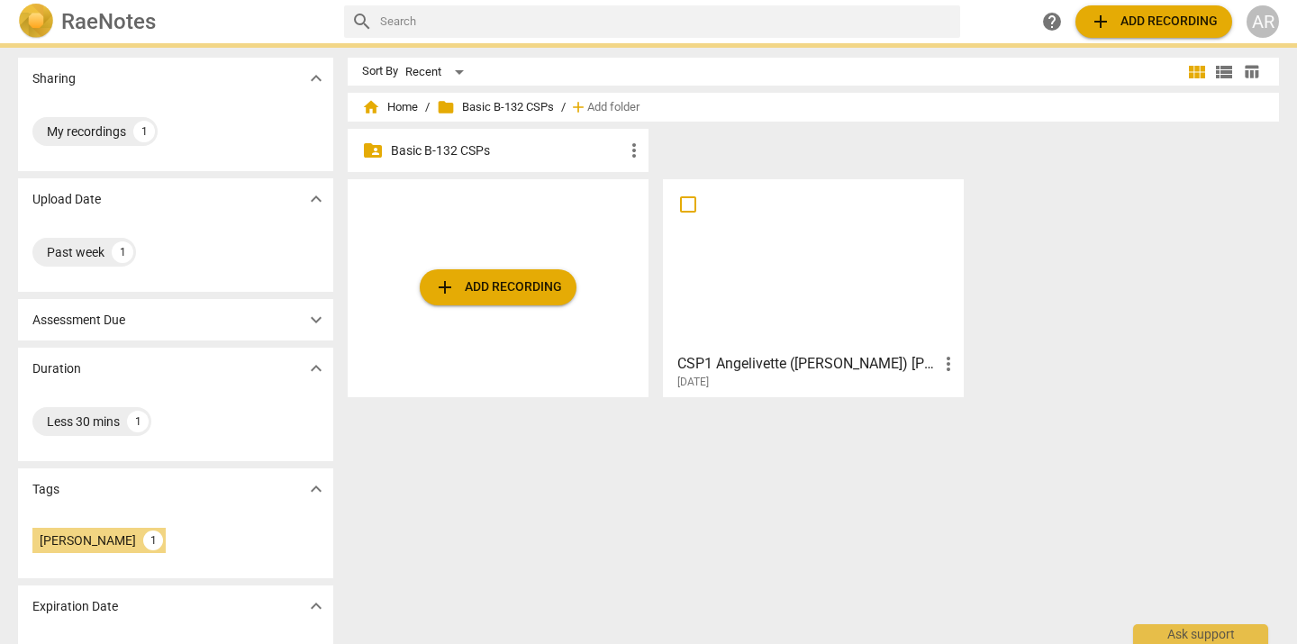
click at [433, 150] on p "Basic B-132 CSPs" at bounding box center [507, 150] width 232 height 19
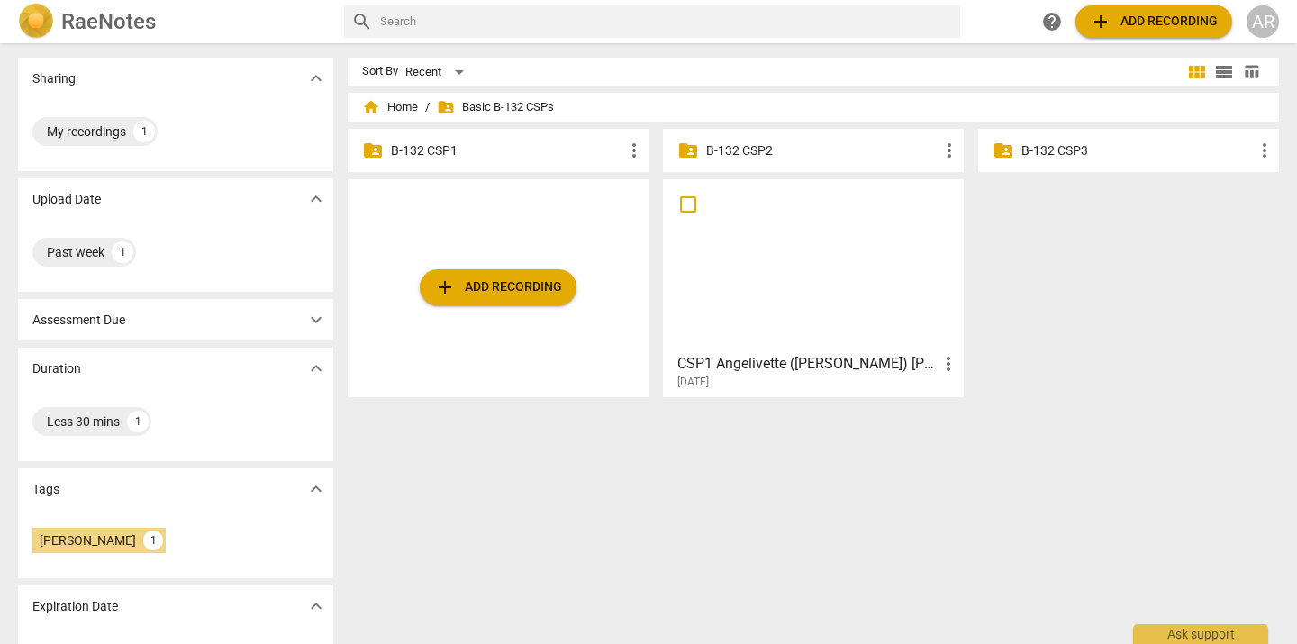
click at [434, 150] on p "B-132 CSP1" at bounding box center [507, 150] width 232 height 19
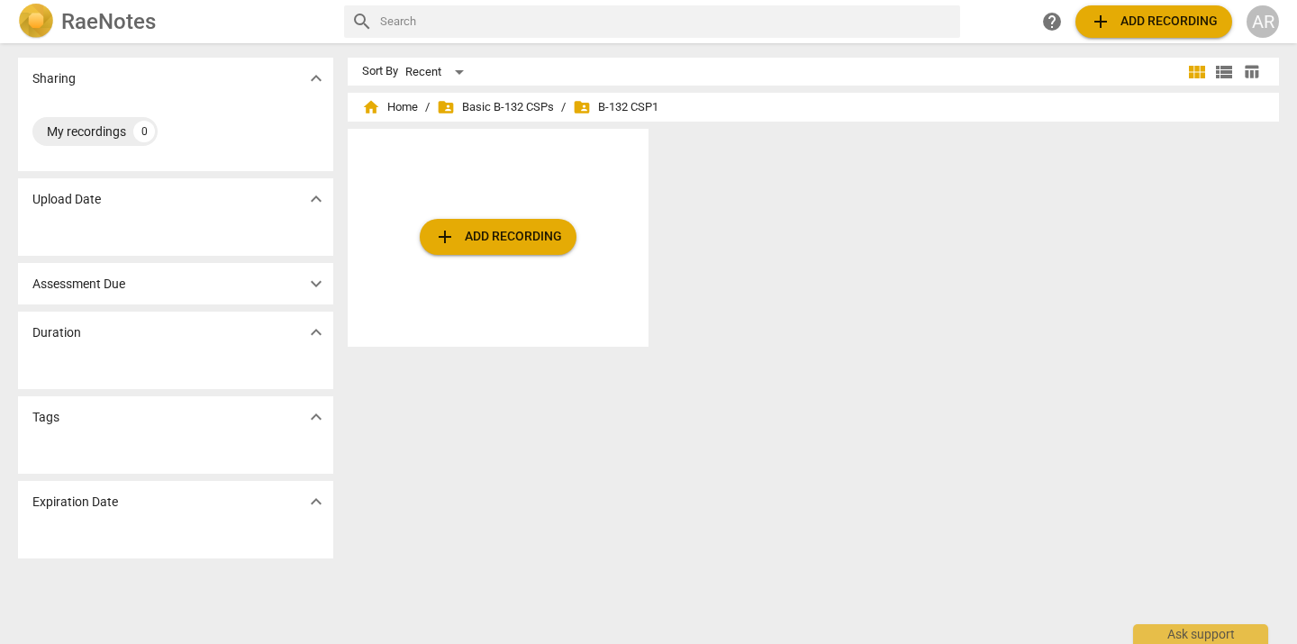
click at [88, 19] on h2 "RaeNotes" at bounding box center [108, 21] width 95 height 25
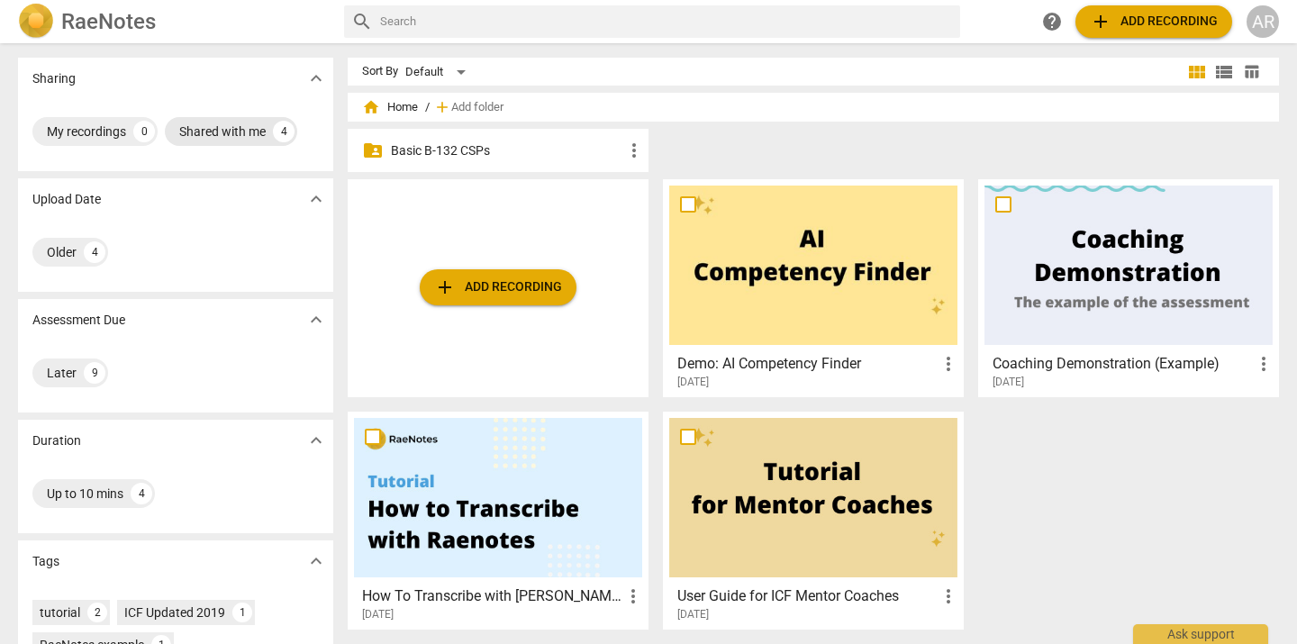
click at [216, 131] on div "Shared with me" at bounding box center [222, 131] width 86 height 18
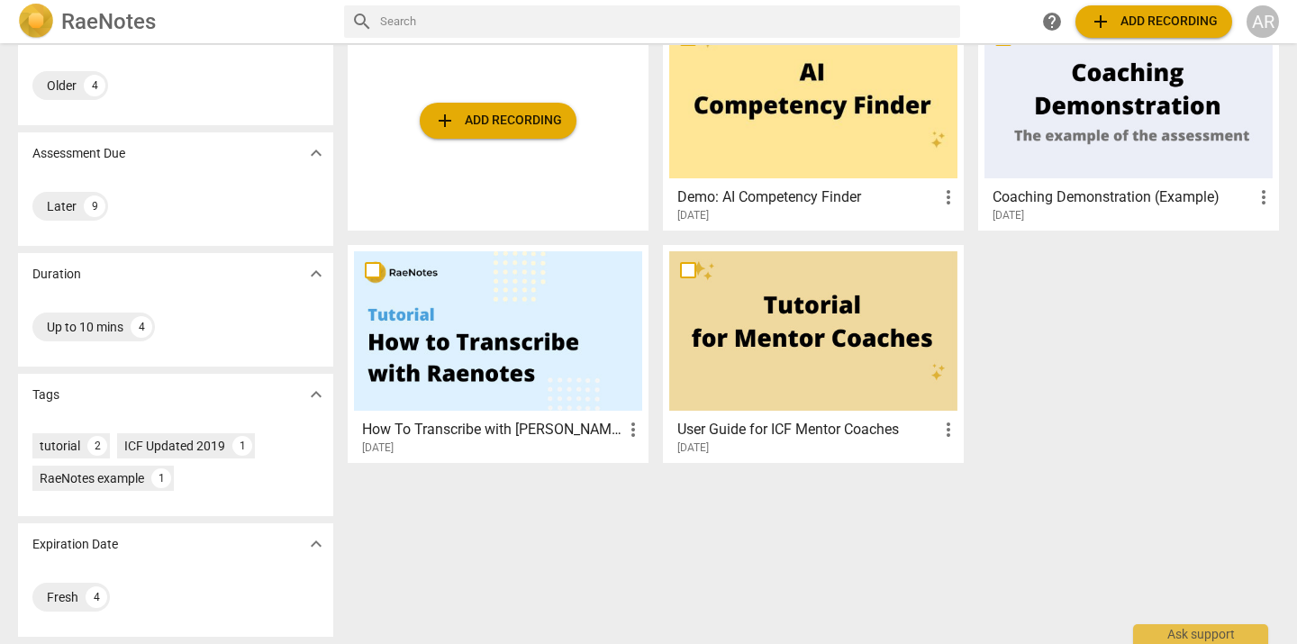
scroll to position [160, 0]
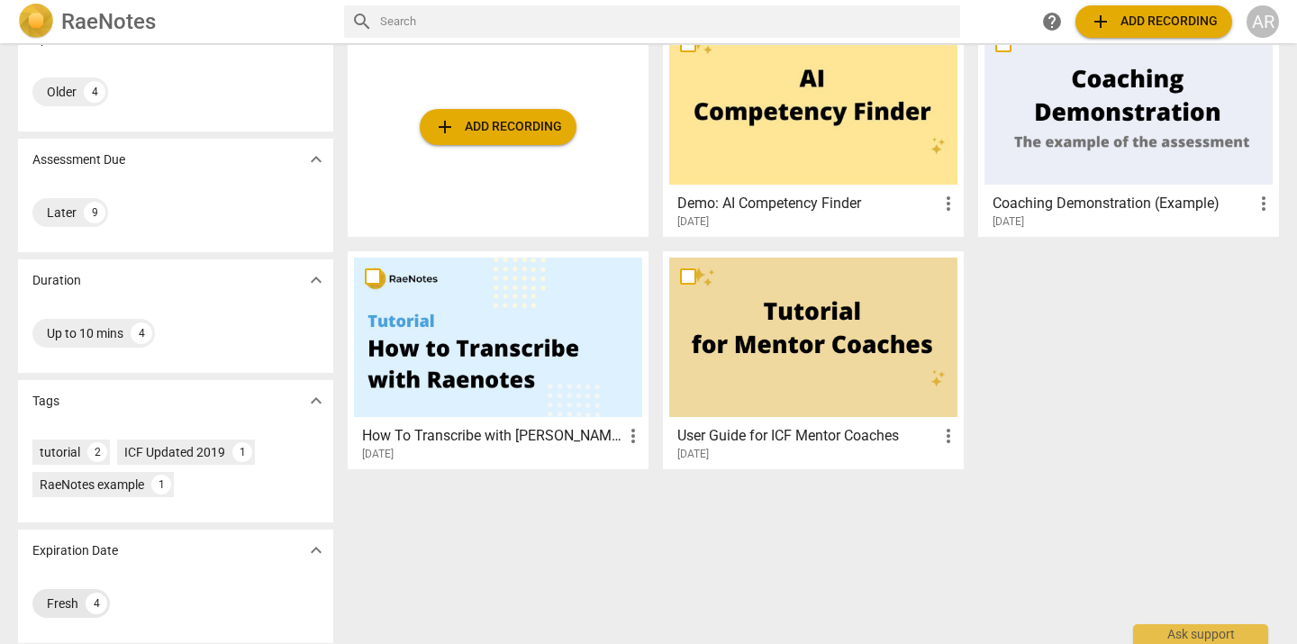
click at [77, 603] on div "Fresh 4" at bounding box center [70, 603] width 77 height 29
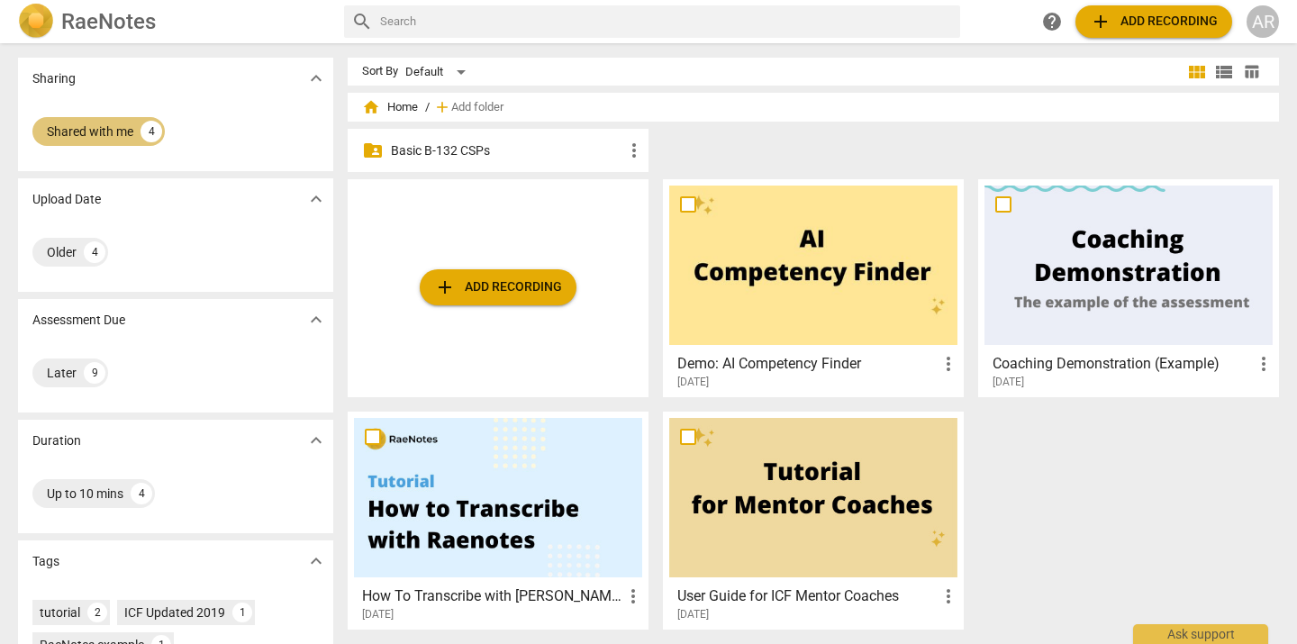
click at [97, 131] on div "Shared with me" at bounding box center [90, 131] width 86 height 18
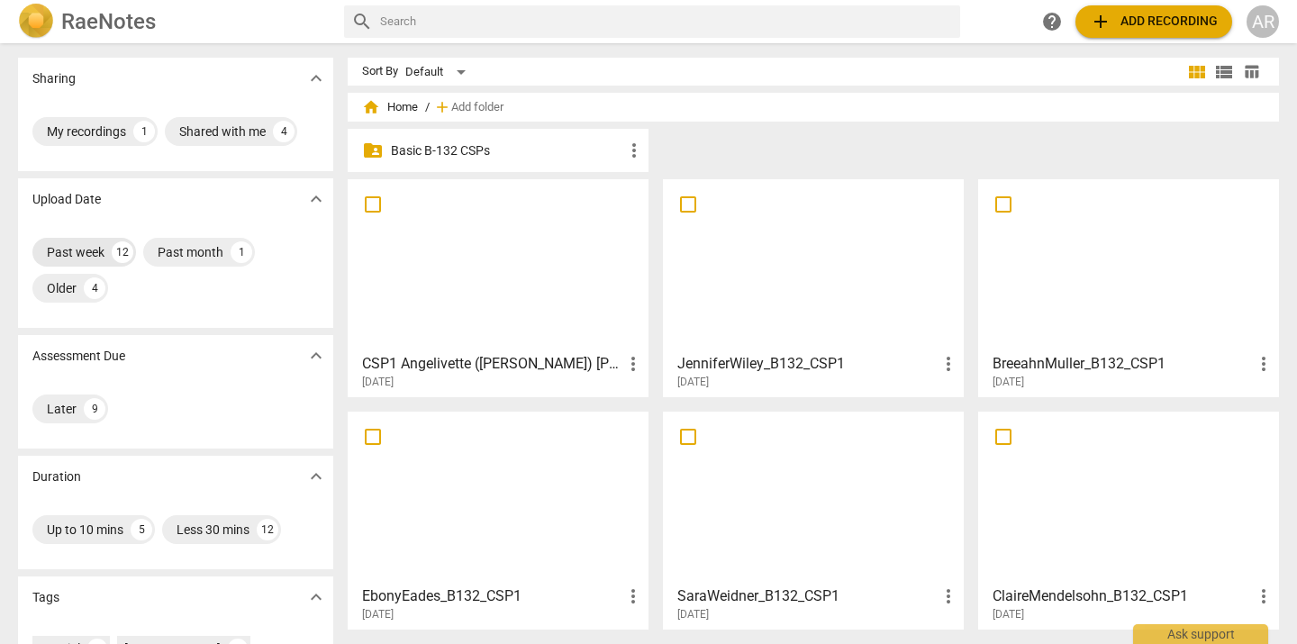
click at [77, 257] on div "Past week" at bounding box center [76, 252] width 58 height 18
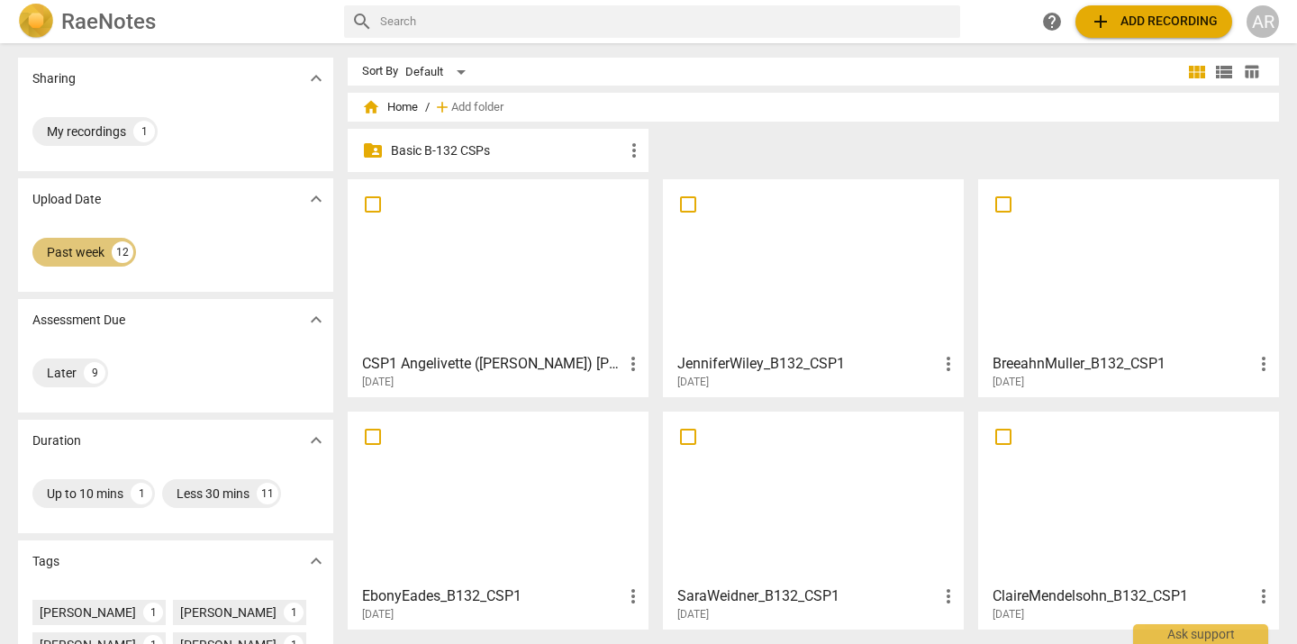
click at [83, 250] on div "Past week" at bounding box center [76, 252] width 58 height 18
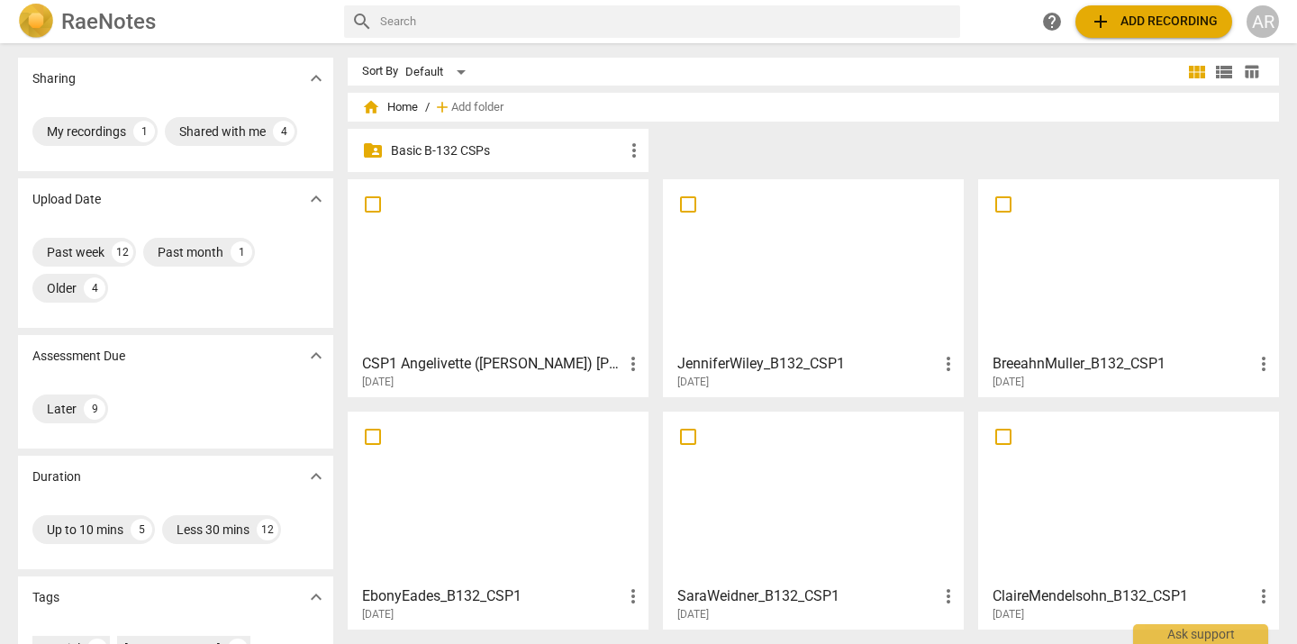
click at [398, 104] on span "home Home" at bounding box center [390, 107] width 56 height 18
click at [409, 113] on span "home Home" at bounding box center [390, 107] width 56 height 18
click at [406, 108] on span "home Home" at bounding box center [390, 107] width 56 height 18
click at [367, 110] on span "home" at bounding box center [371, 107] width 18 height 18
click at [77, 256] on div "Past week" at bounding box center [76, 252] width 58 height 18
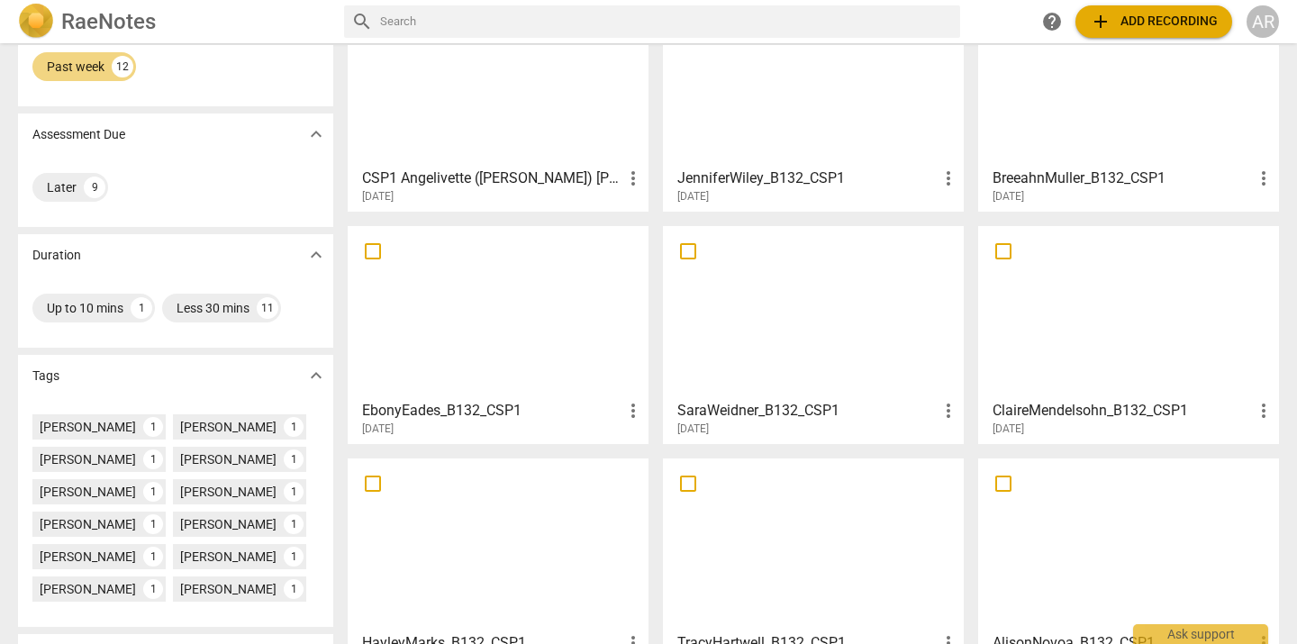
scroll to position [303, 0]
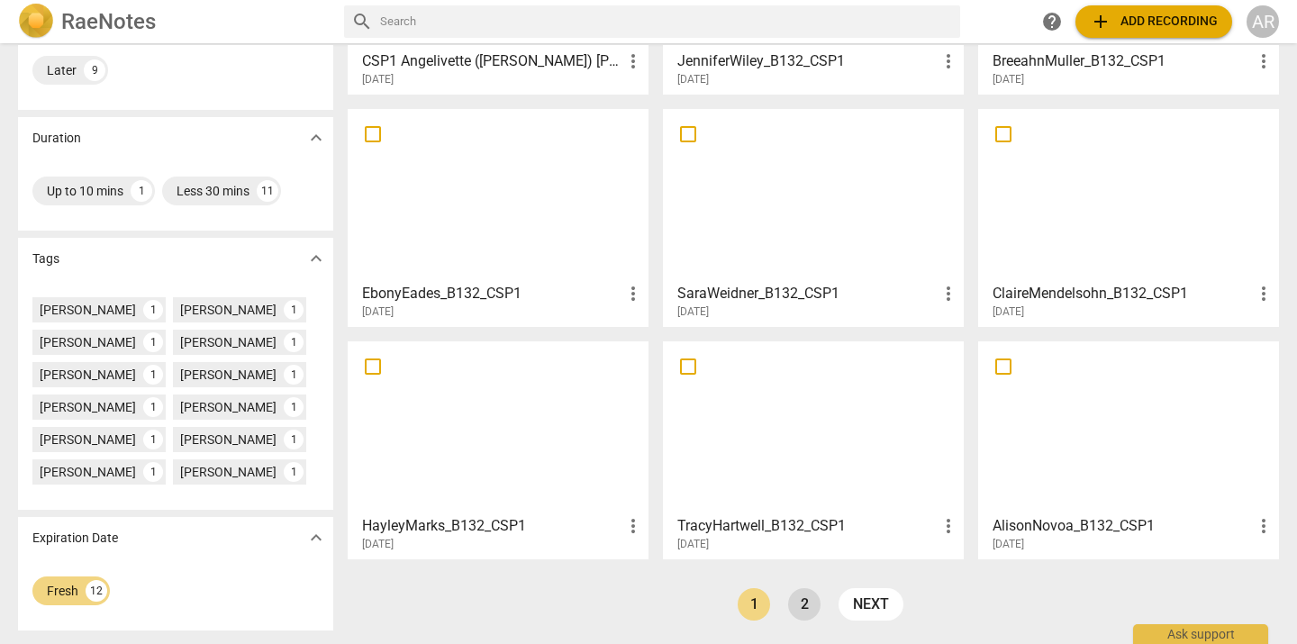
click at [806, 603] on link "2" at bounding box center [804, 604] width 32 height 32
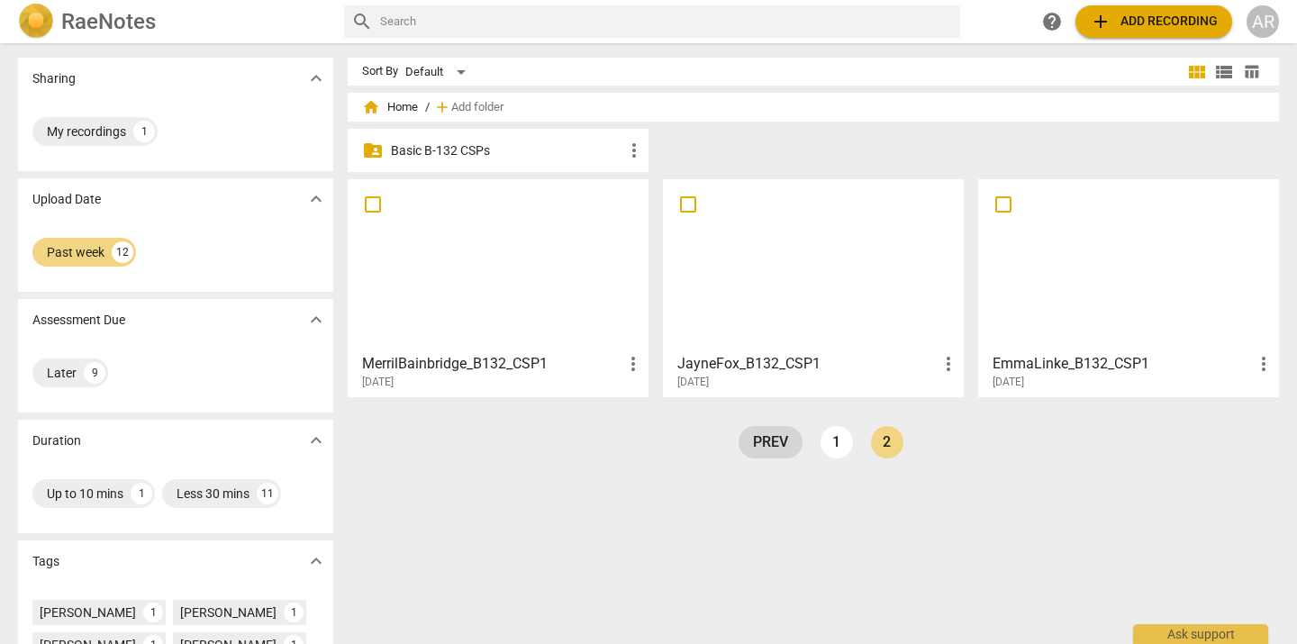
click at [768, 445] on link "prev" at bounding box center [771, 442] width 64 height 32
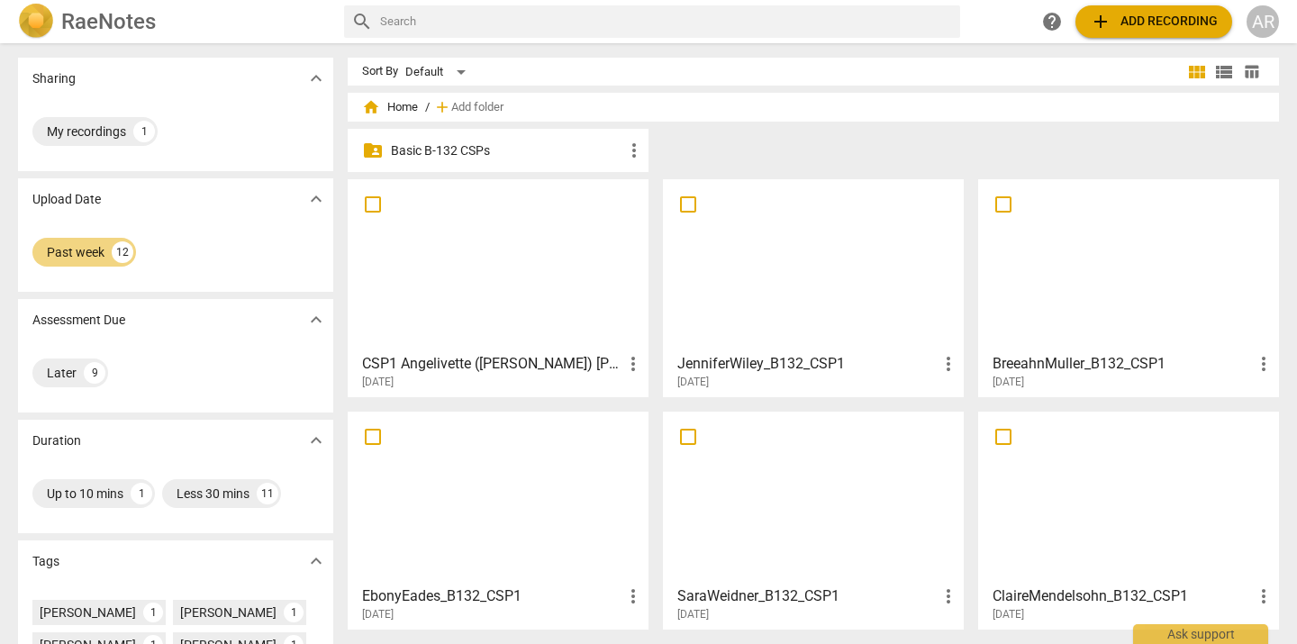
click at [443, 150] on p "Basic B-132 CSPs" at bounding box center [507, 150] width 232 height 19
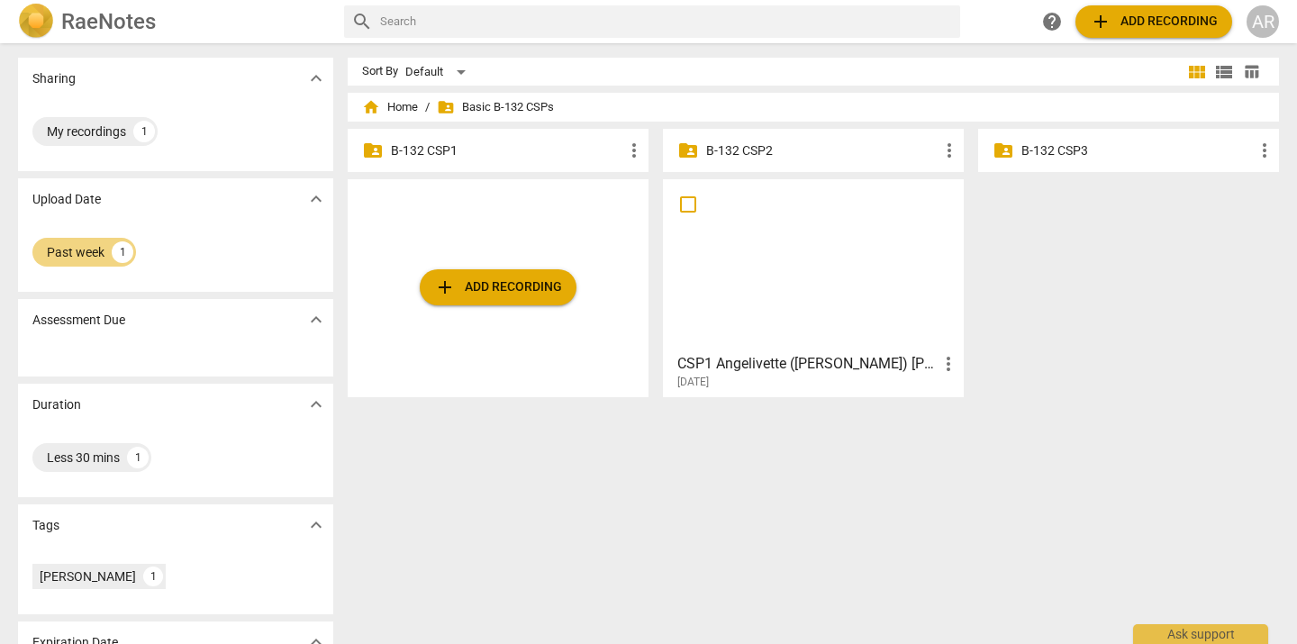
click at [493, 149] on p "B-132 CSP1" at bounding box center [507, 150] width 232 height 19
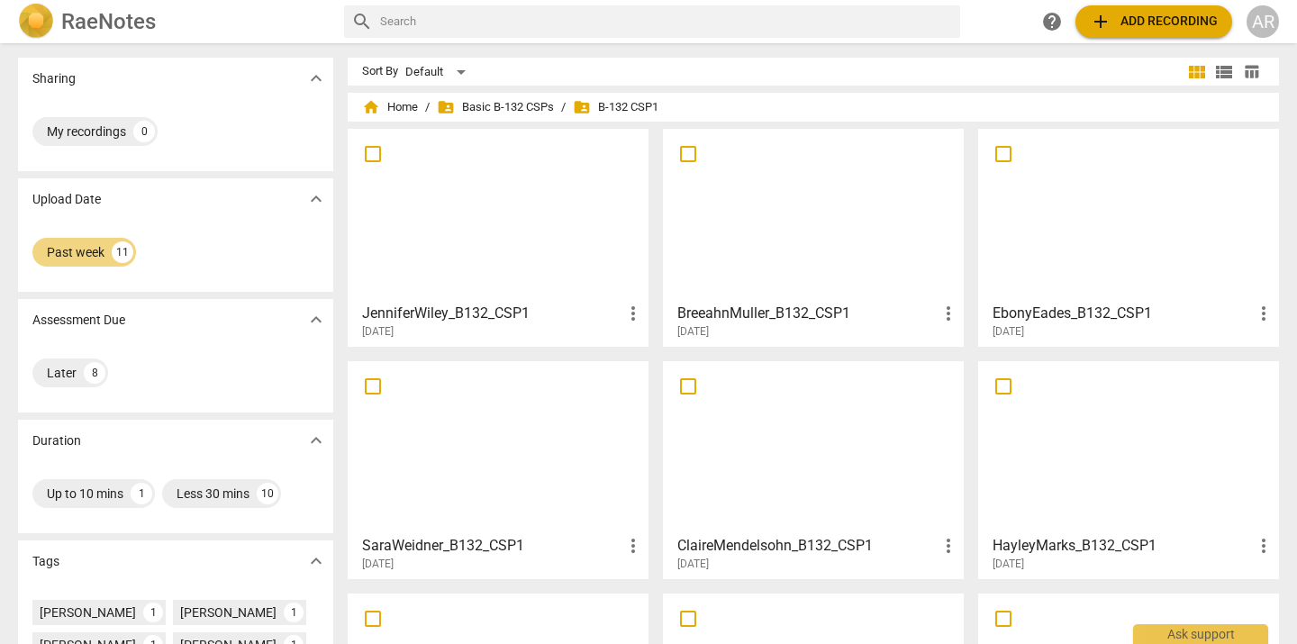
scroll to position [296, 0]
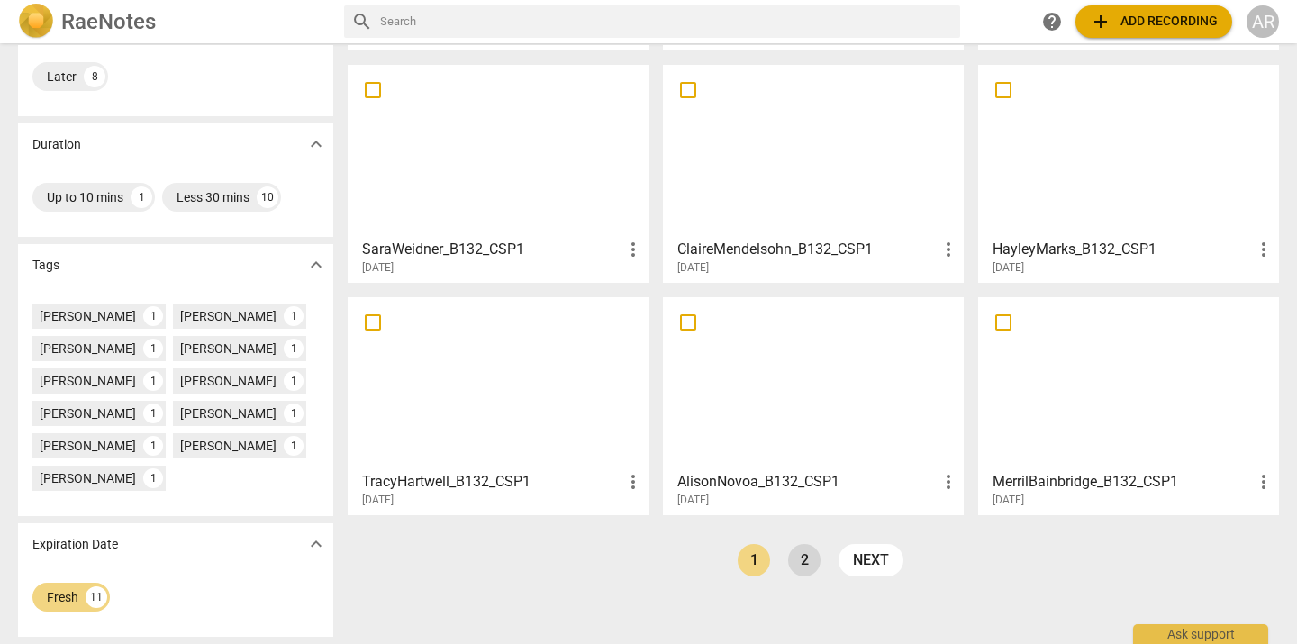
click at [801, 564] on link "2" at bounding box center [804, 560] width 32 height 32
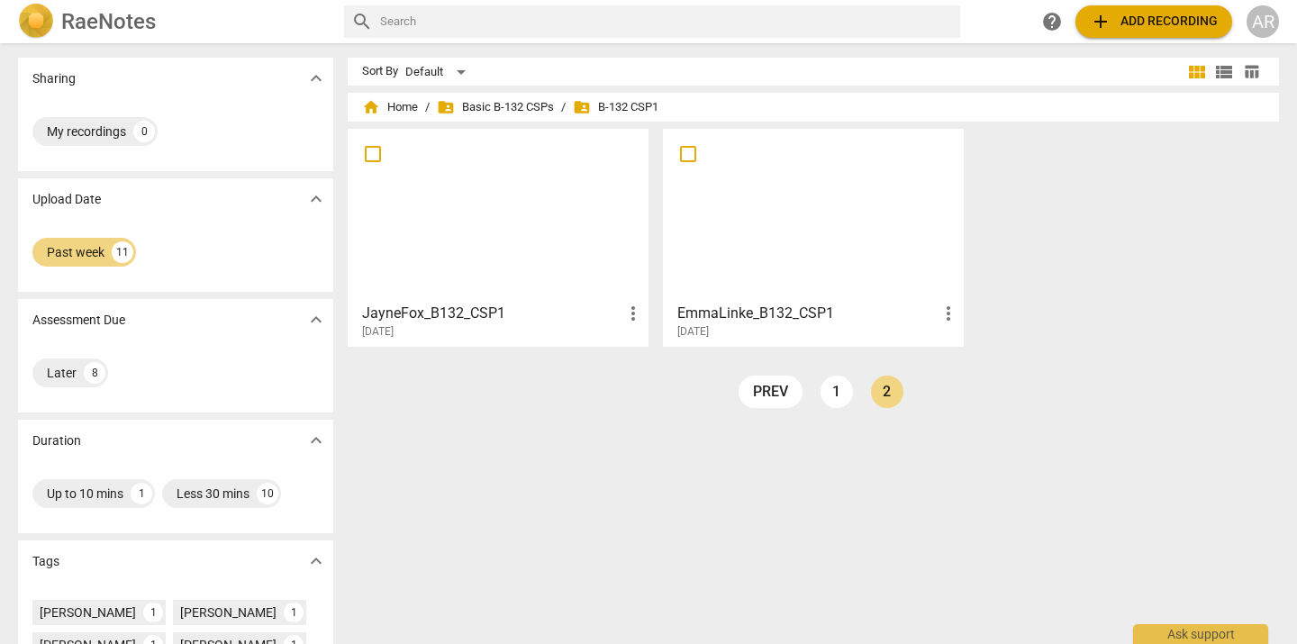
click at [837, 395] on link "1" at bounding box center [837, 392] width 32 height 32
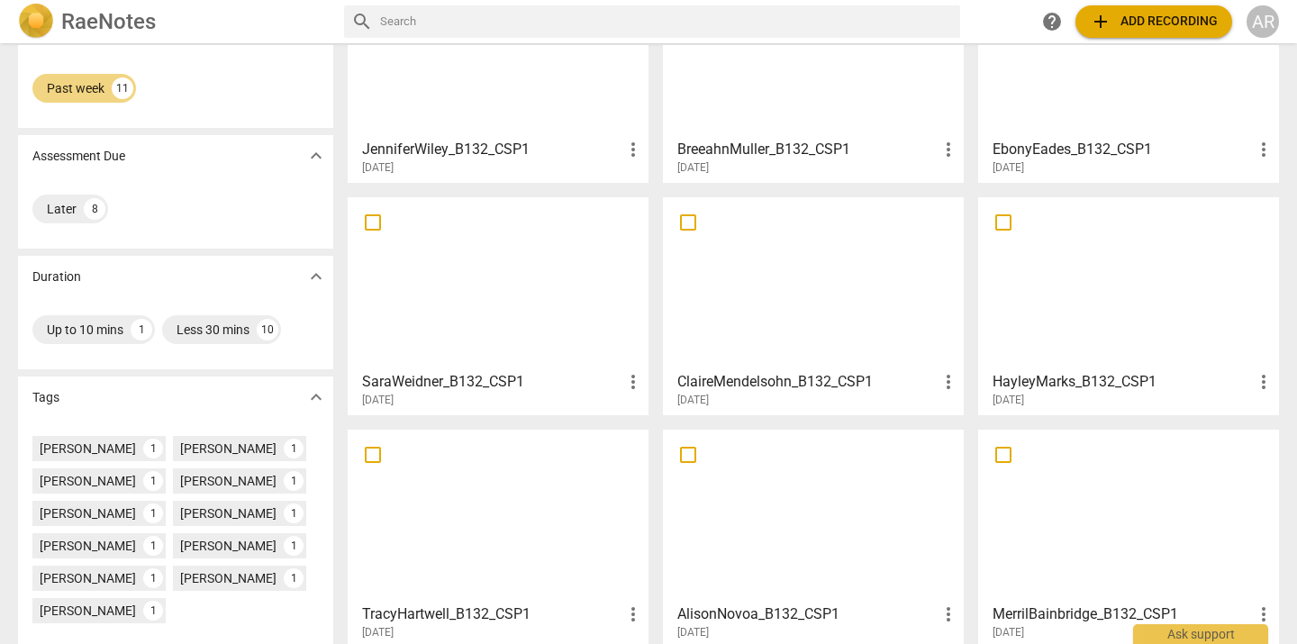
scroll to position [296, 0]
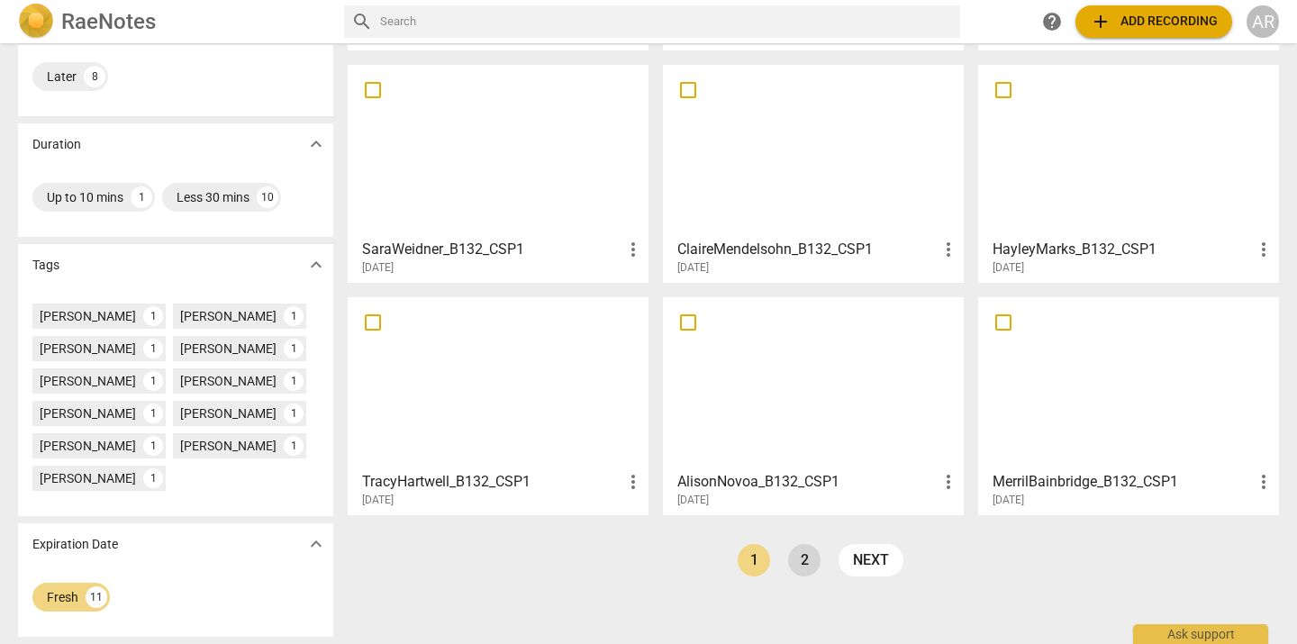
click at [804, 558] on link "2" at bounding box center [804, 560] width 32 height 32
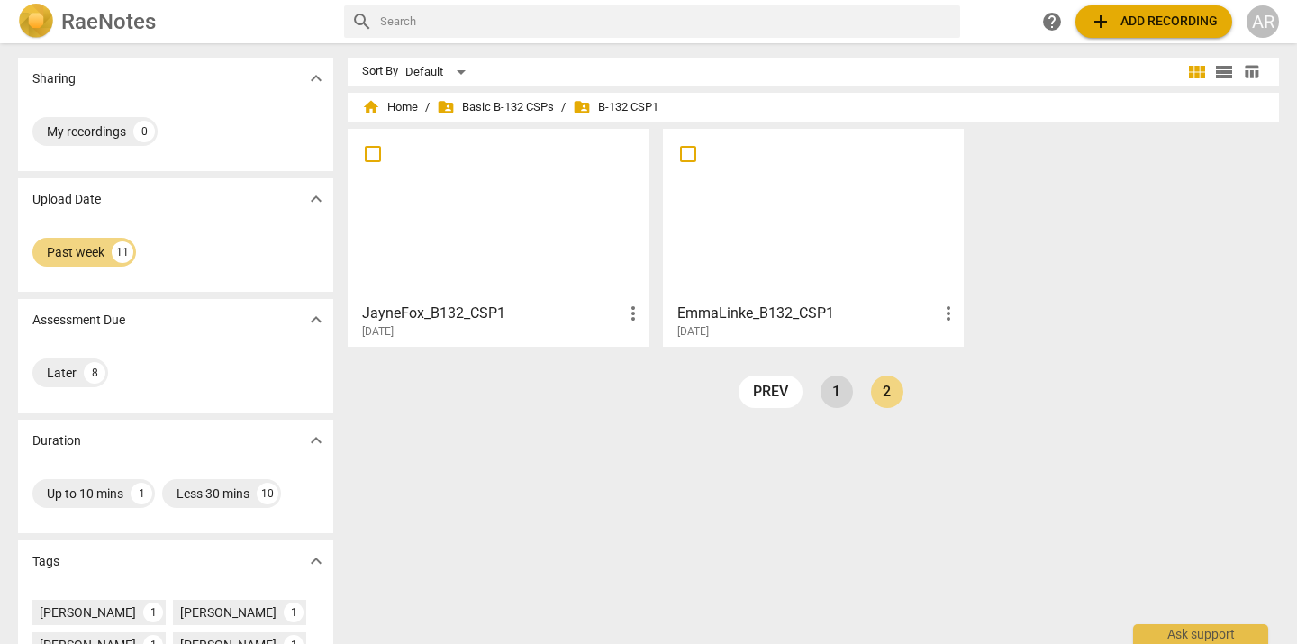
click at [830, 394] on link "1" at bounding box center [837, 392] width 32 height 32
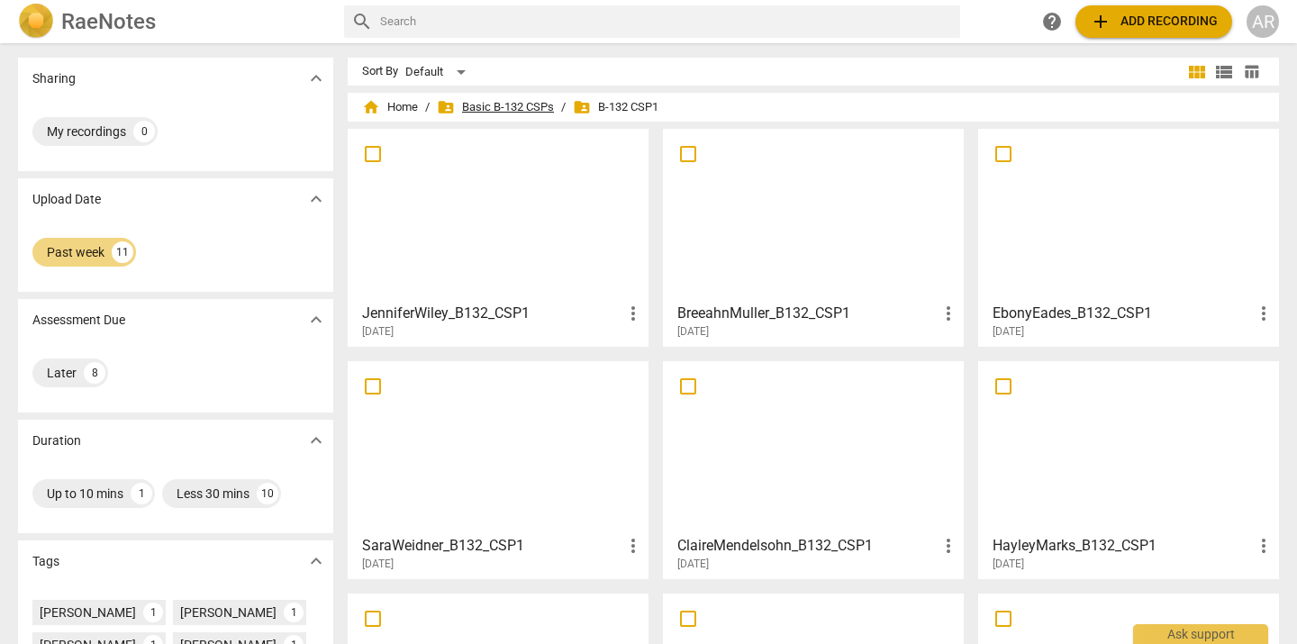
click at [496, 102] on span "folder_shared Basic B-132 CSPs" at bounding box center [495, 107] width 117 height 18
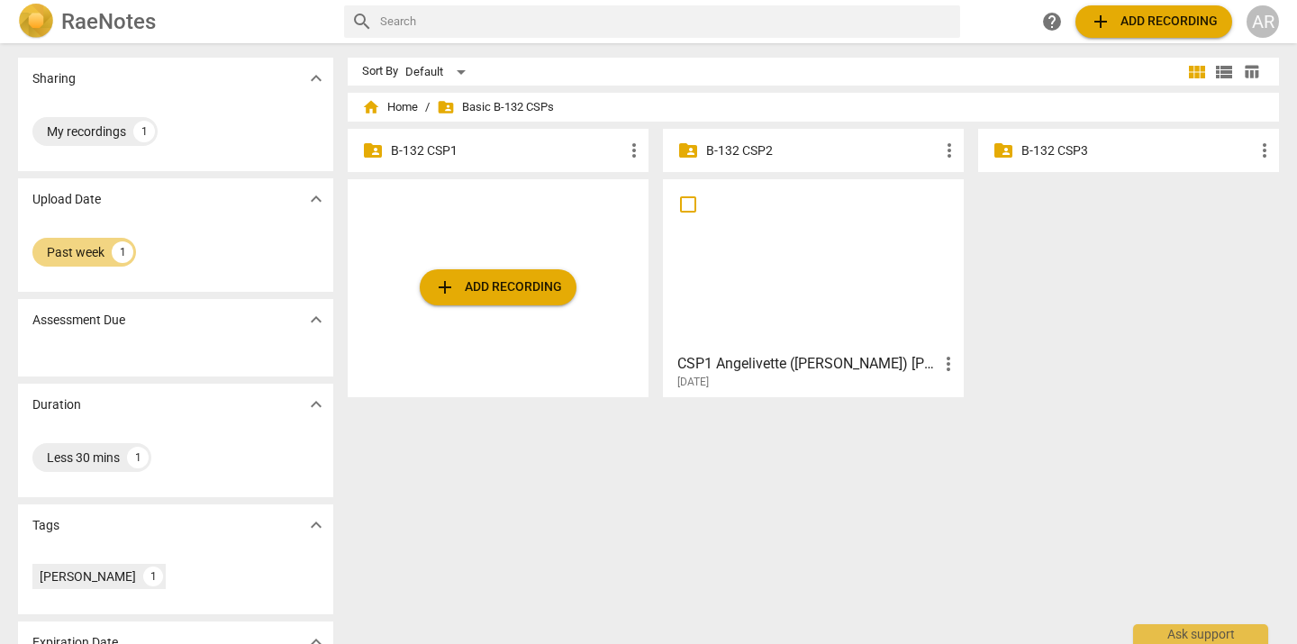
click at [750, 213] on div at bounding box center [813, 265] width 288 height 159
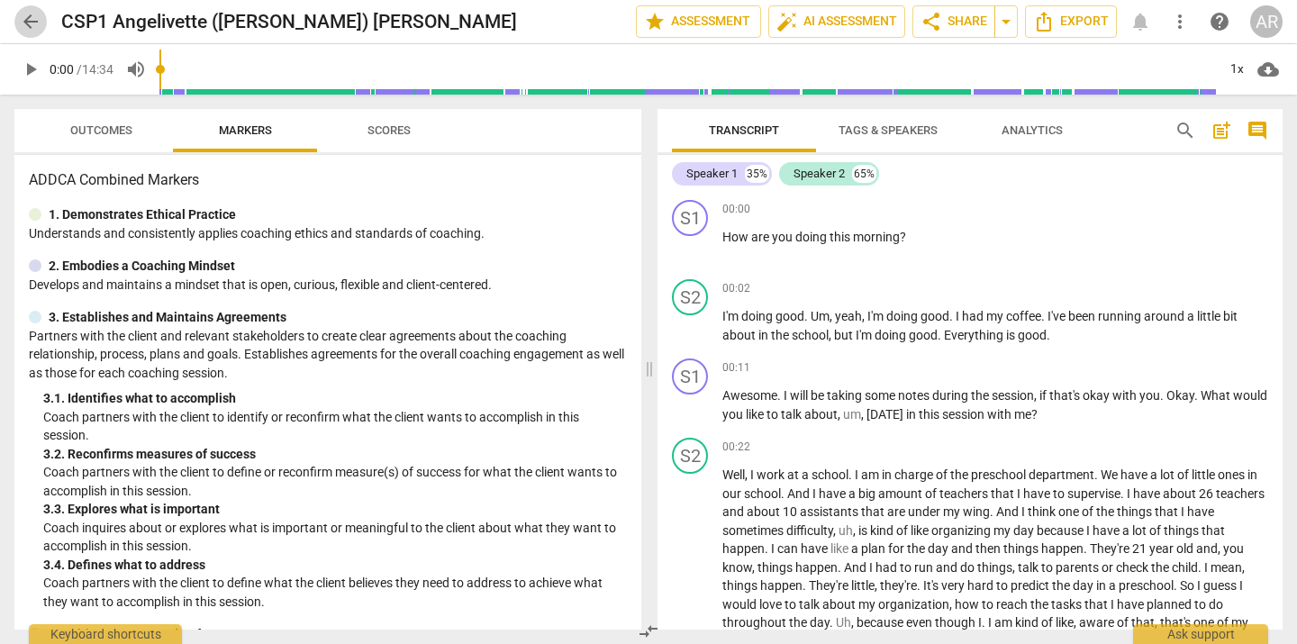
click at [35, 29] on span "arrow_back" at bounding box center [31, 22] width 22 height 22
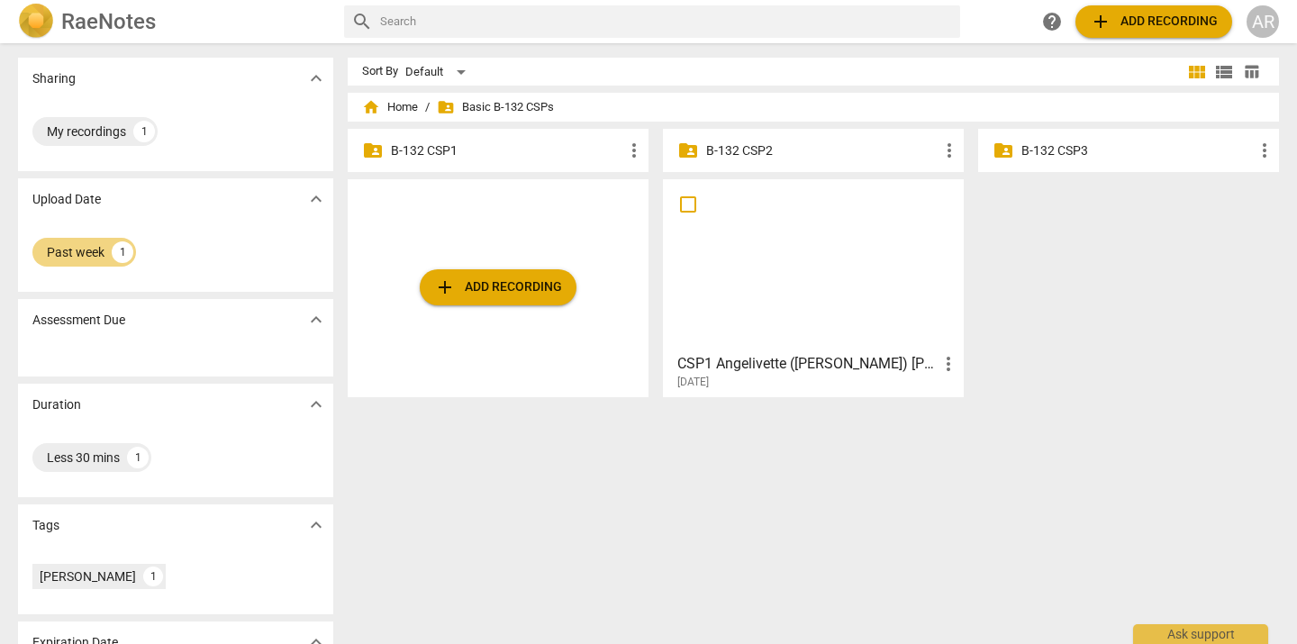
click at [938, 367] on span "more_vert" at bounding box center [949, 364] width 22 height 22
click at [957, 376] on li "Move" at bounding box center [968, 363] width 68 height 43
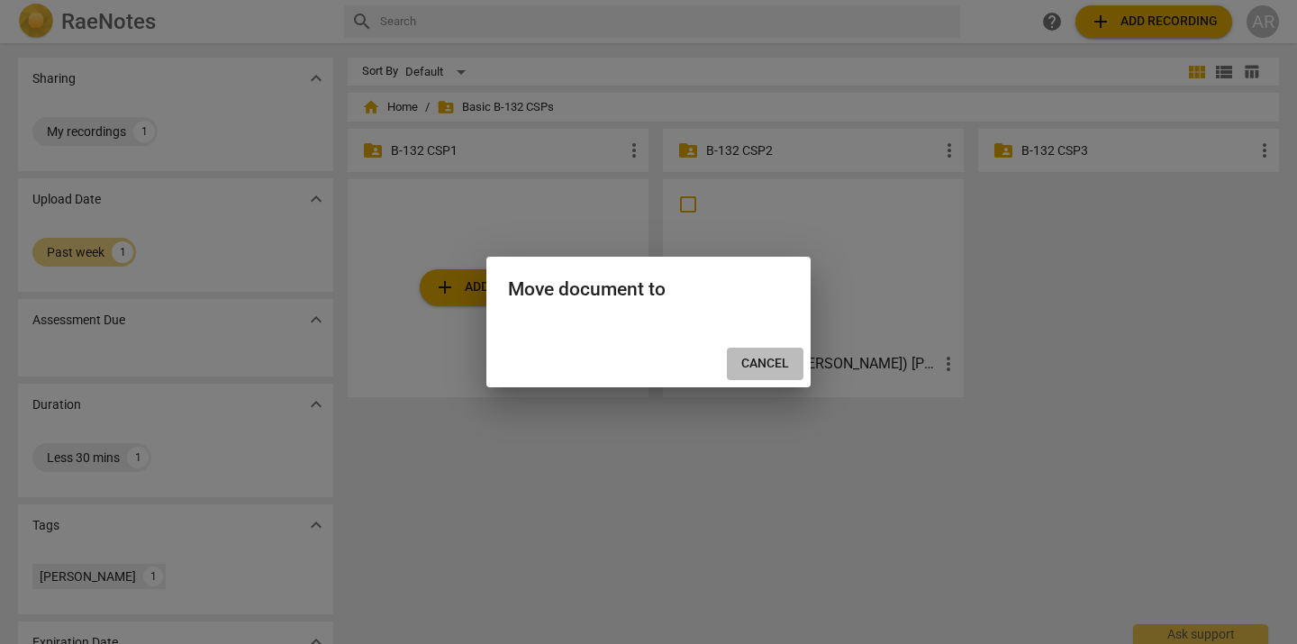
click at [785, 360] on span "Cancel" at bounding box center [765, 364] width 48 height 18
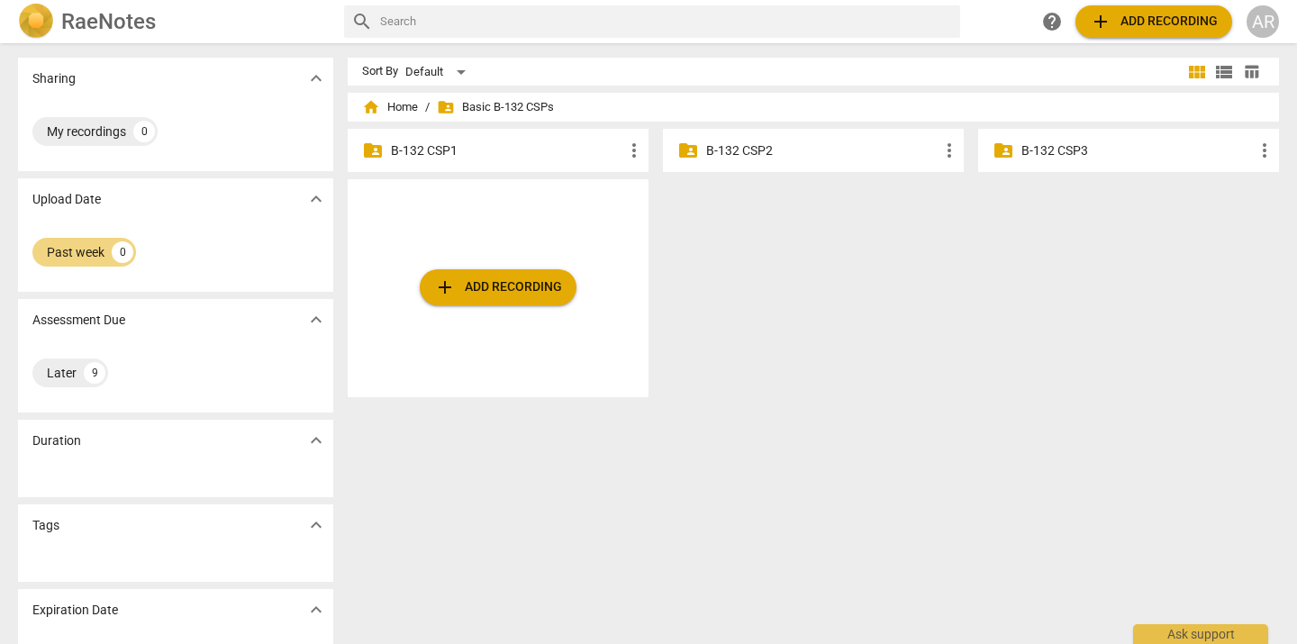
click at [472, 151] on p "B-132 CSP1" at bounding box center [507, 150] width 232 height 19
